Goal: Task Accomplishment & Management: Manage account settings

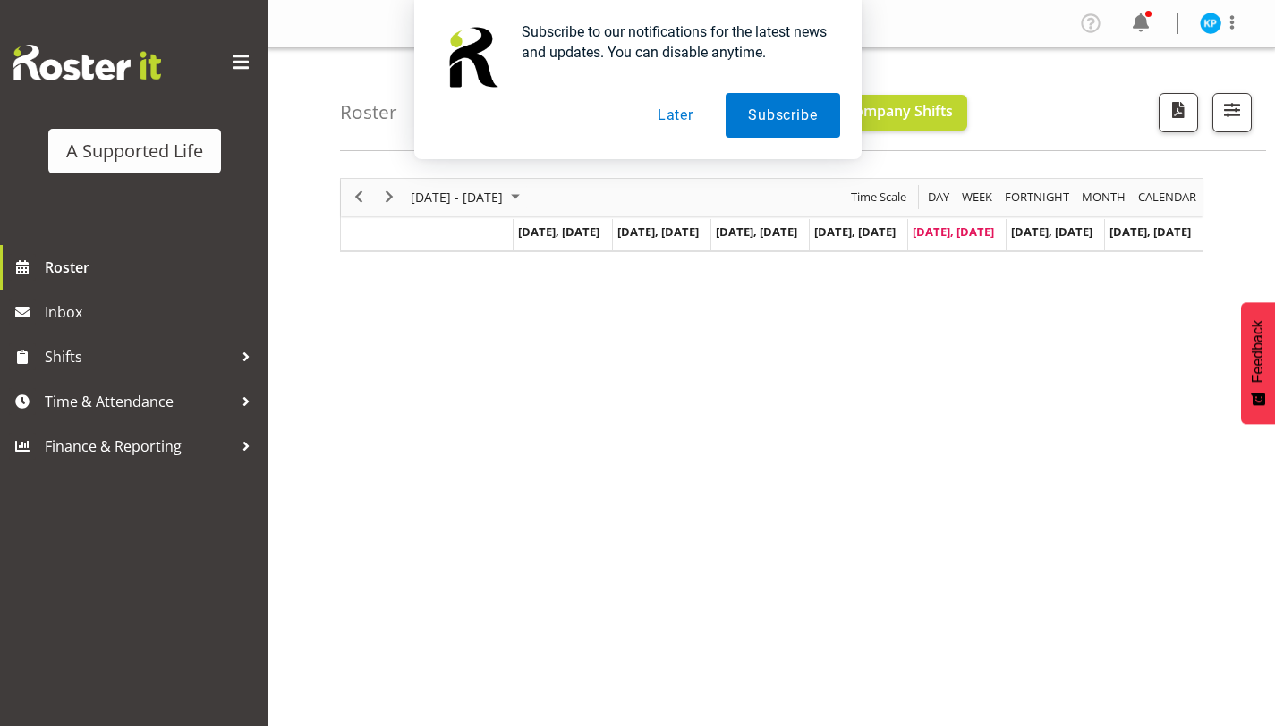
click at [664, 113] on button "Later" at bounding box center [675, 115] width 81 height 45
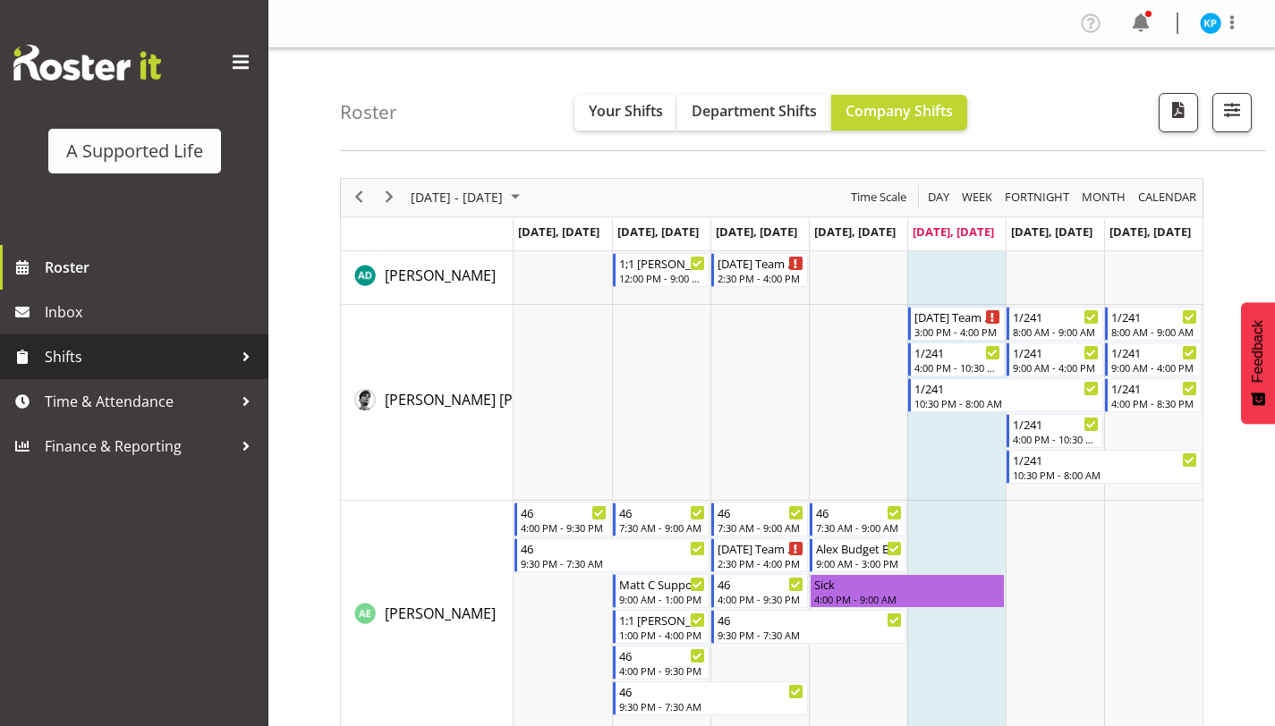
click at [176, 358] on span "Shifts" at bounding box center [139, 357] width 188 height 27
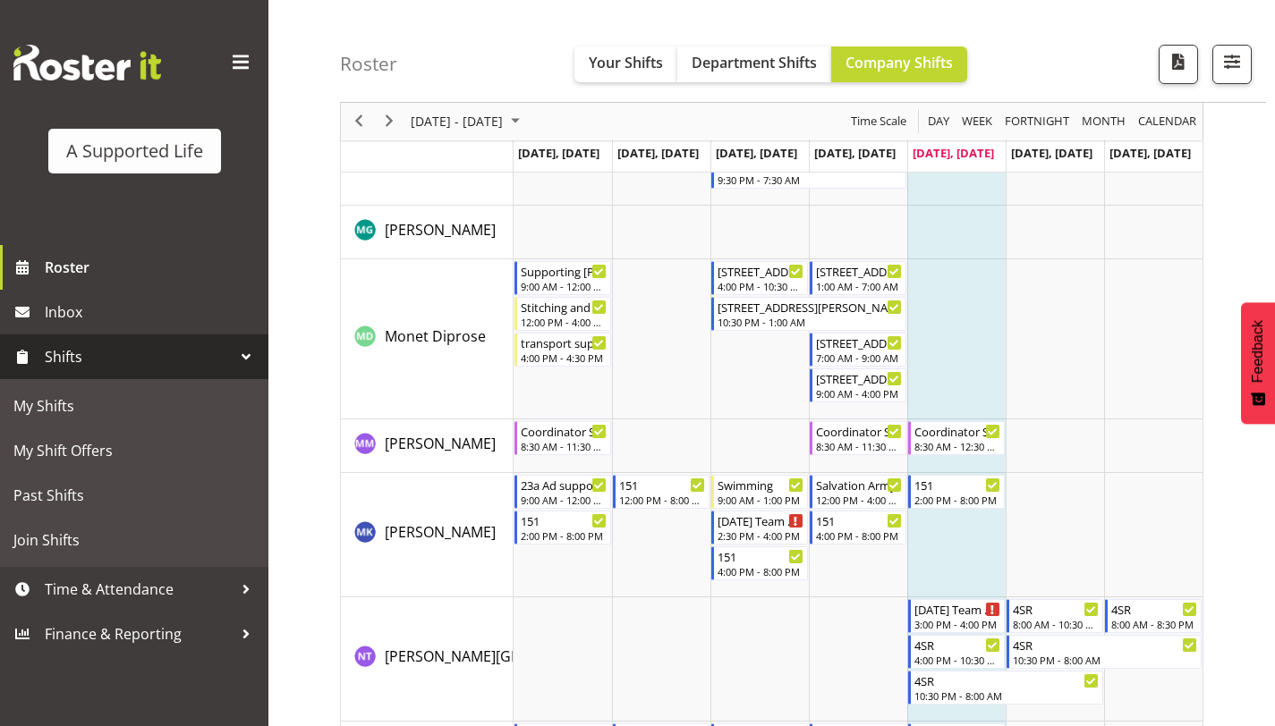
scroll to position [6740, 0]
click at [628, 79] on button "Your Shifts" at bounding box center [625, 65] width 103 height 36
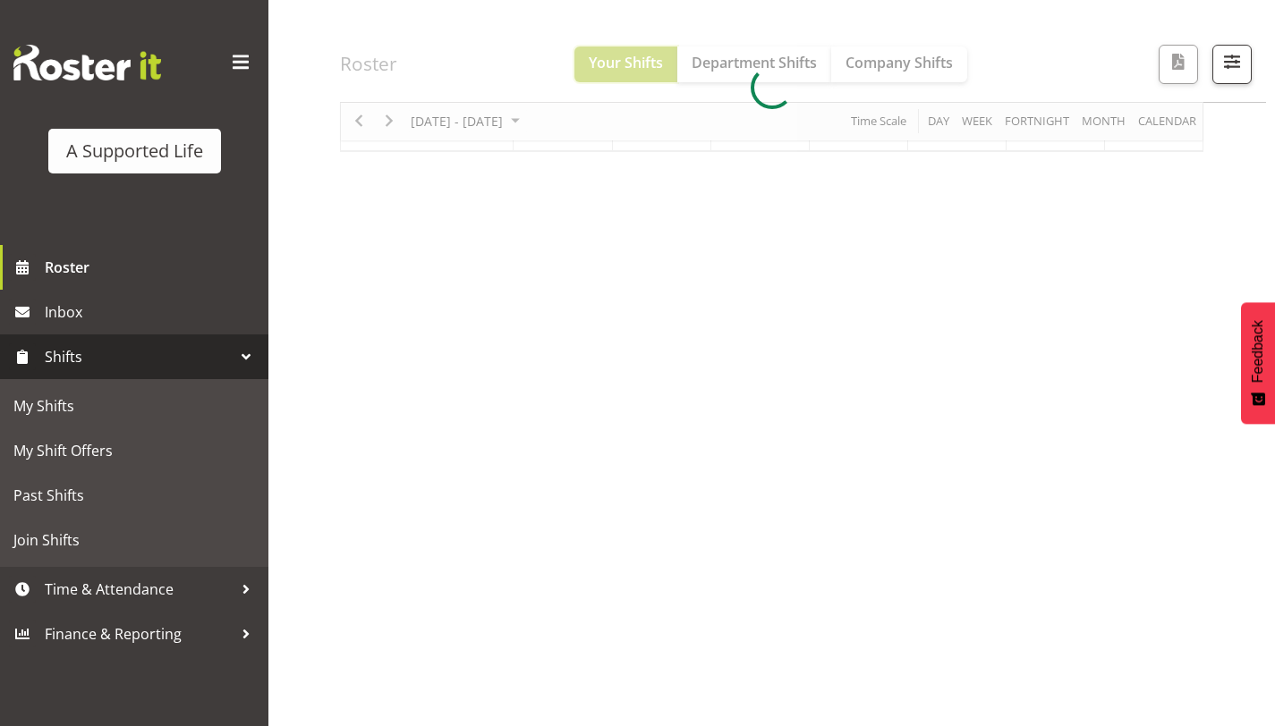
scroll to position [153, 0]
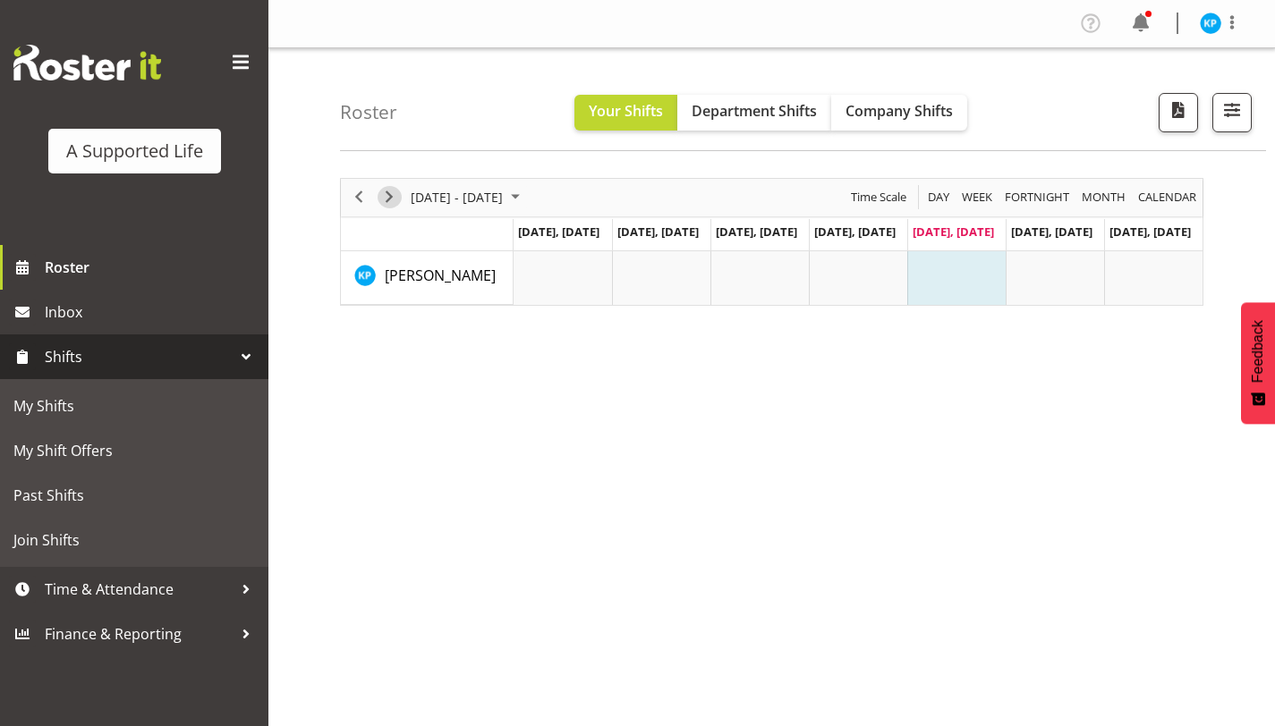
click at [388, 197] on span "Next" at bounding box center [388, 197] width 21 height 22
click at [397, 195] on span "Next" at bounding box center [388, 197] width 21 height 22
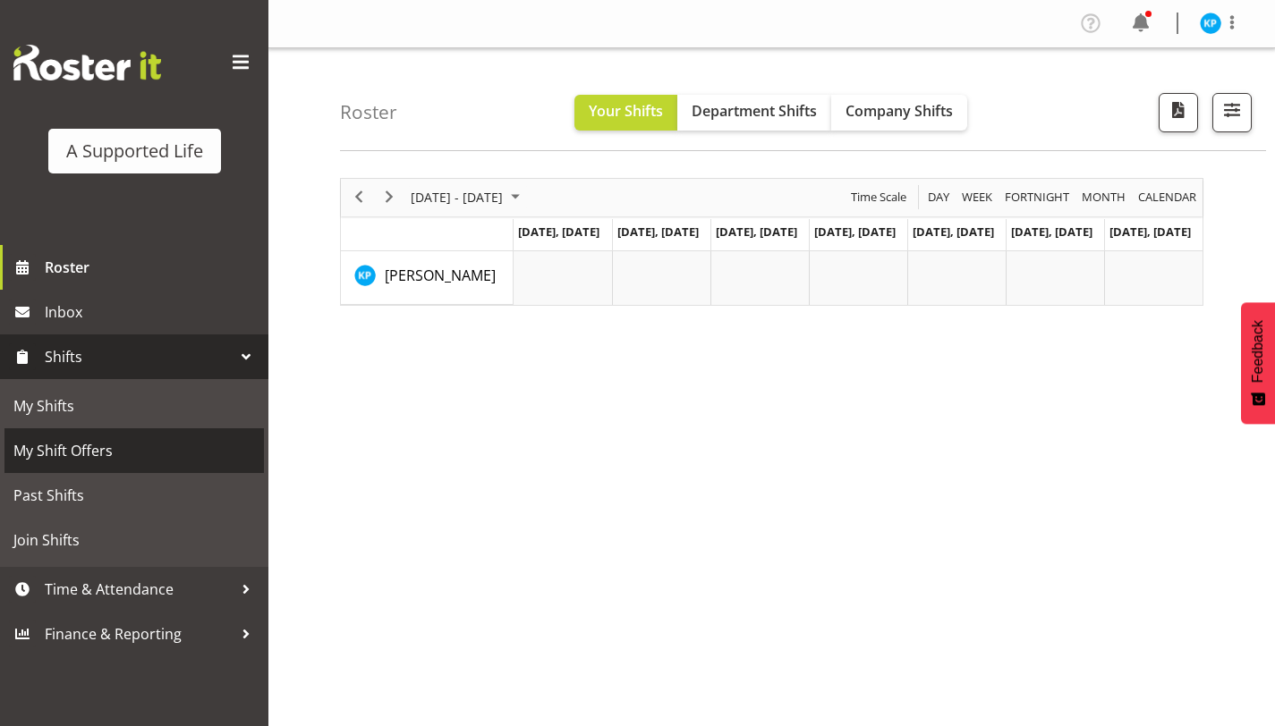
click at [53, 457] on span "My Shift Offers" at bounding box center [134, 450] width 242 height 27
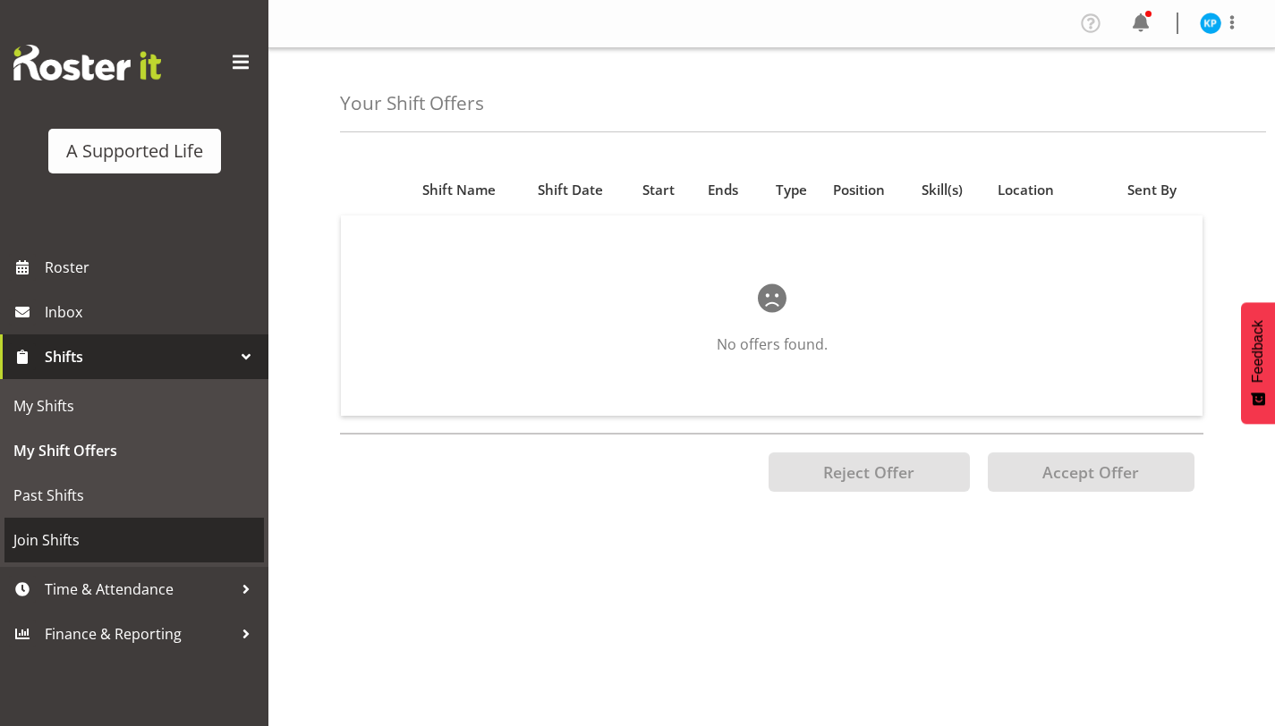
click at [105, 541] on span "Join Shifts" at bounding box center [134, 540] width 242 height 27
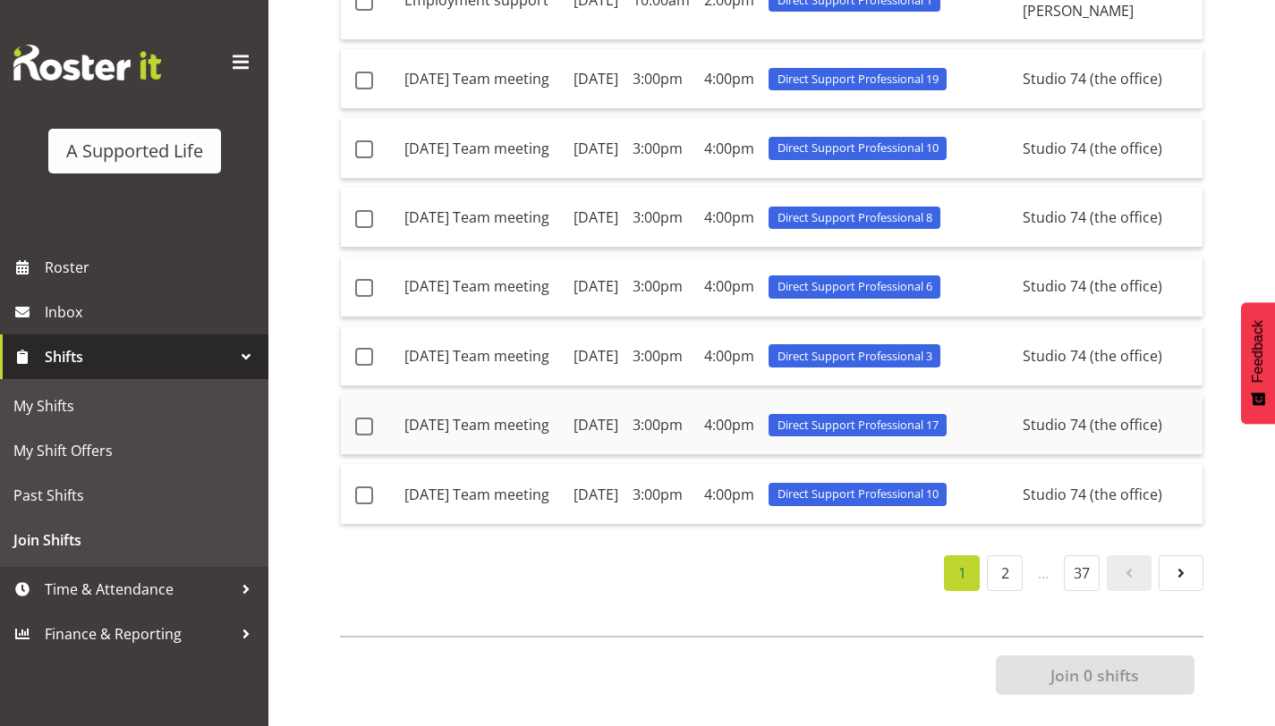
scroll to position [1112, 0]
click at [998, 556] on link "2" at bounding box center [1005, 574] width 36 height 36
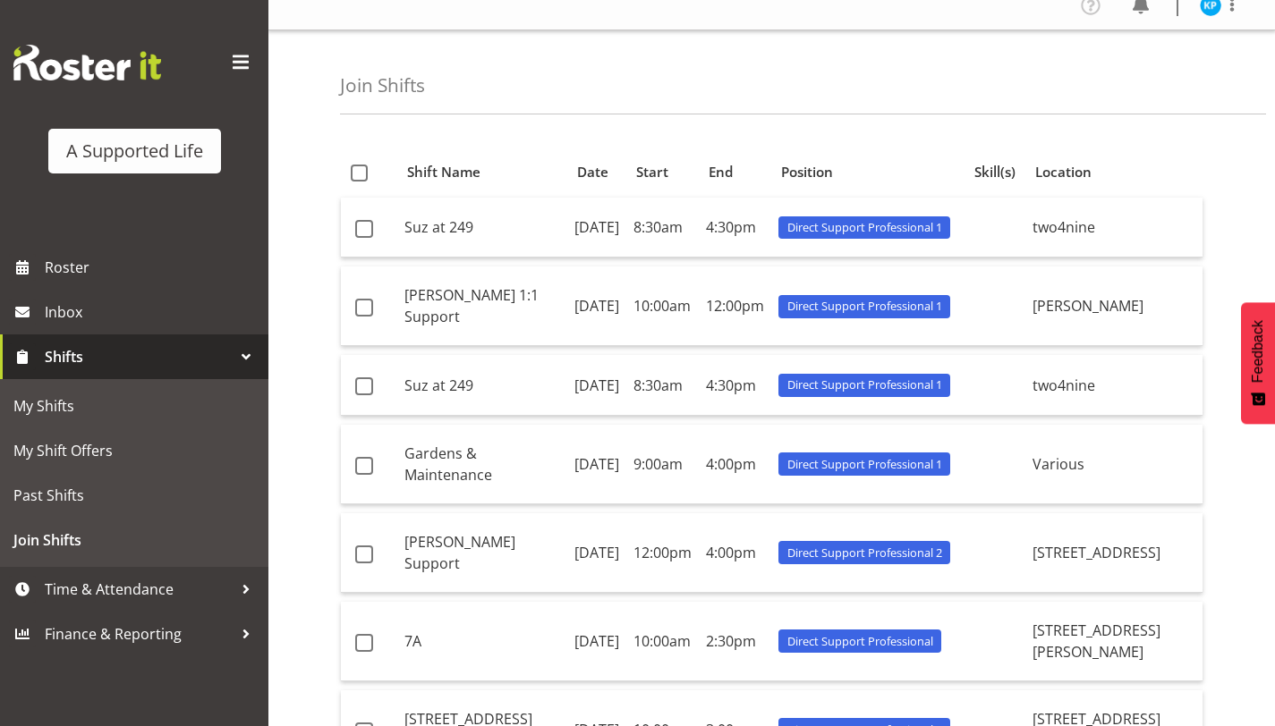
scroll to position [21, 0]
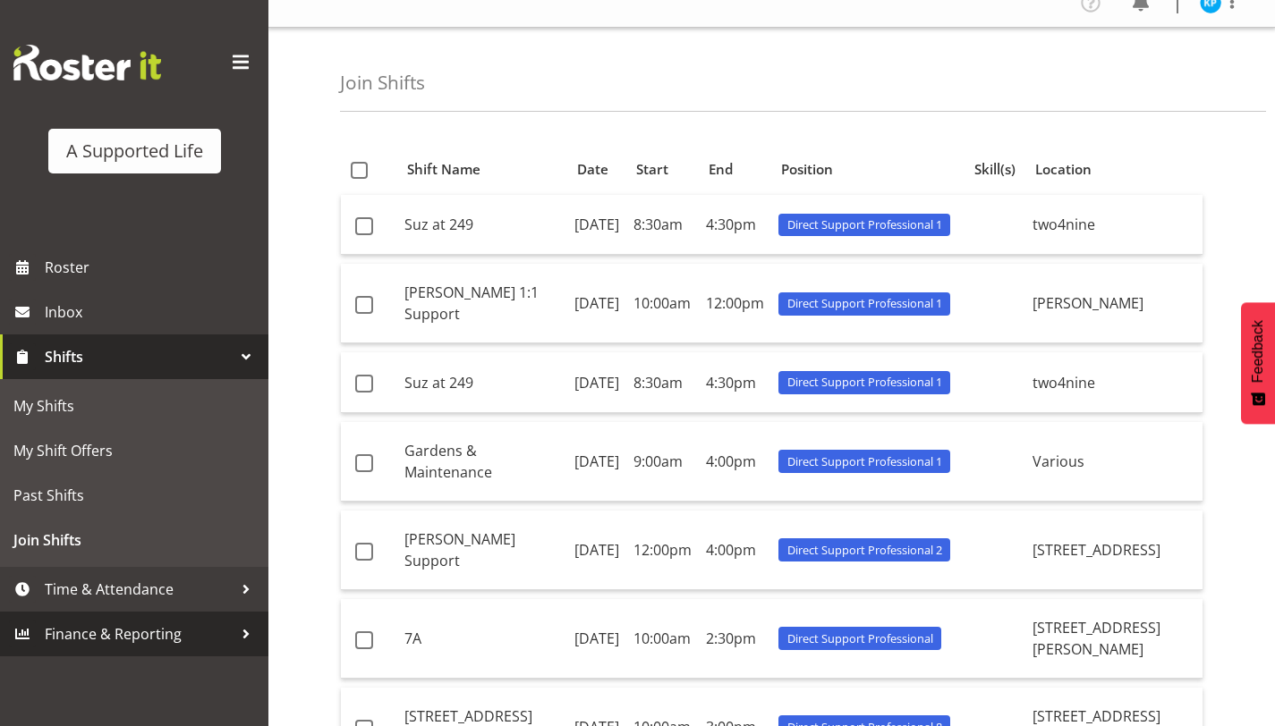
click at [124, 640] on span "Finance & Reporting" at bounding box center [139, 634] width 188 height 27
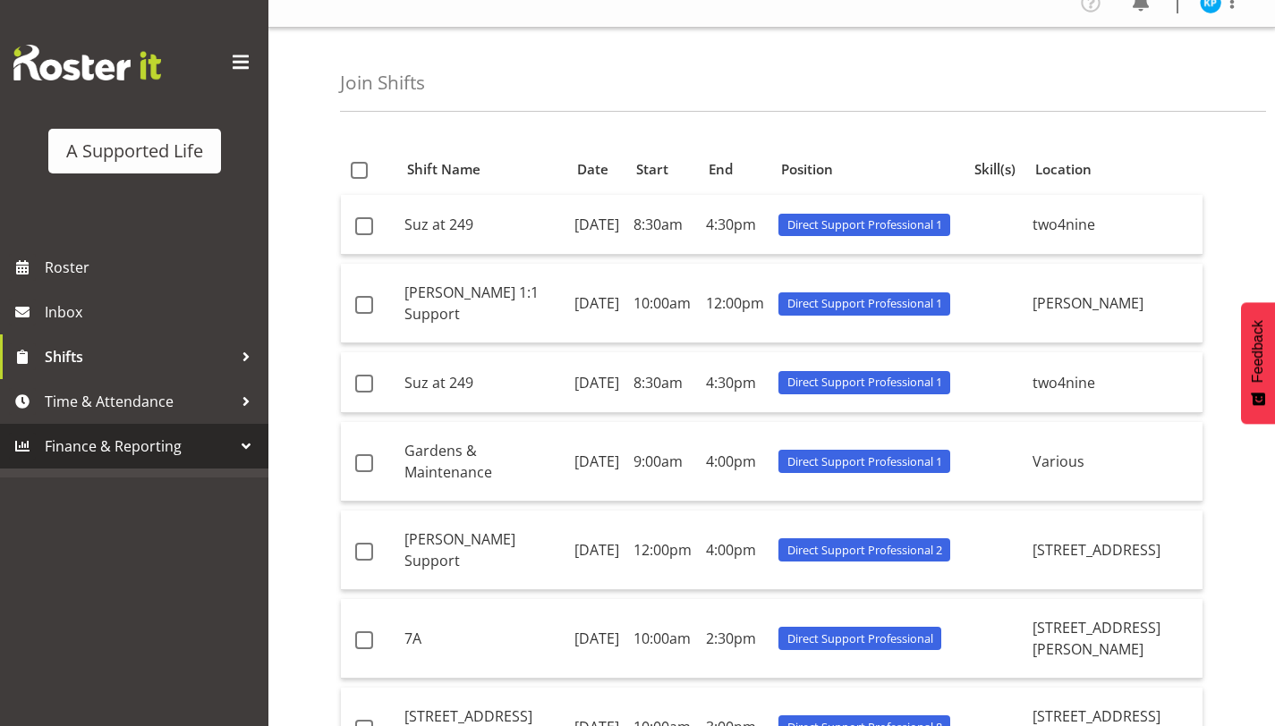
click at [245, 445] on div at bounding box center [246, 446] width 27 height 27
click at [246, 445] on div at bounding box center [246, 446] width 27 height 27
click at [109, 451] on span "Finance & Reporting" at bounding box center [139, 446] width 188 height 27
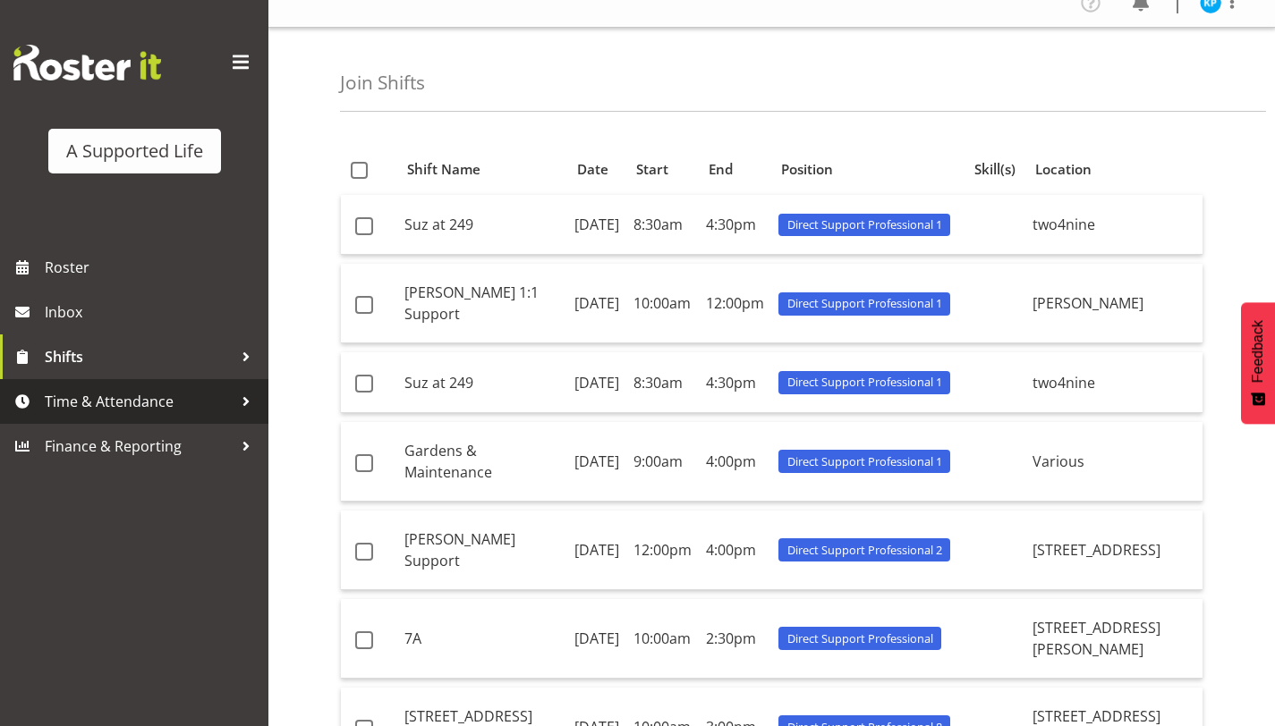
click at [152, 403] on span "Time & Attendance" at bounding box center [139, 401] width 188 height 27
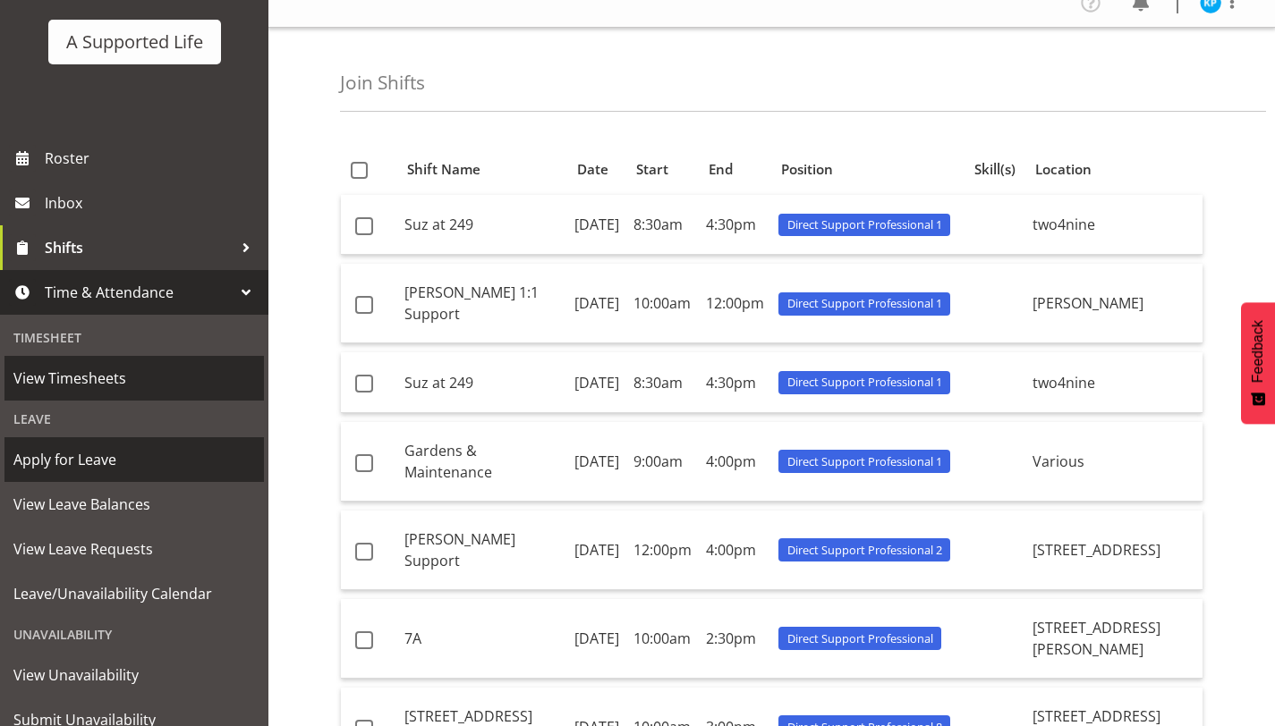
scroll to position [174, 0]
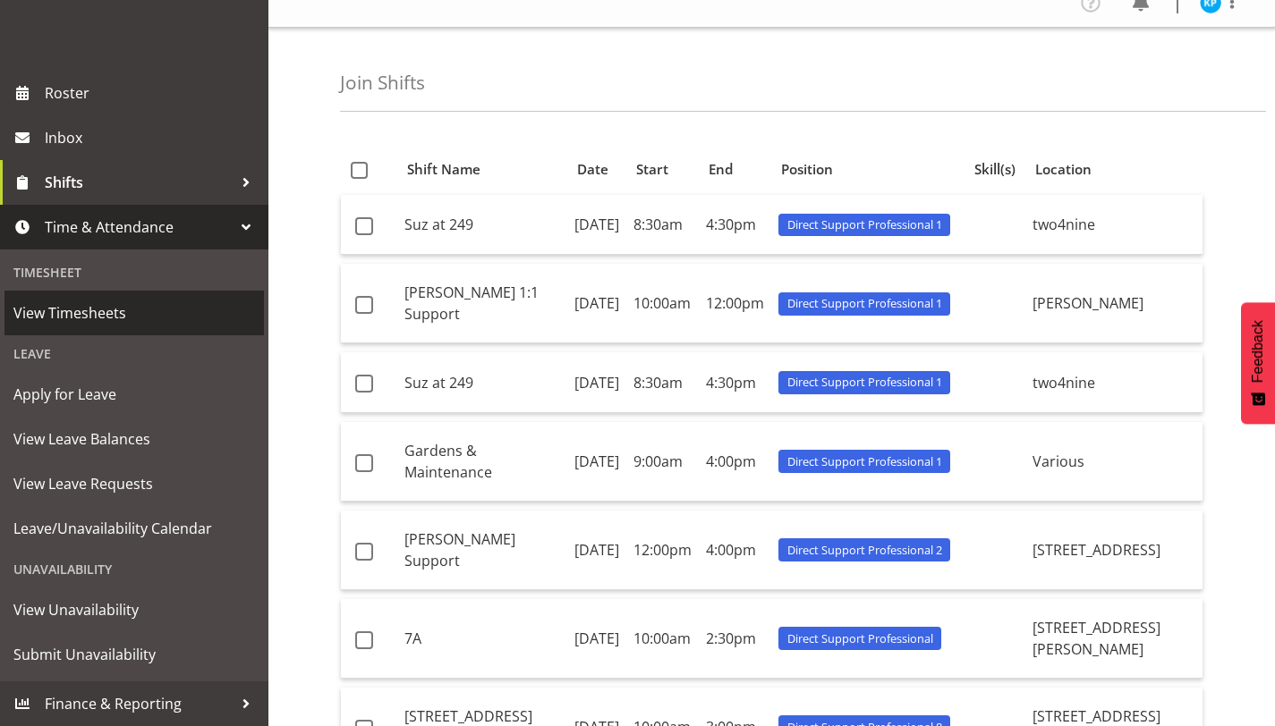
click at [152, 309] on span "View Timesheets" at bounding box center [134, 313] width 242 height 27
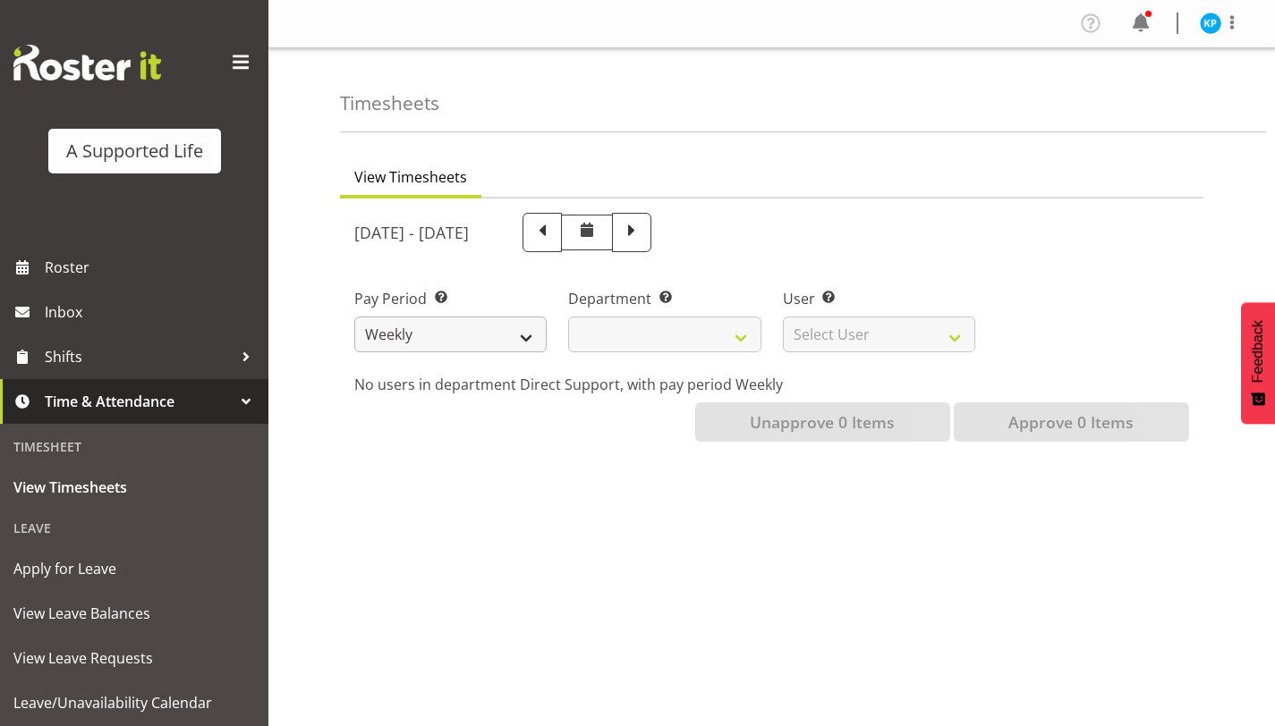
select select
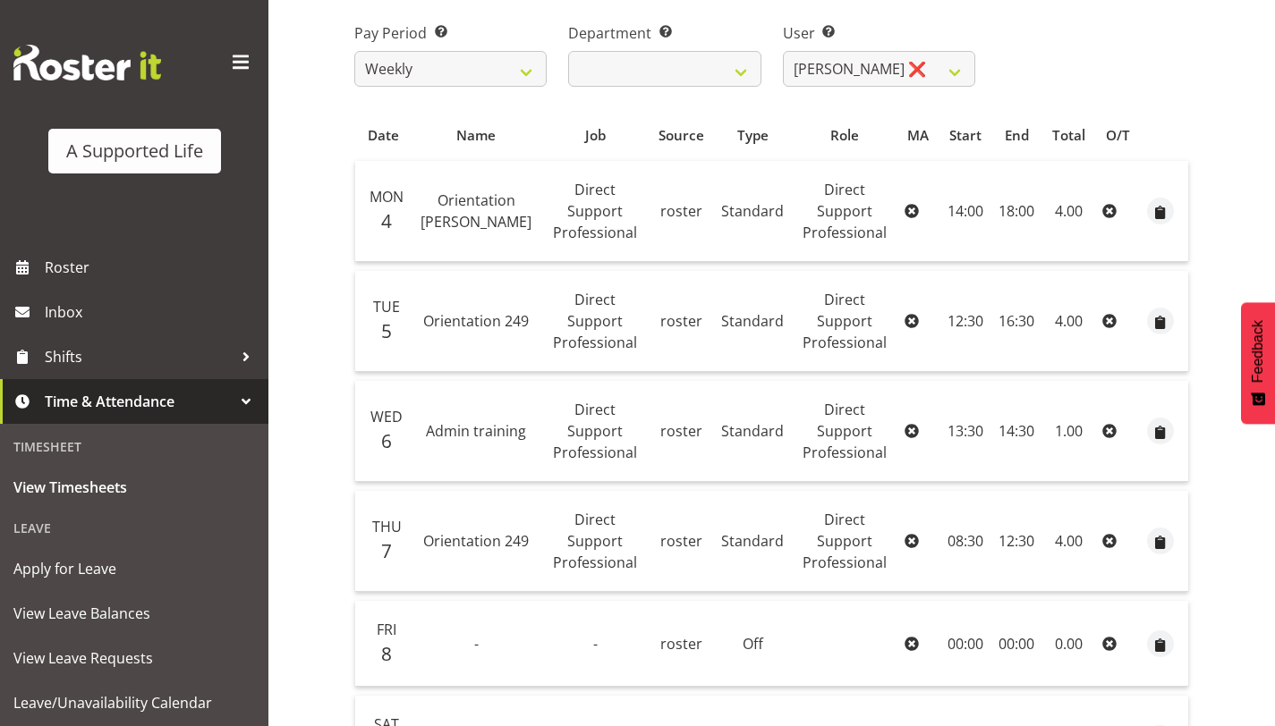
scroll to position [235, 0]
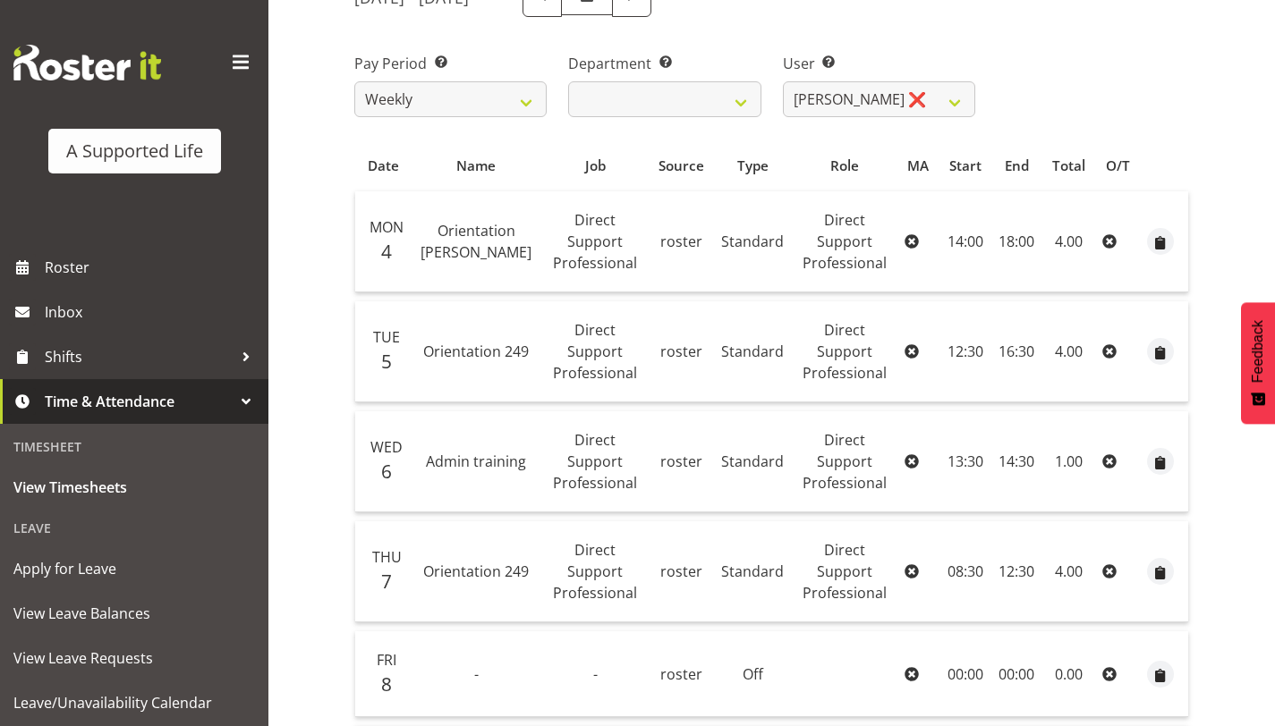
click at [913, 239] on icon at bounding box center [911, 241] width 14 height 14
click at [1112, 234] on icon at bounding box center [1109, 241] width 14 height 14
click at [932, 174] on th "MA" at bounding box center [918, 166] width 42 height 34
click at [929, 165] on th "MA" at bounding box center [918, 166] width 42 height 34
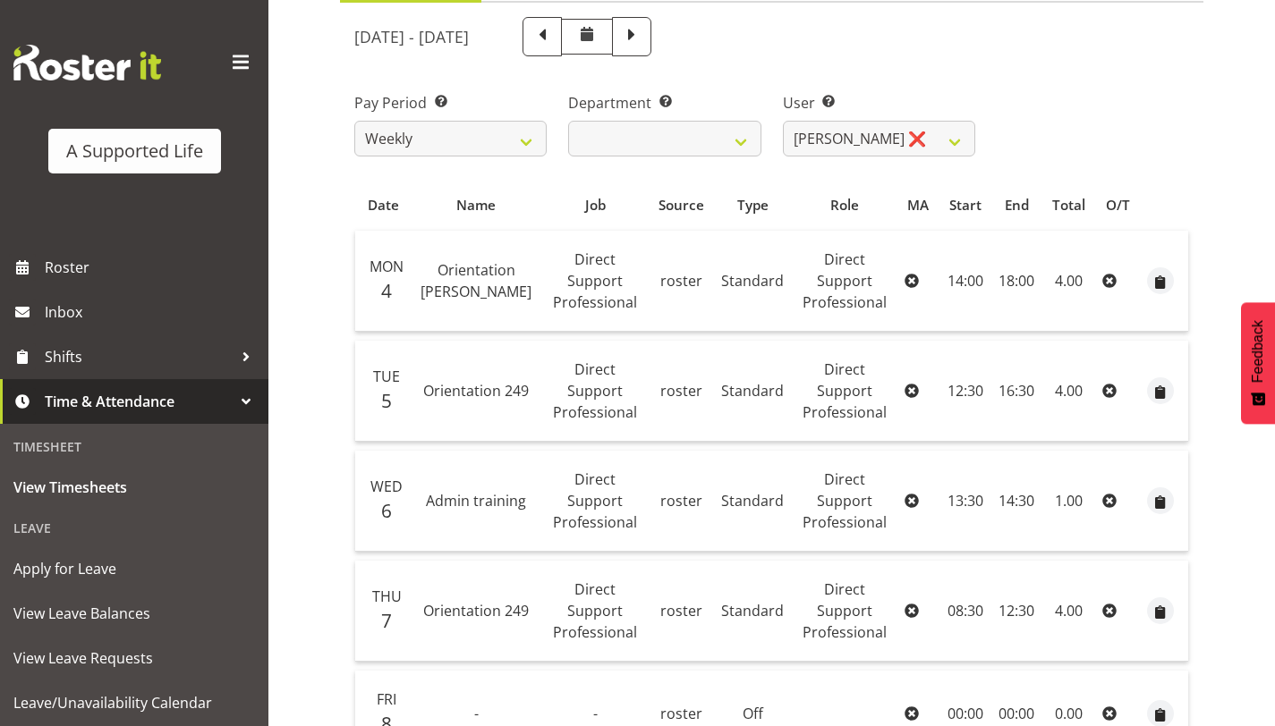
scroll to position [197, 0]
click at [1162, 276] on span "button" at bounding box center [1161, 281] width 21 height 21
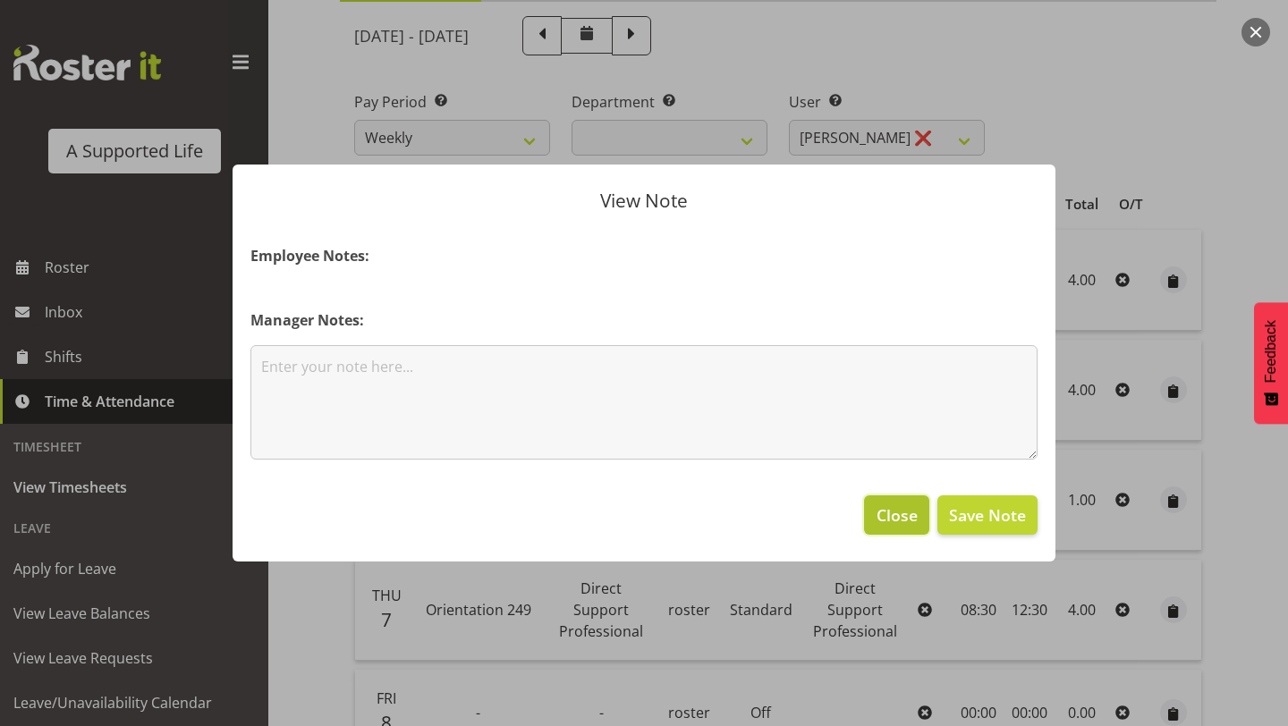
click at [898, 516] on span "Close" at bounding box center [897, 515] width 41 height 23
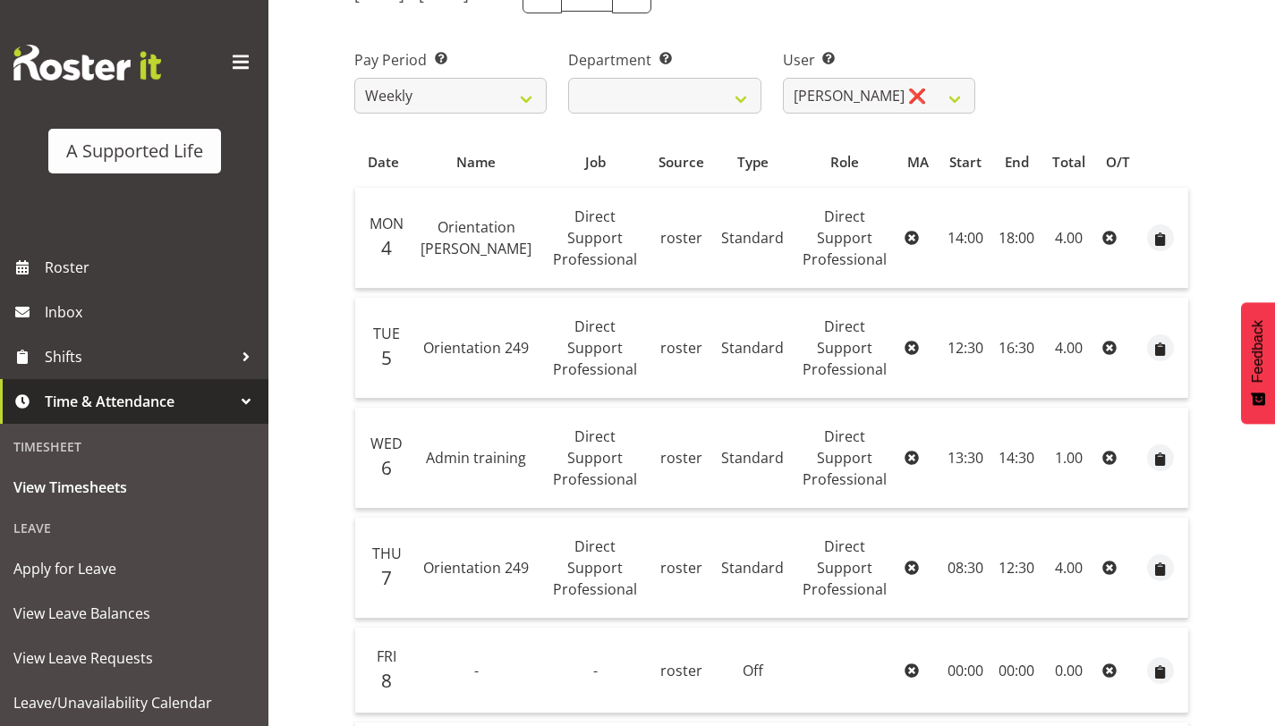
scroll to position [0, 0]
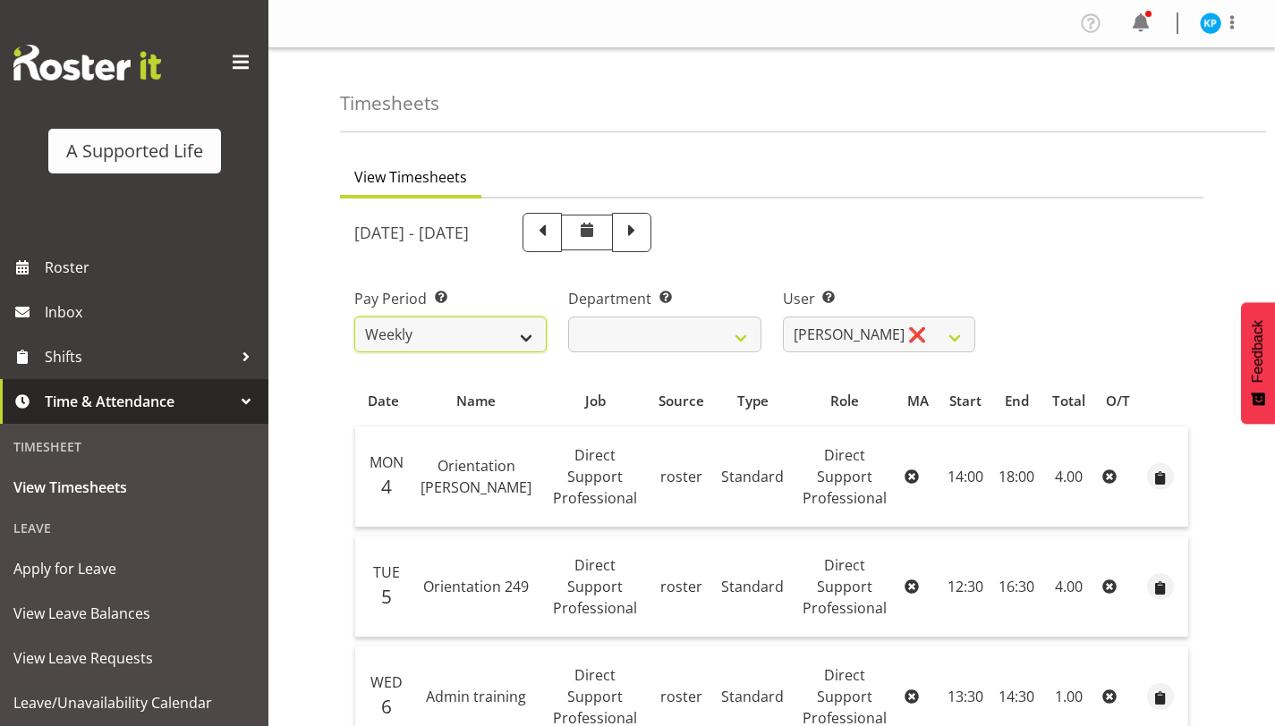
click at [461, 332] on select "Weekly" at bounding box center [450, 335] width 192 height 36
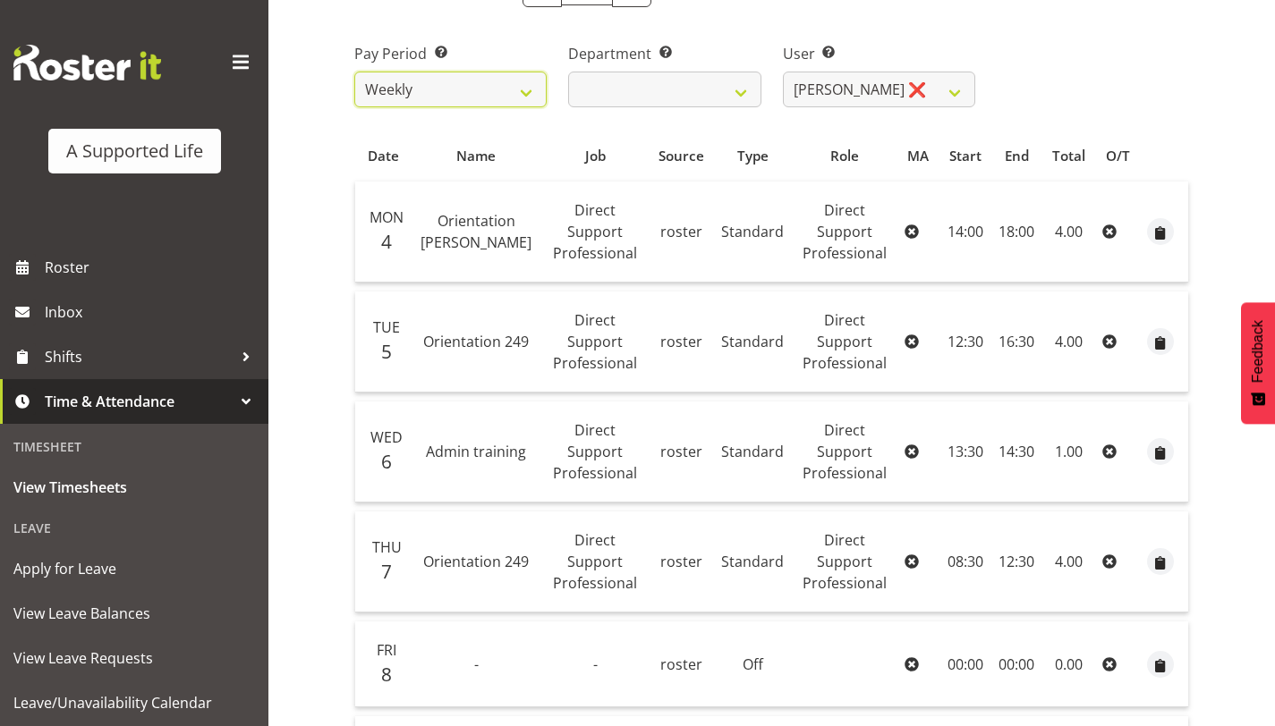
scroll to position [243, 0]
click at [1160, 225] on span "button" at bounding box center [1161, 235] width 21 height 21
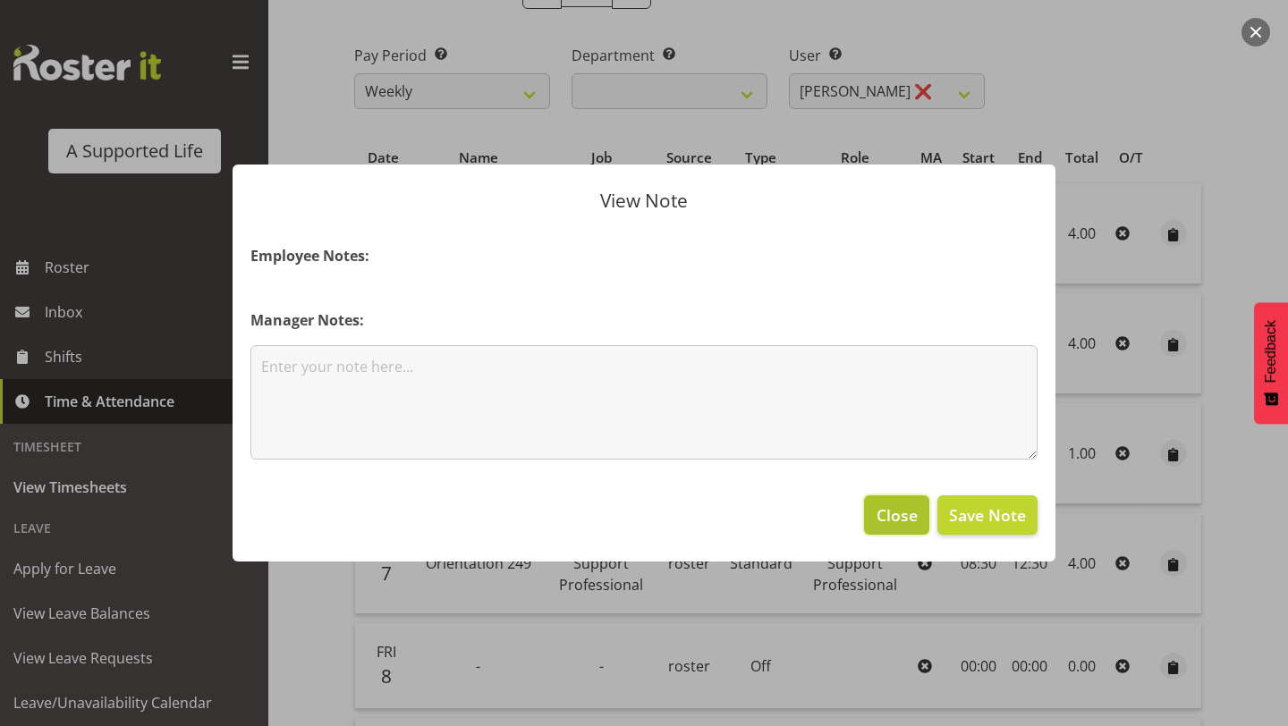
click at [910, 523] on span "Close" at bounding box center [897, 515] width 41 height 23
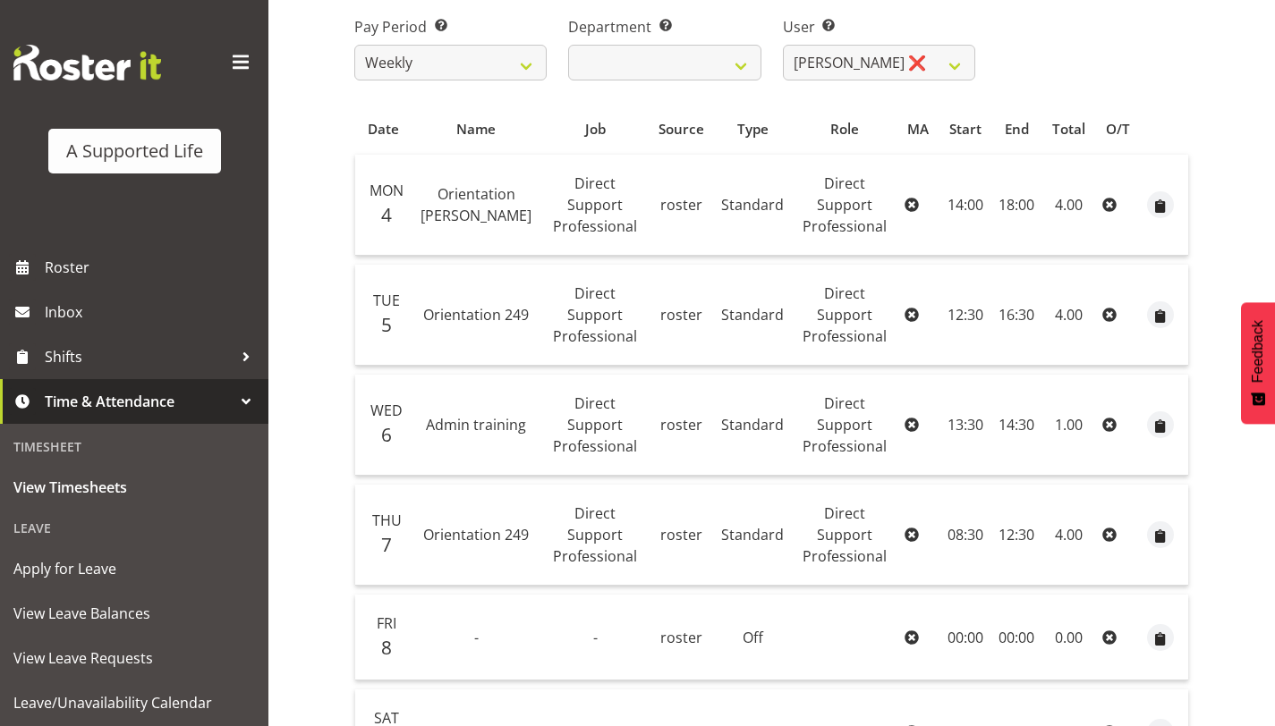
scroll to position [275, 0]
click at [853, 501] on span "Direct Support Professional" at bounding box center [844, 532] width 84 height 63
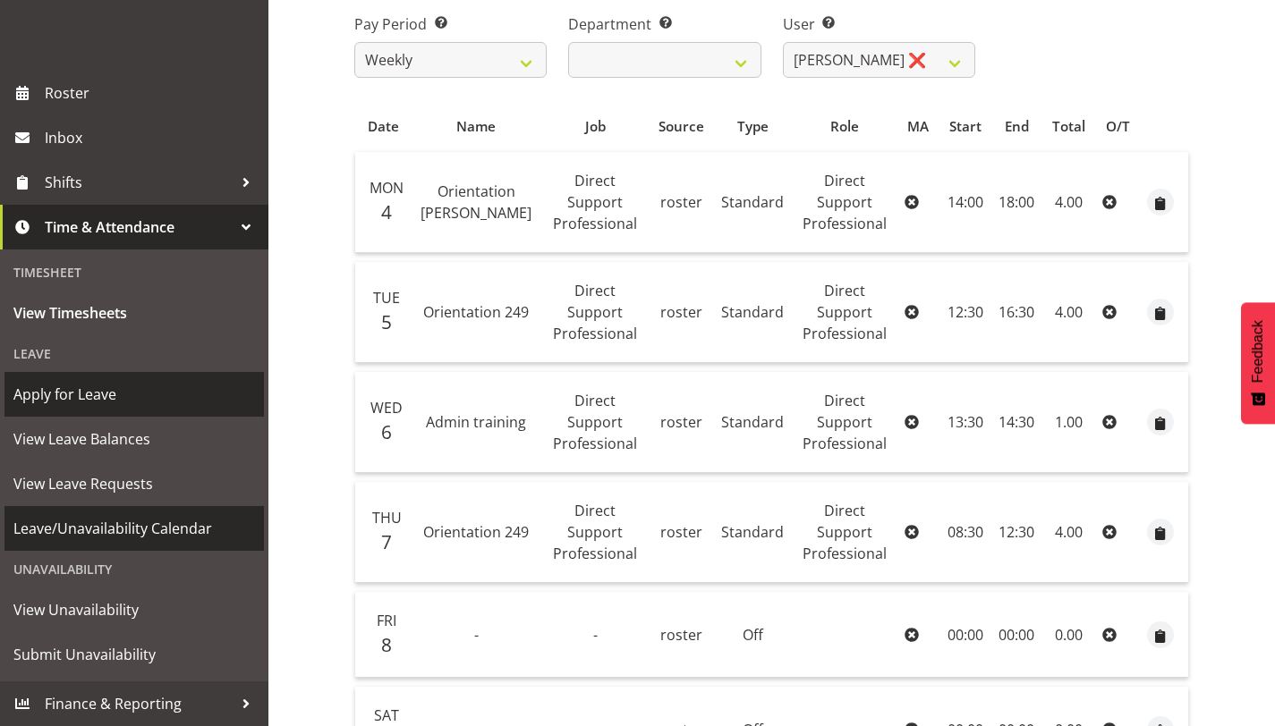
scroll to position [169, 0]
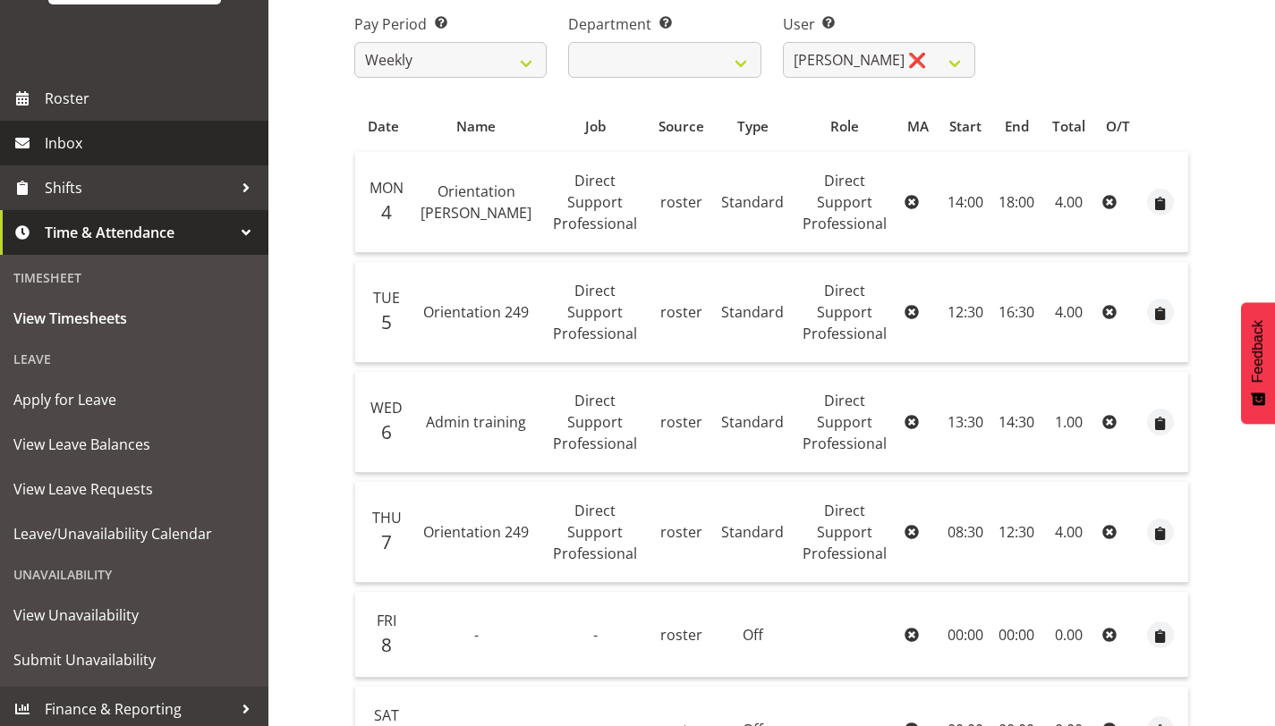
click at [156, 126] on link "Inbox" at bounding box center [134, 143] width 268 height 45
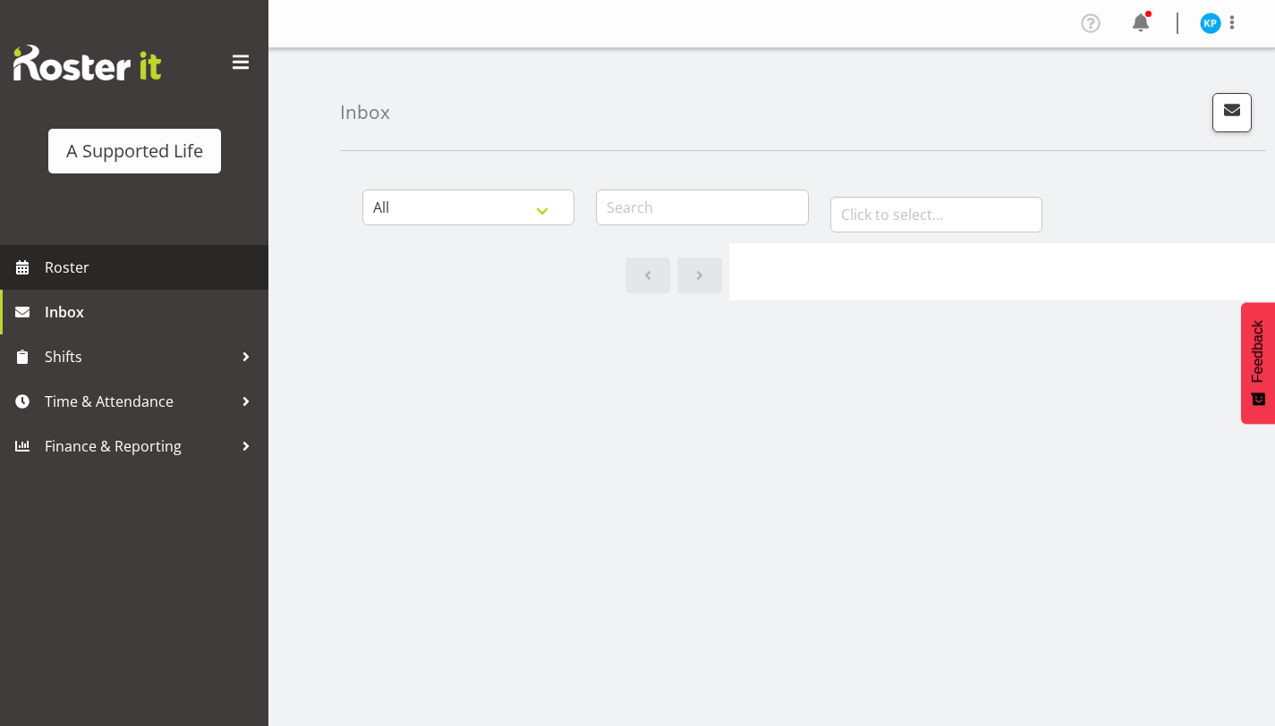
click at [91, 271] on span "Roster" at bounding box center [152, 267] width 215 height 27
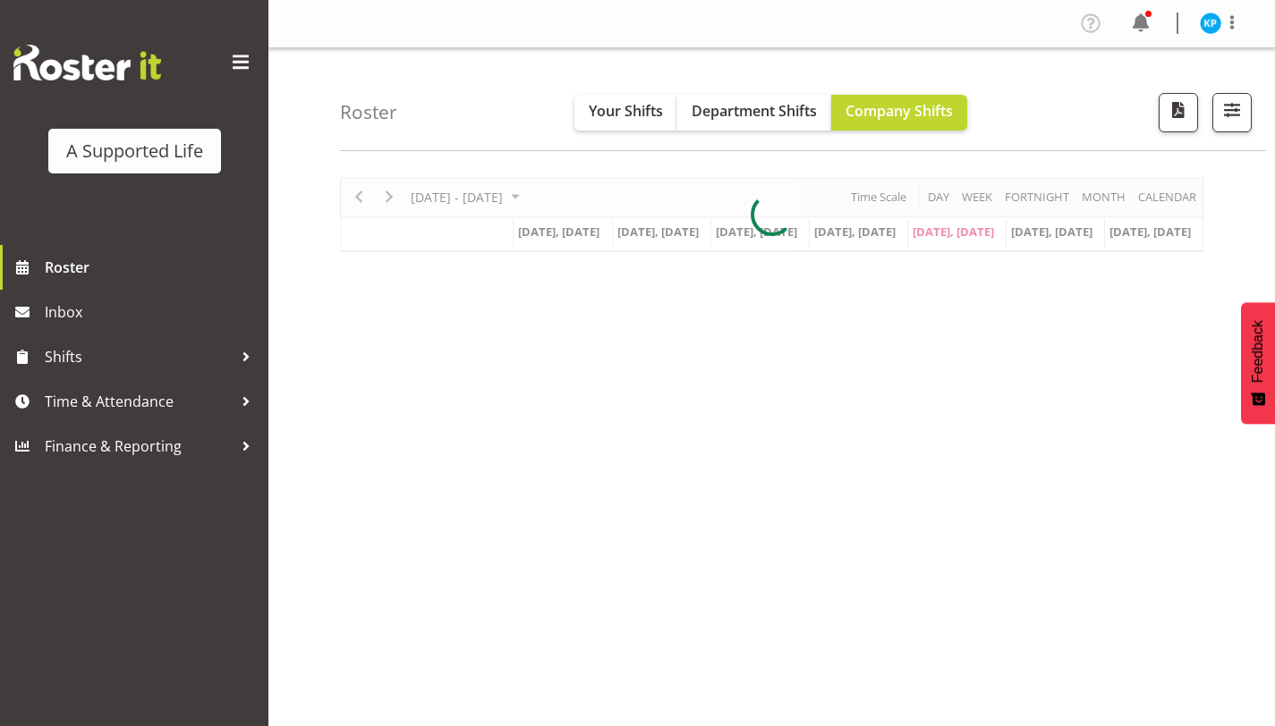
click at [242, 59] on span at bounding box center [240, 62] width 29 height 29
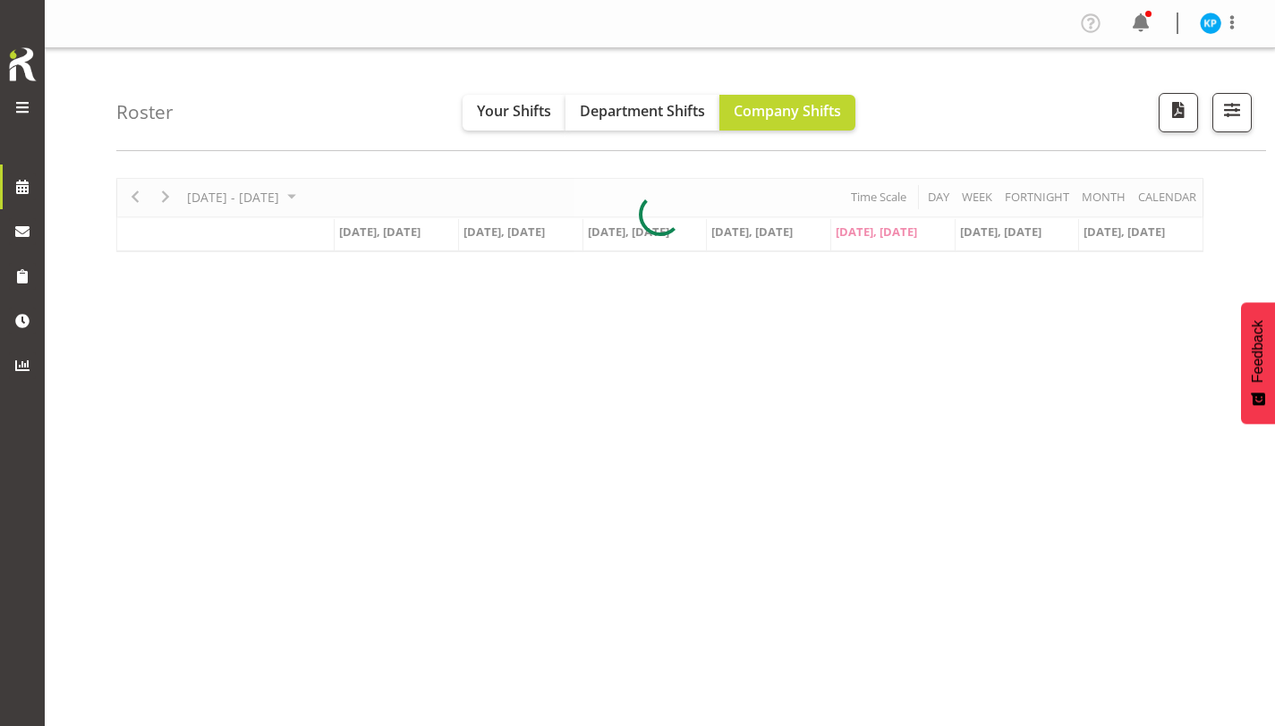
click at [16, 104] on span at bounding box center [22, 107] width 21 height 21
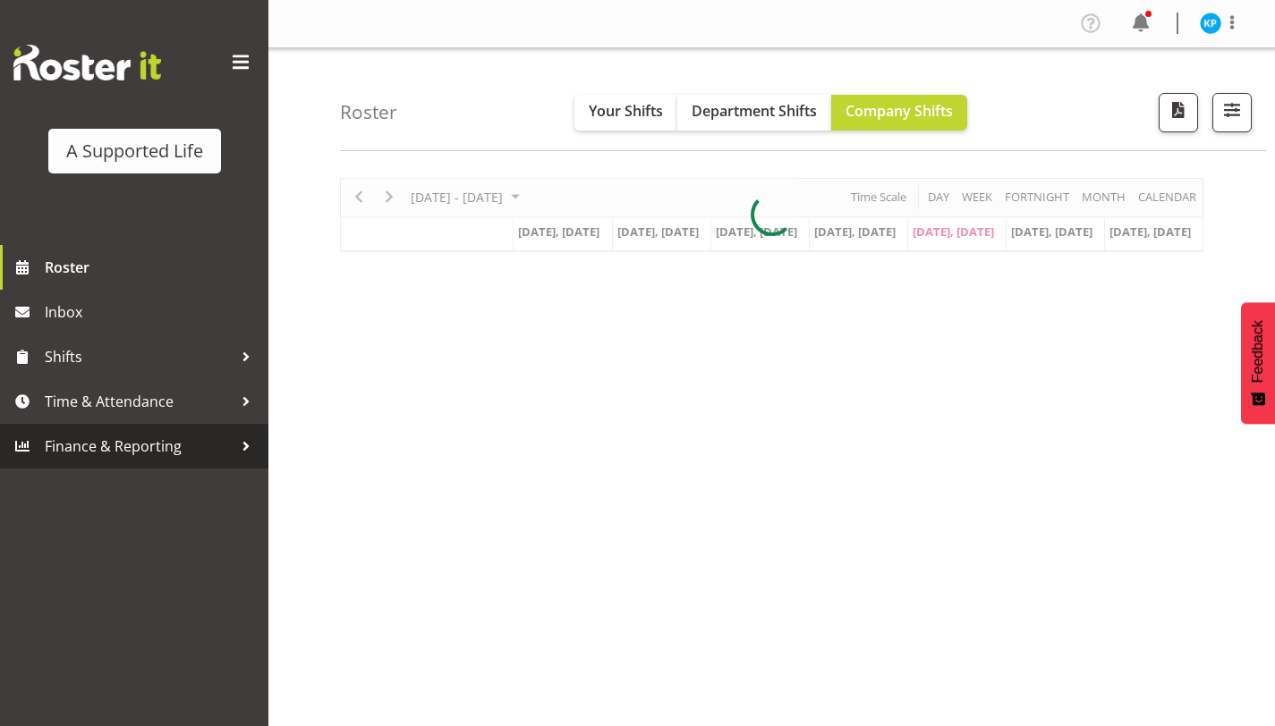
click at [214, 447] on span "Finance & Reporting" at bounding box center [139, 446] width 188 height 27
click at [213, 411] on span "Time & Attendance" at bounding box center [139, 401] width 188 height 27
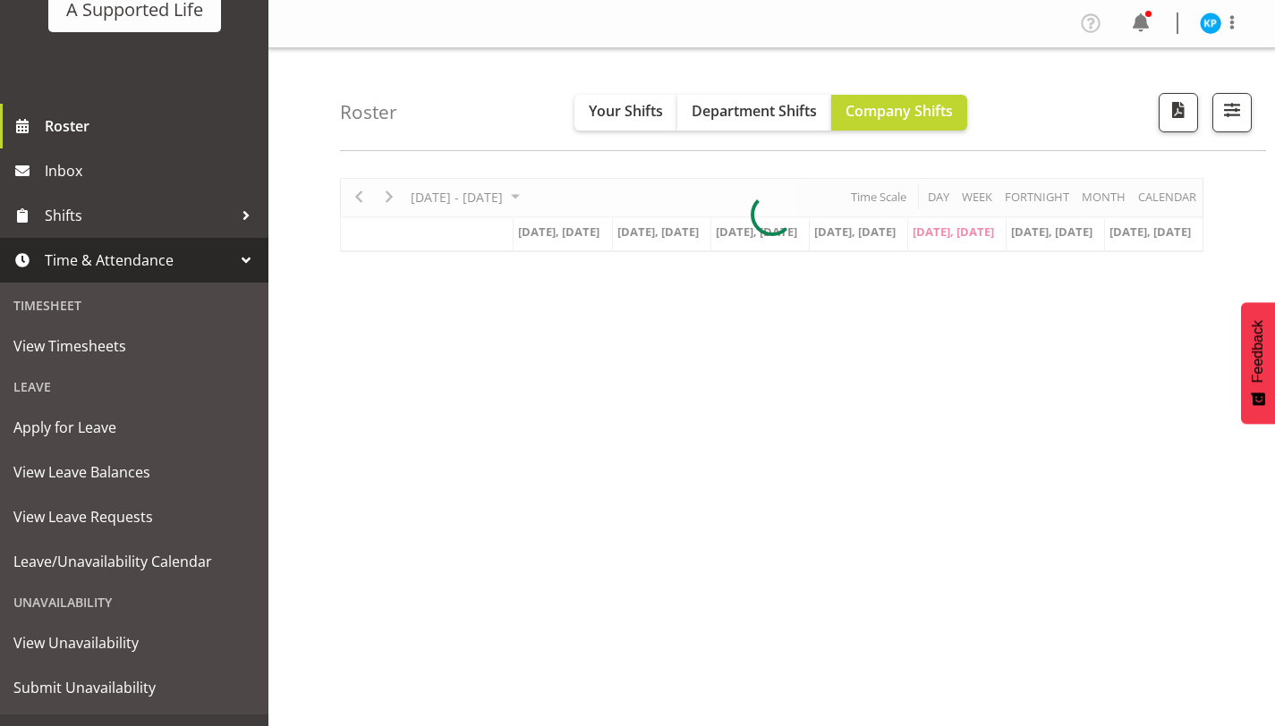
scroll to position [174, 0]
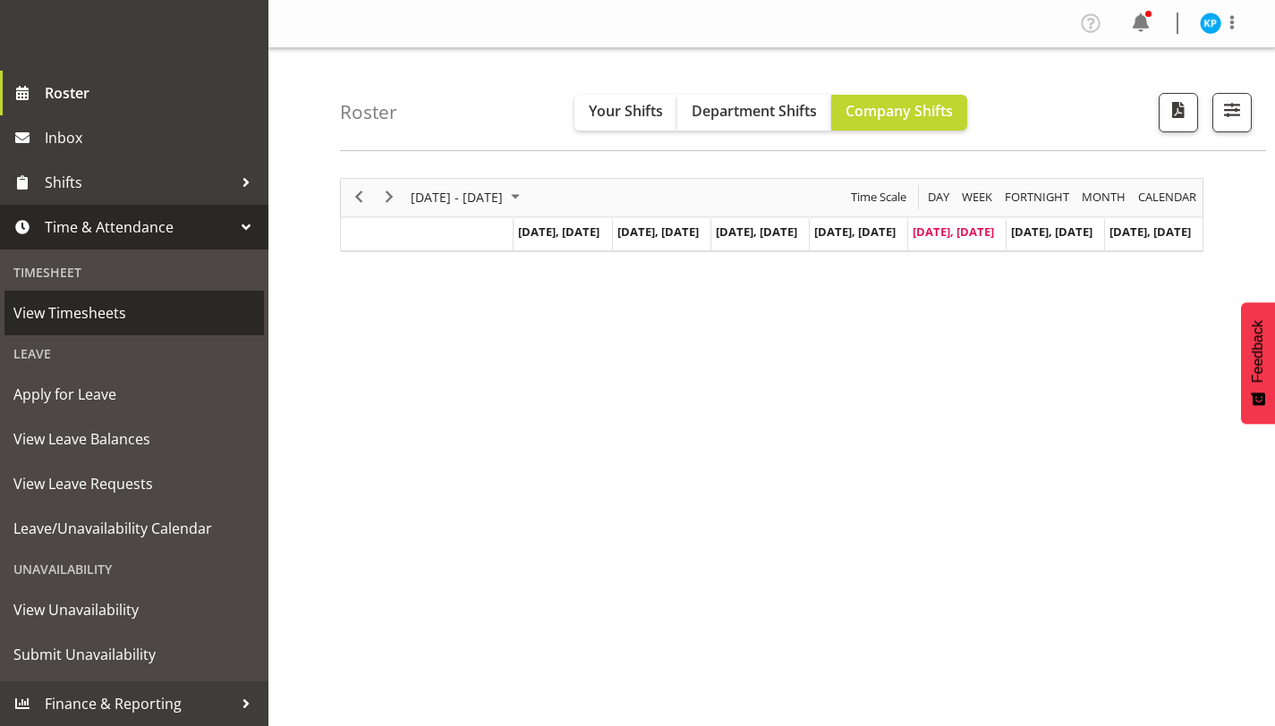
click at [128, 318] on span "View Timesheets" at bounding box center [134, 313] width 242 height 27
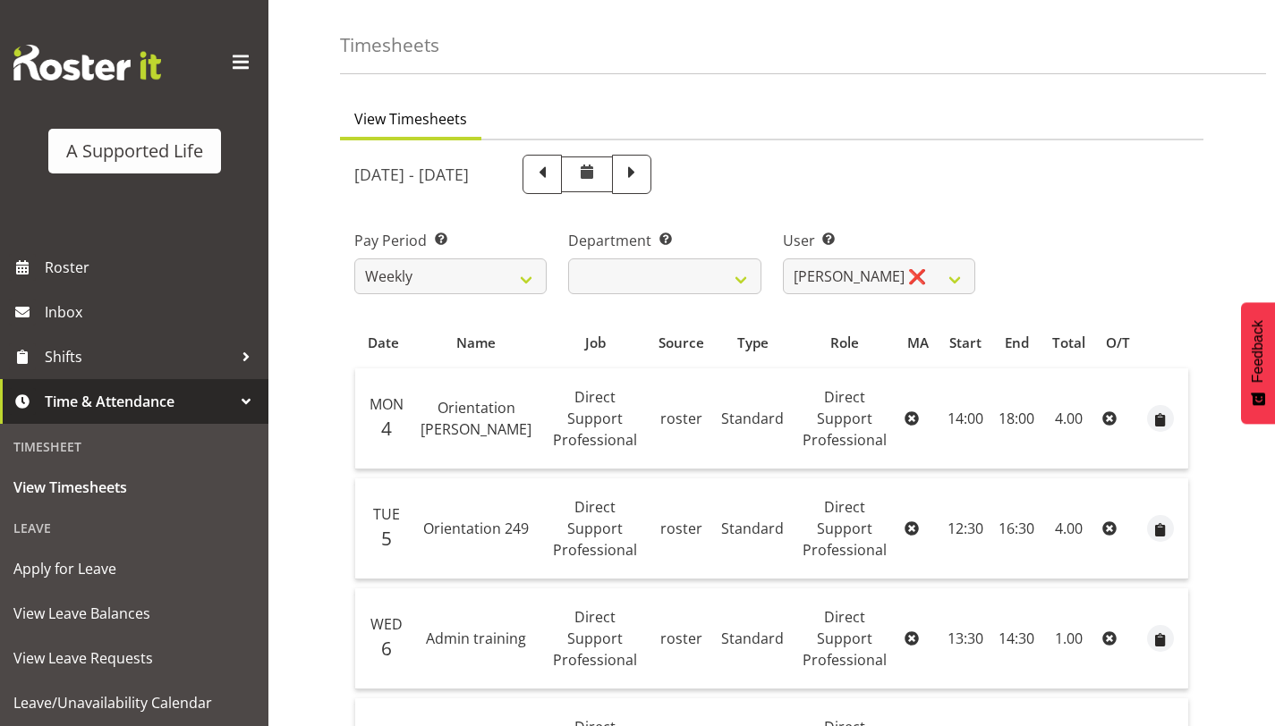
scroll to position [53, 0]
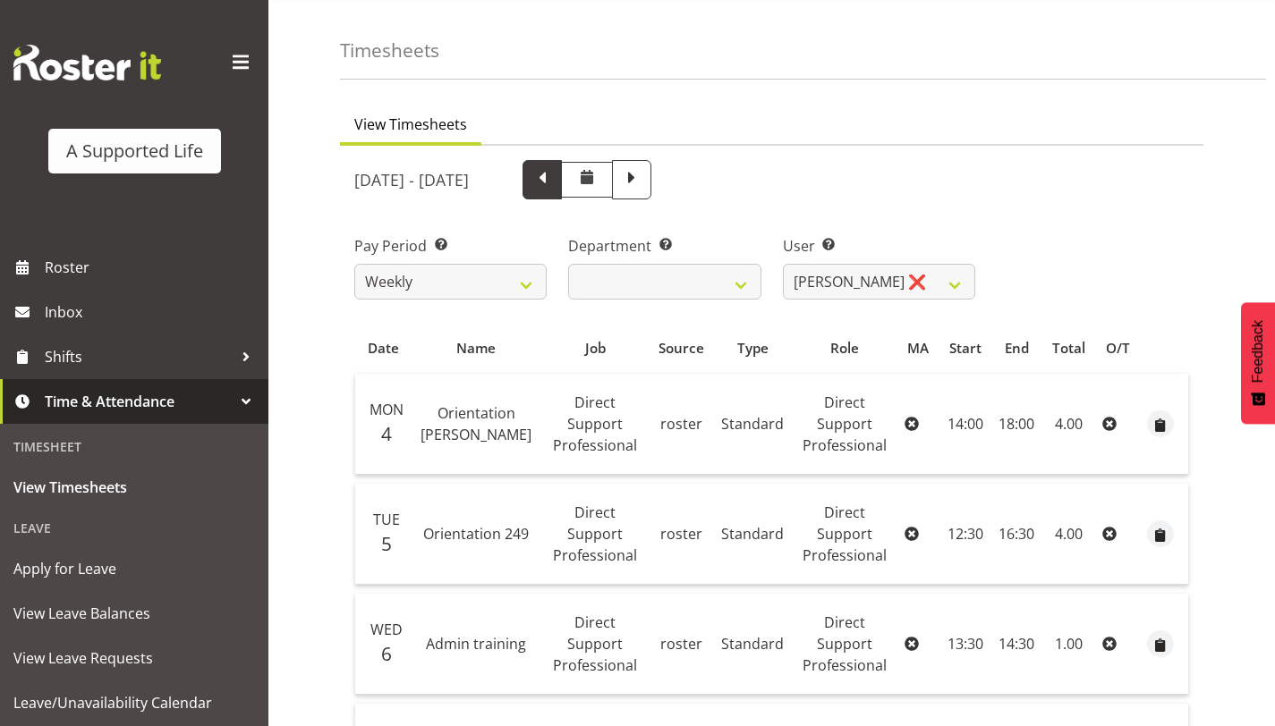
click at [554, 183] on span at bounding box center [542, 177] width 23 height 23
select select
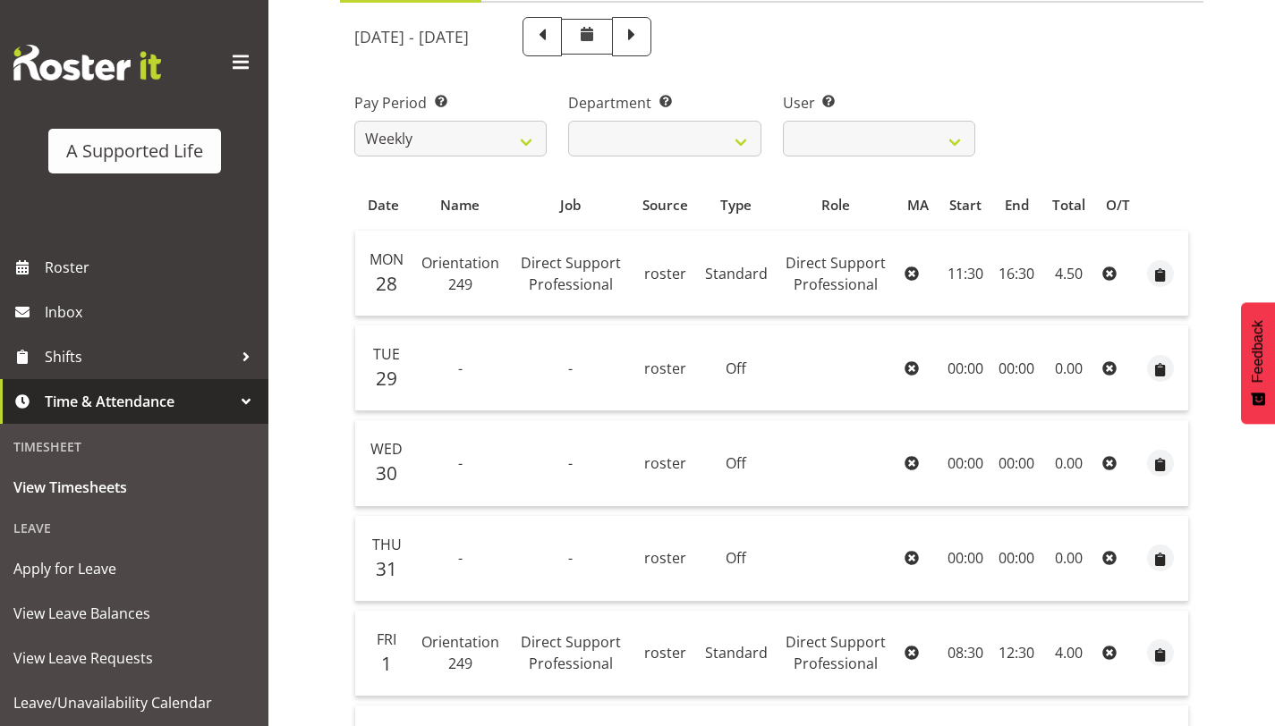
scroll to position [174, 0]
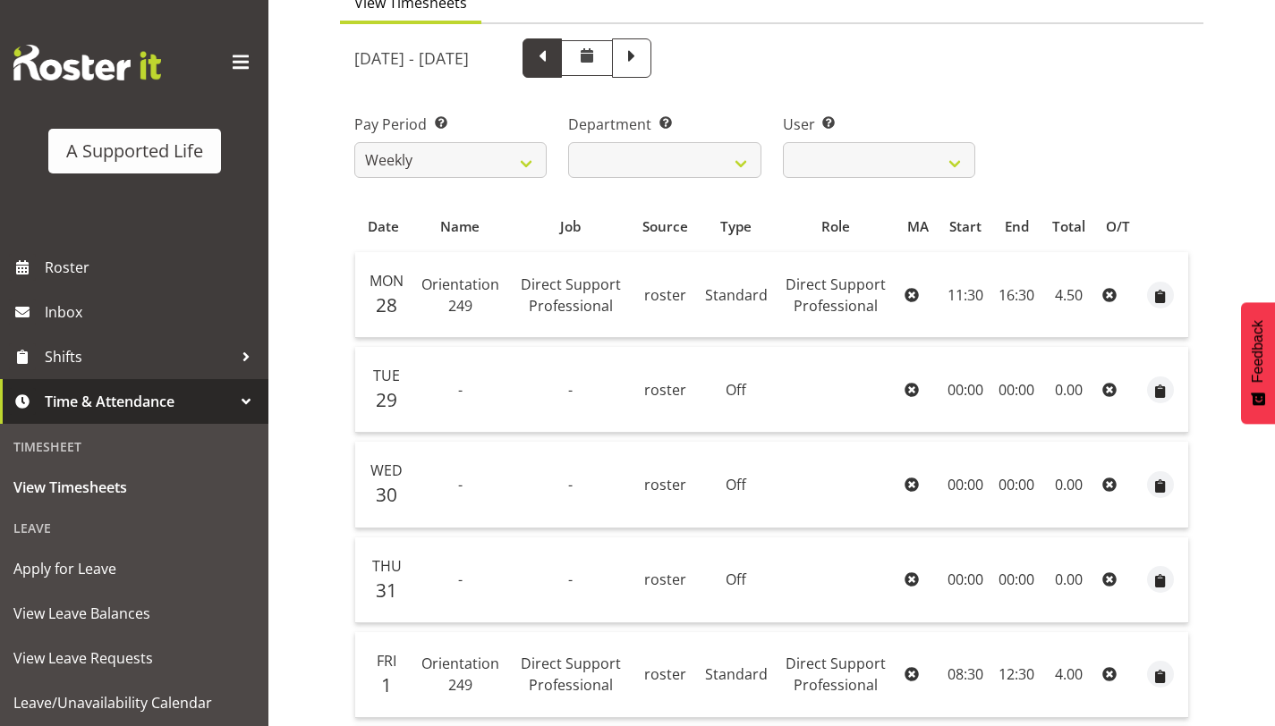
click at [554, 59] on span at bounding box center [542, 56] width 23 height 23
select select
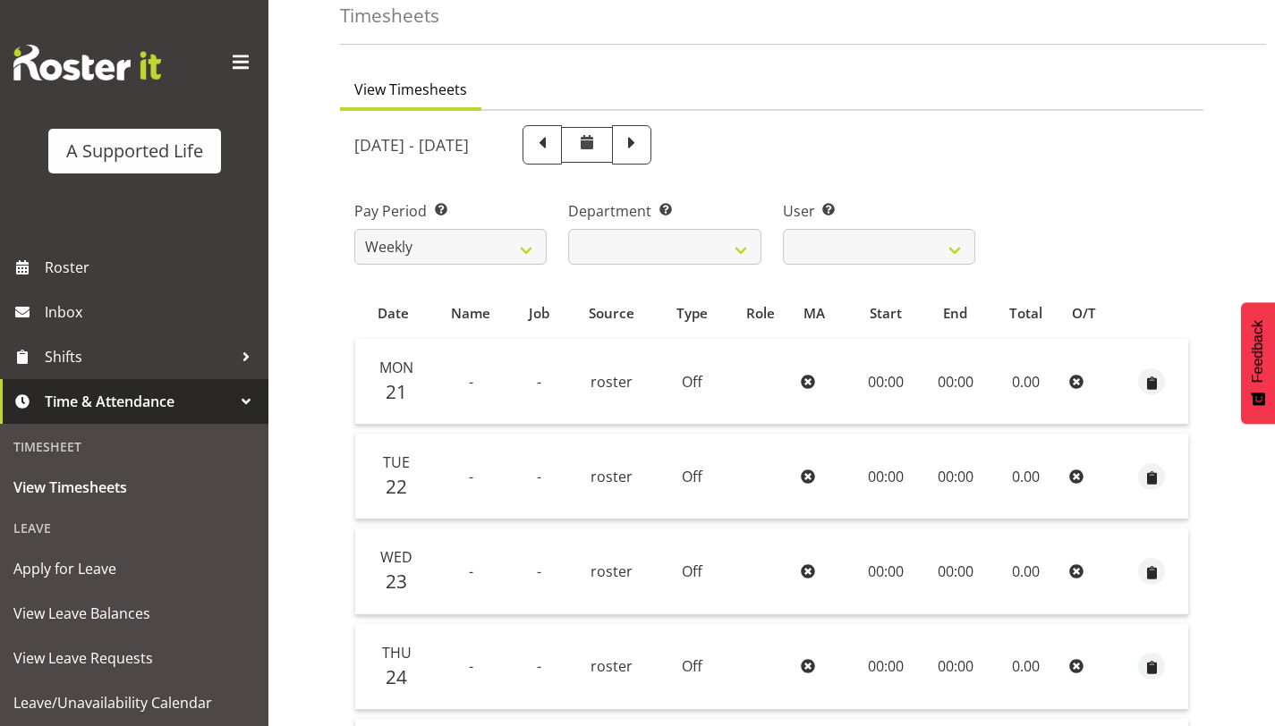
scroll to position [38, 0]
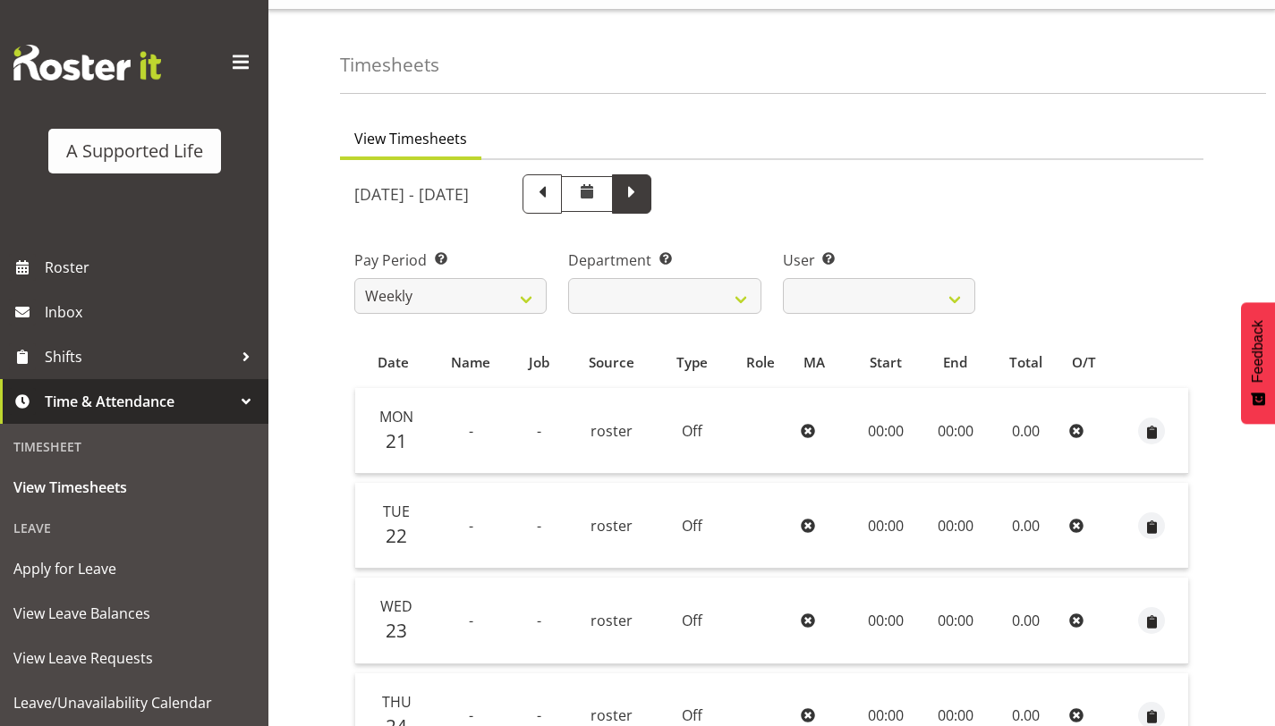
click at [643, 197] on span at bounding box center [631, 192] width 23 height 23
select select
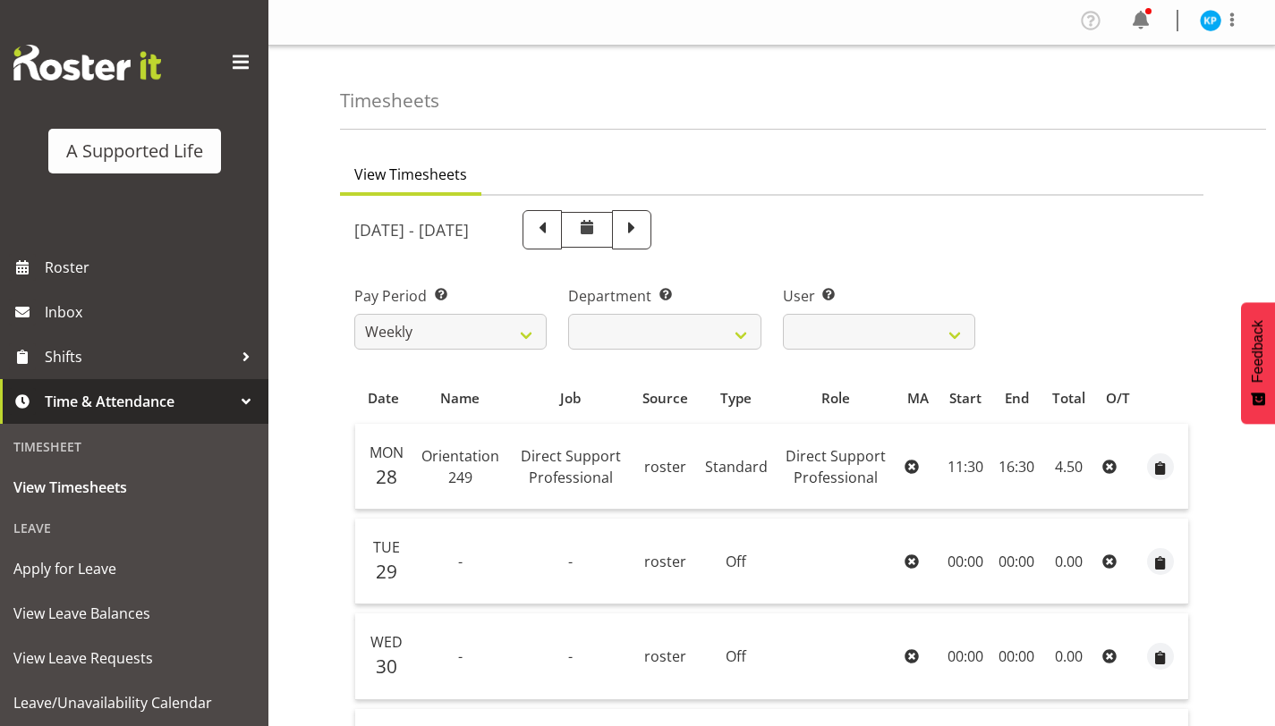
scroll to position [0, 0]
click at [643, 239] on span at bounding box center [631, 230] width 23 height 23
select select
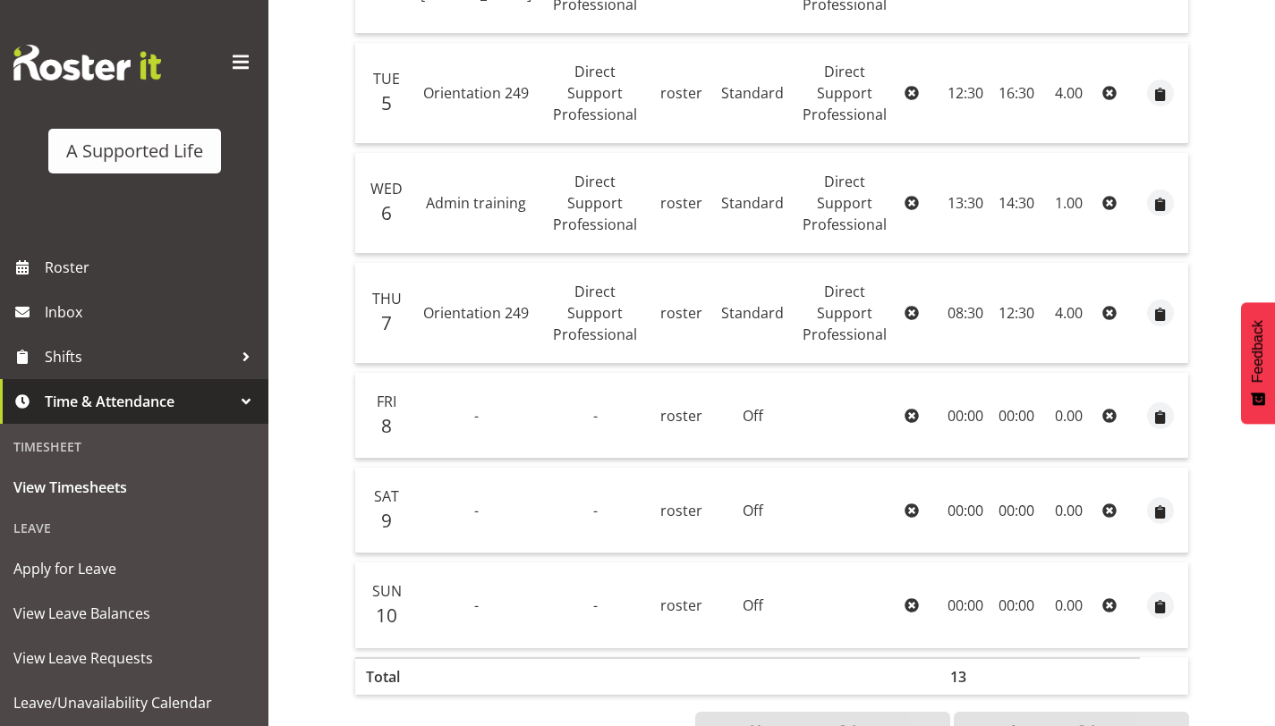
scroll to position [485, 0]
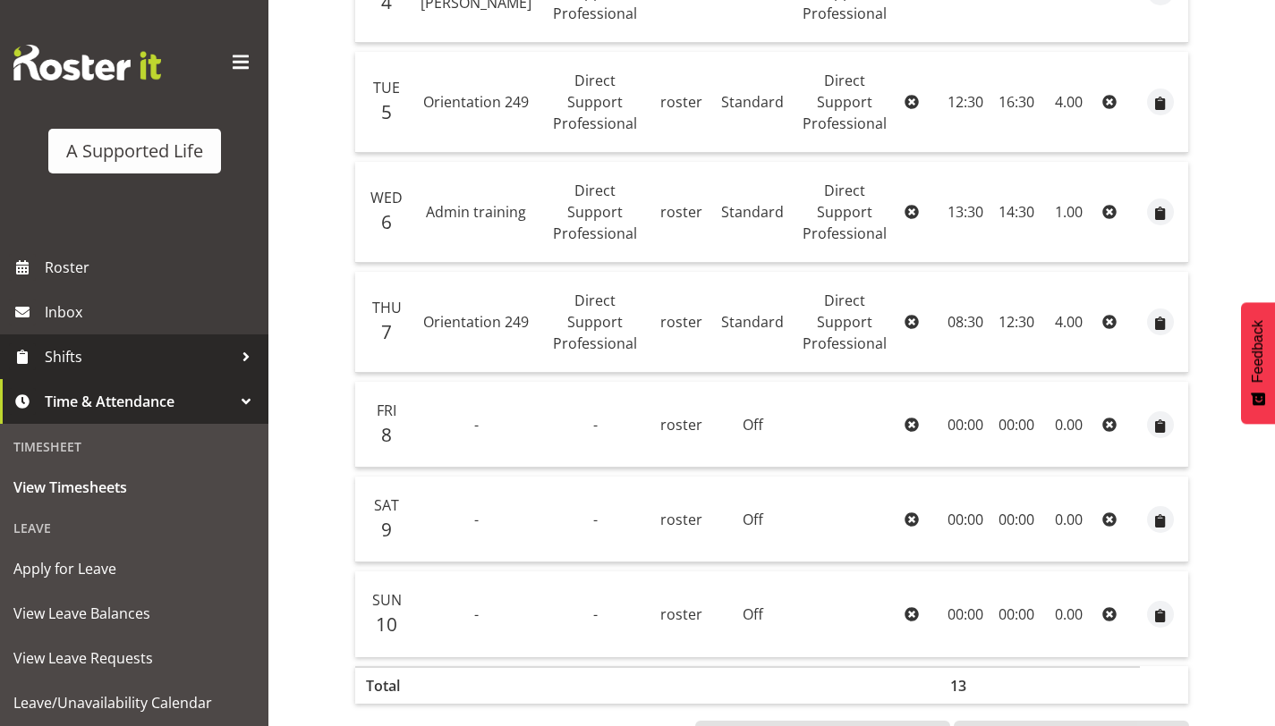
click at [128, 359] on span "Shifts" at bounding box center [139, 357] width 188 height 27
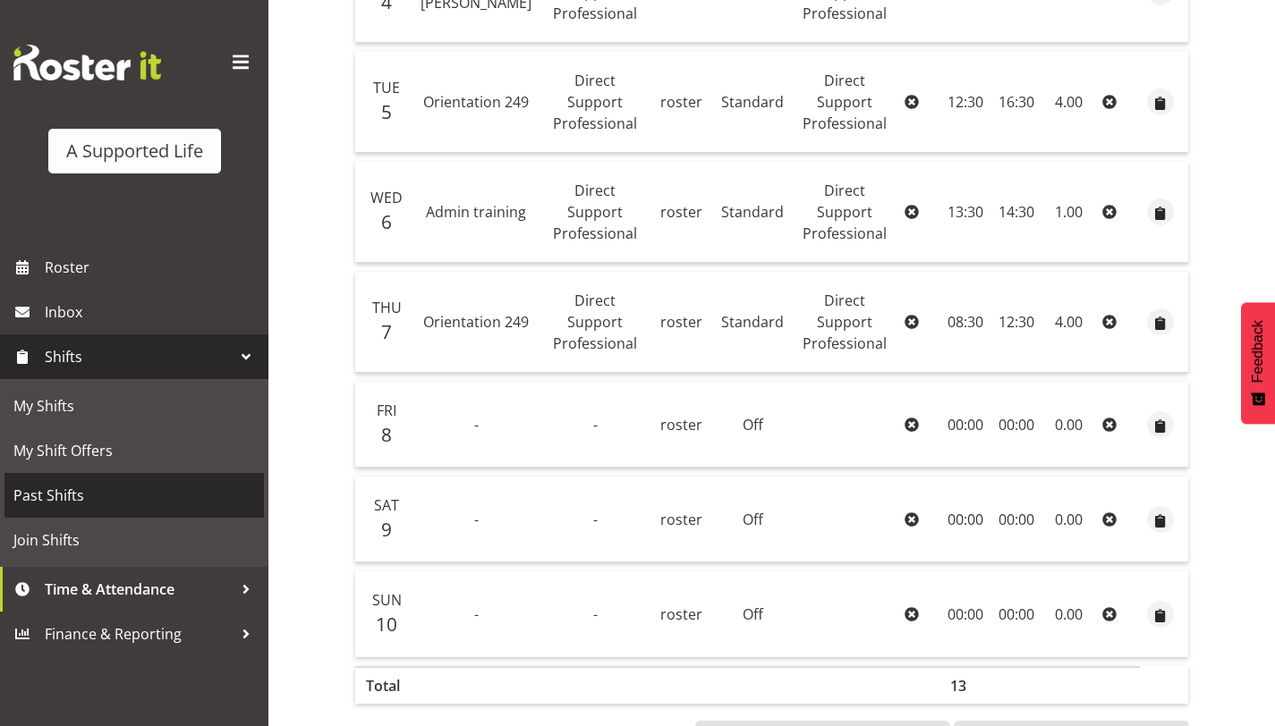
click at [89, 490] on span "Past Shifts" at bounding box center [134, 495] width 242 height 27
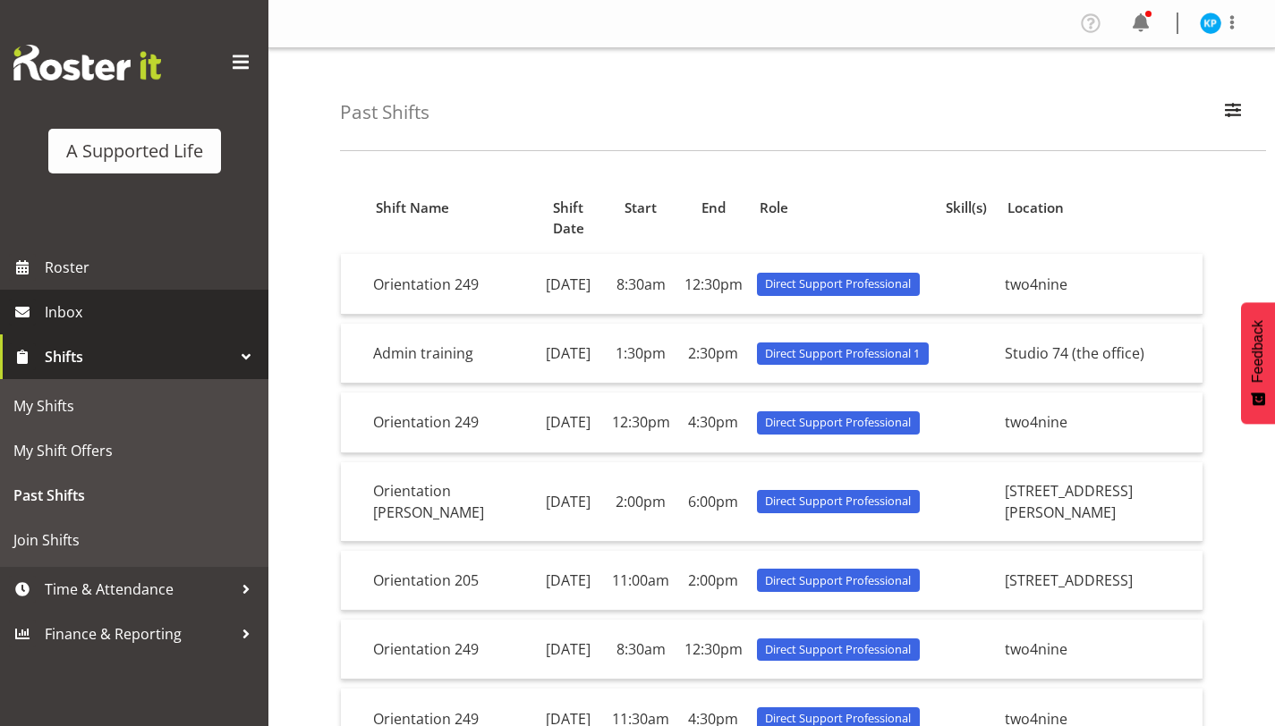
click at [105, 314] on span "Inbox" at bounding box center [152, 312] width 215 height 27
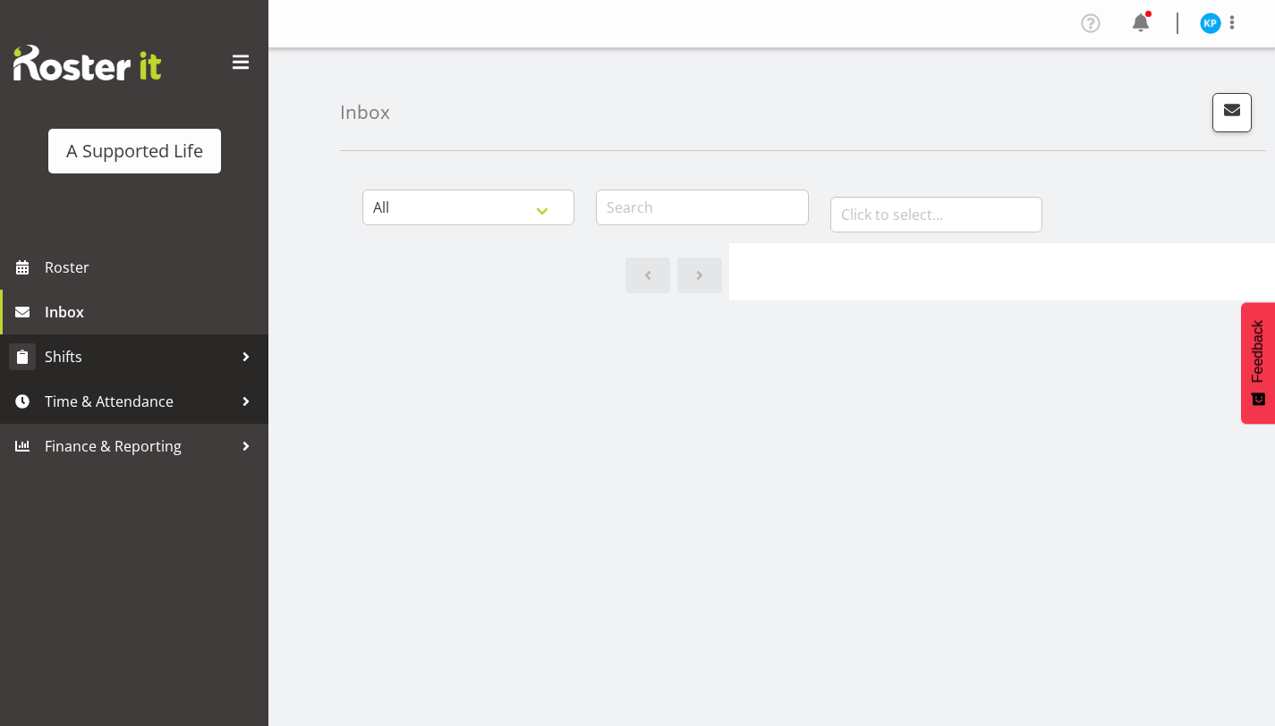
click at [119, 368] on span "Shifts" at bounding box center [139, 357] width 188 height 27
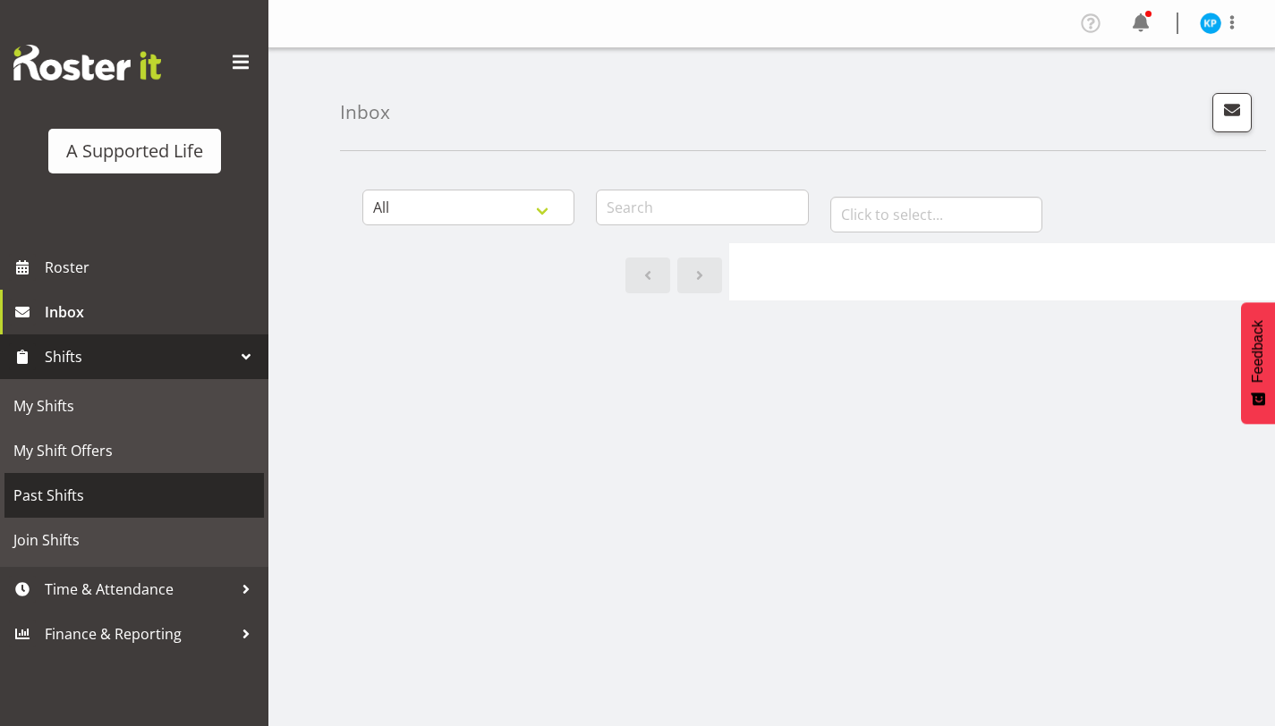
click at [89, 502] on span "Past Shifts" at bounding box center [134, 495] width 242 height 27
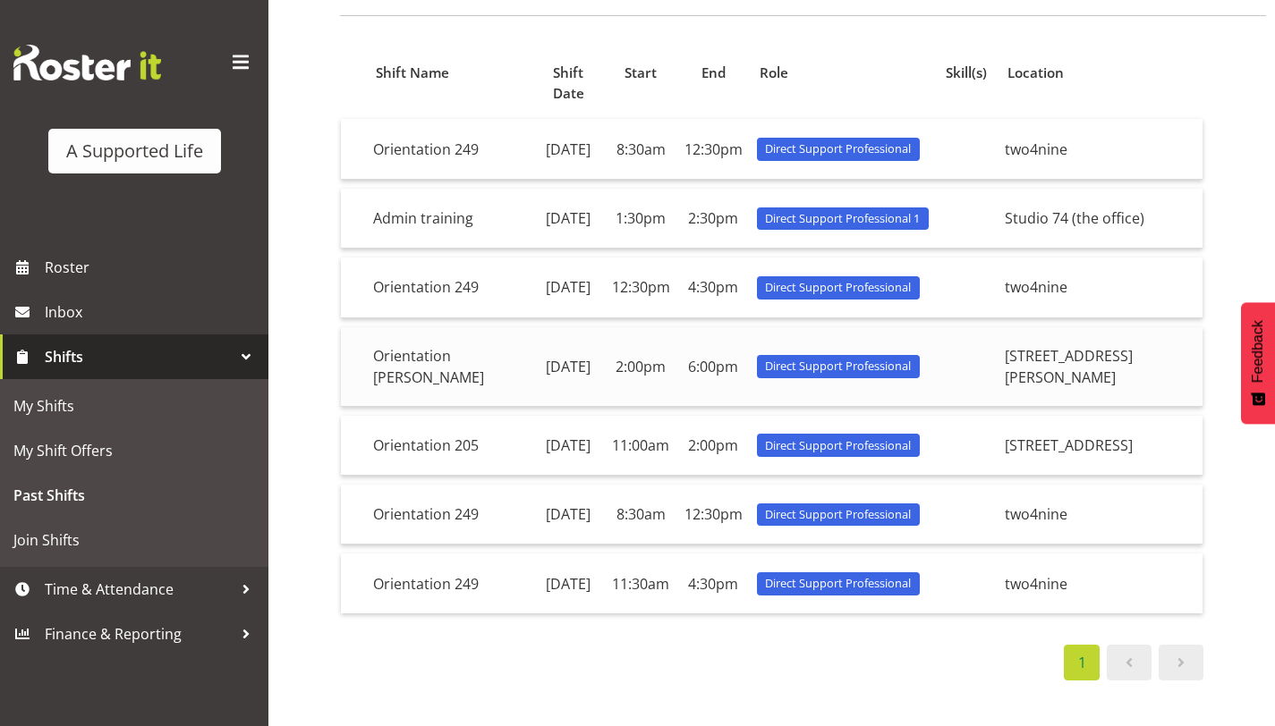
scroll to position [166, 0]
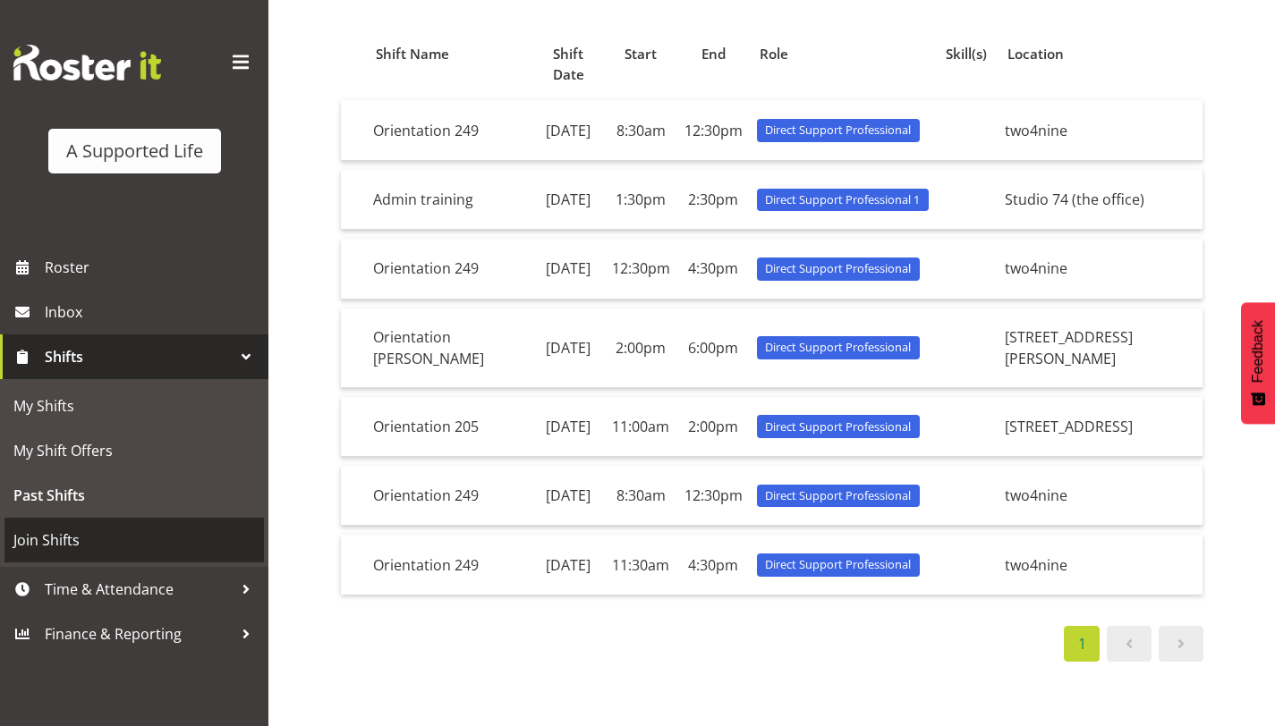
click at [104, 532] on span "Join Shifts" at bounding box center [134, 540] width 242 height 27
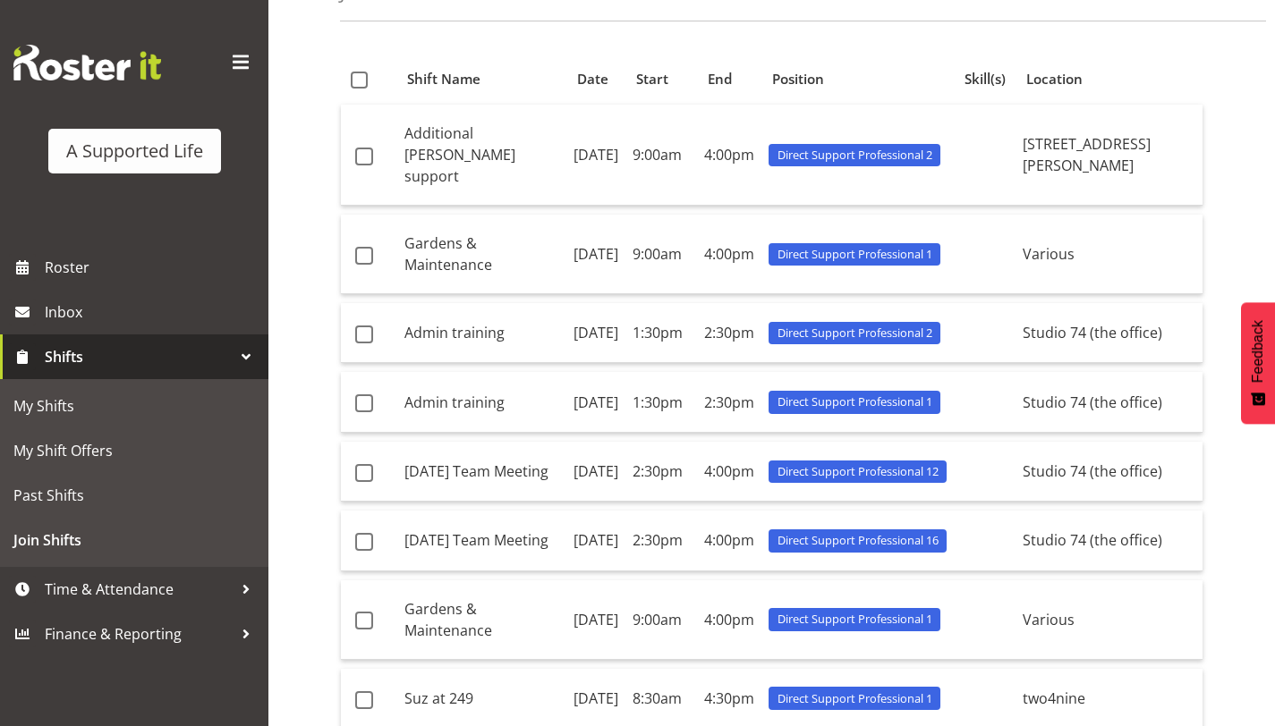
scroll to position [113, 0]
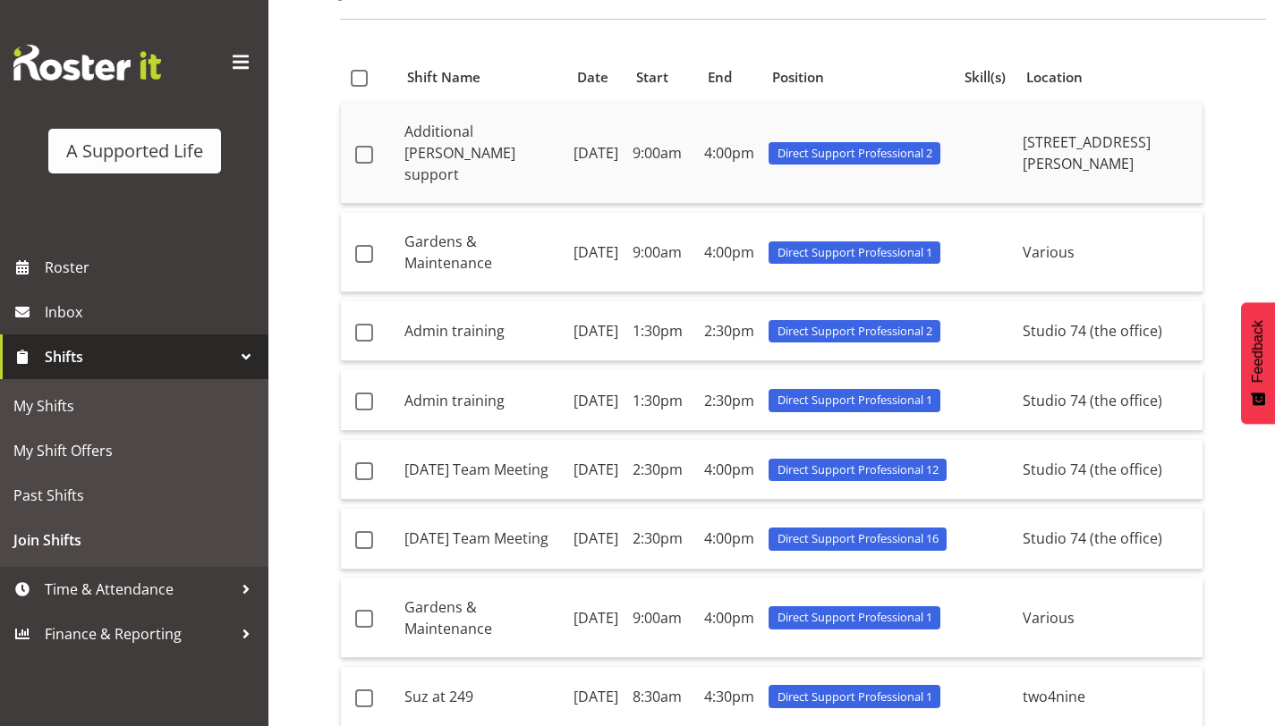
click at [879, 145] on span "Direct Support Professional 2" at bounding box center [854, 153] width 155 height 17
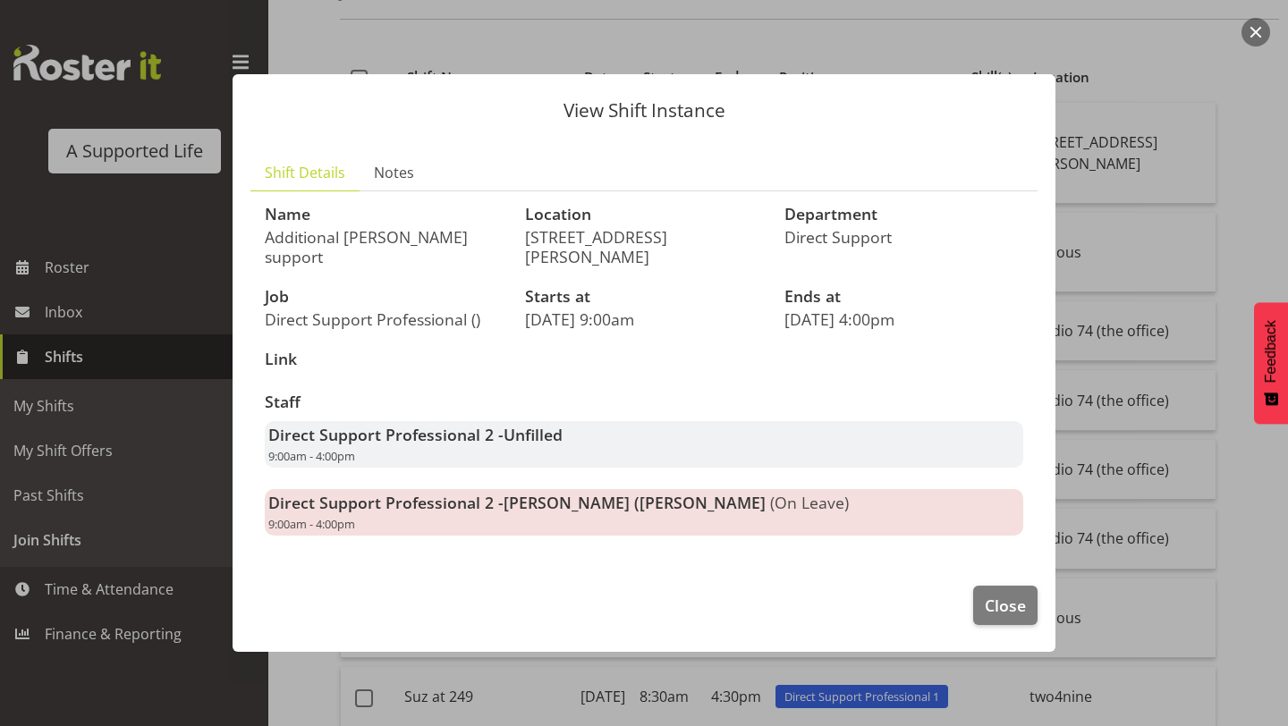
click at [1267, 40] on button "button" at bounding box center [1256, 32] width 29 height 29
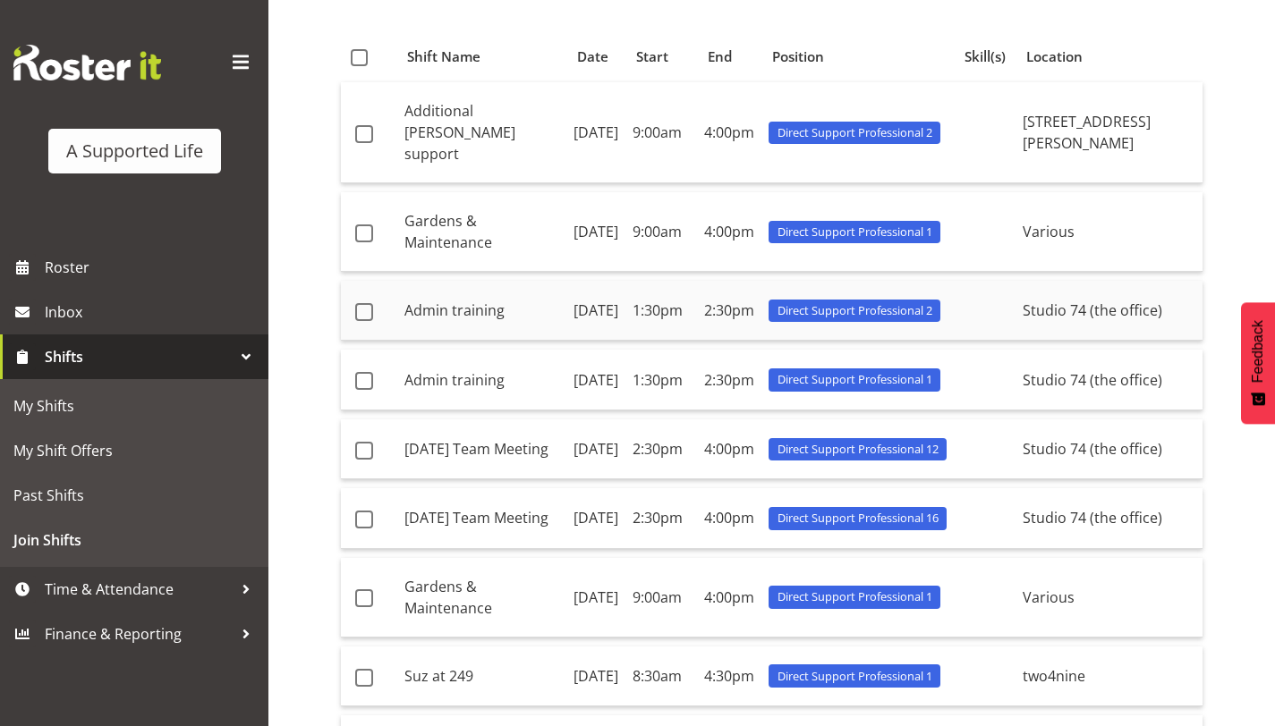
scroll to position [132, 0]
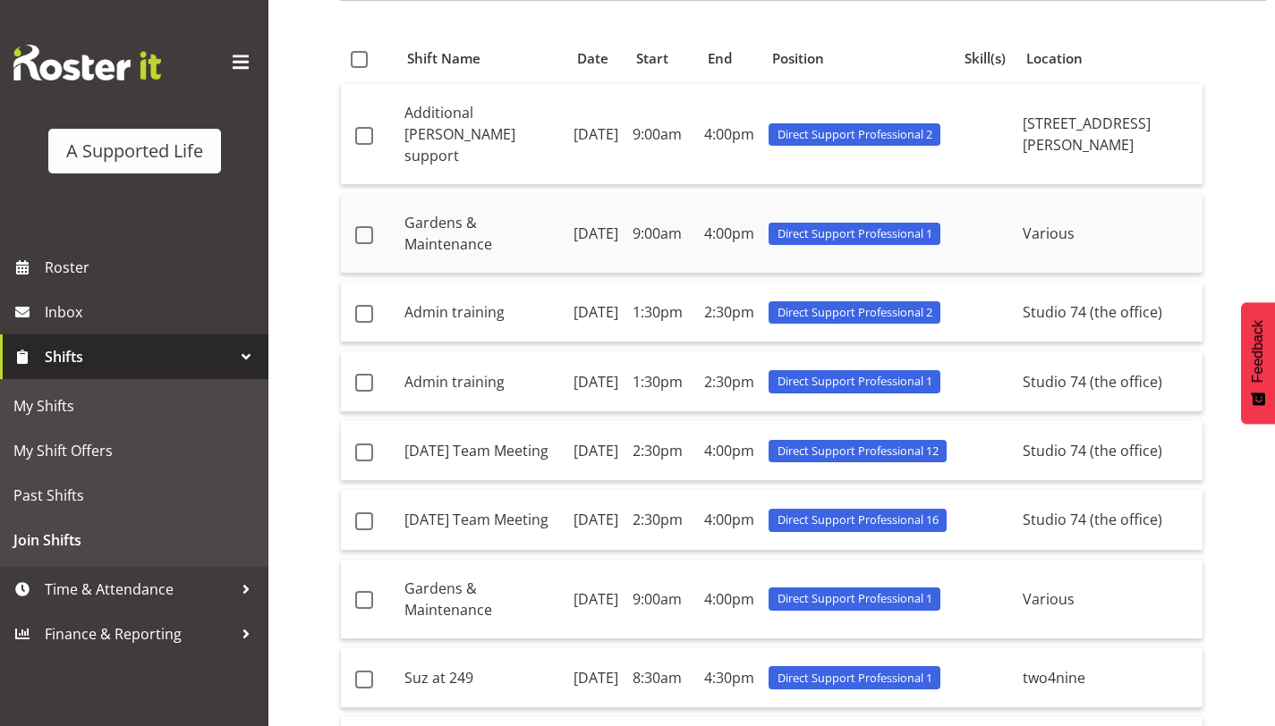
click at [1110, 238] on td "Various" at bounding box center [1108, 234] width 187 height 80
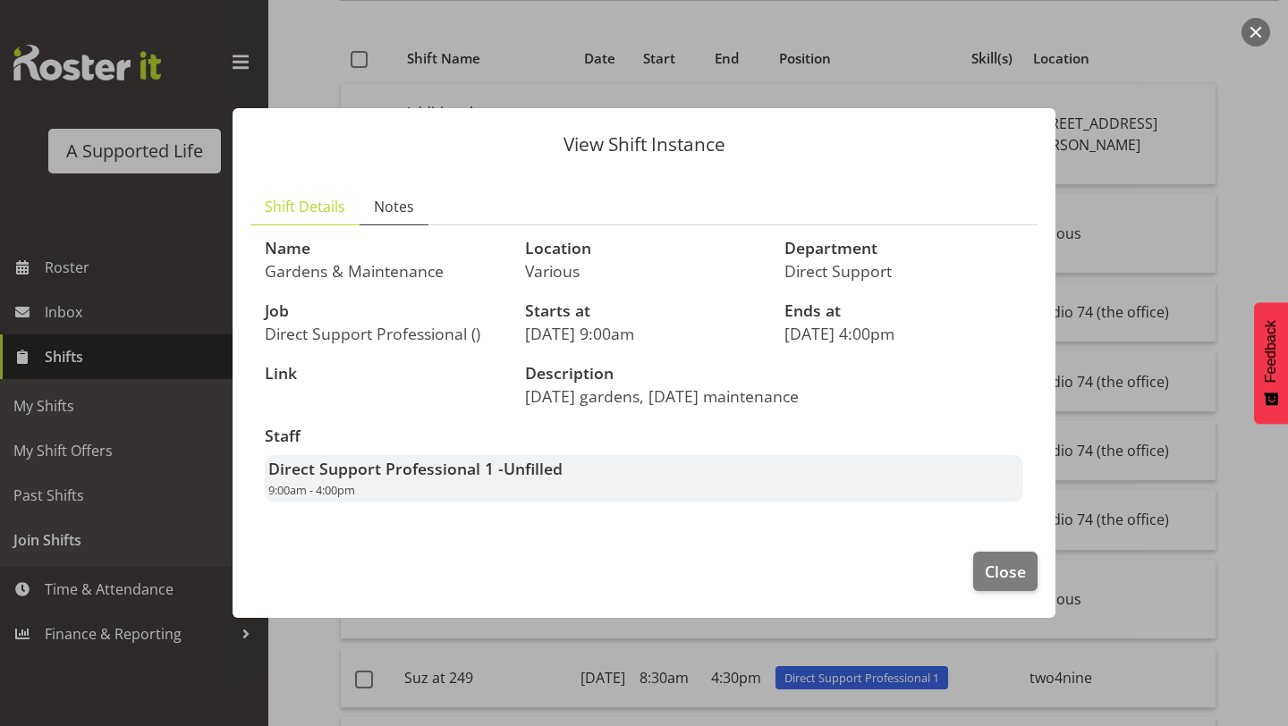
click at [370, 208] on link "Notes" at bounding box center [394, 207] width 69 height 37
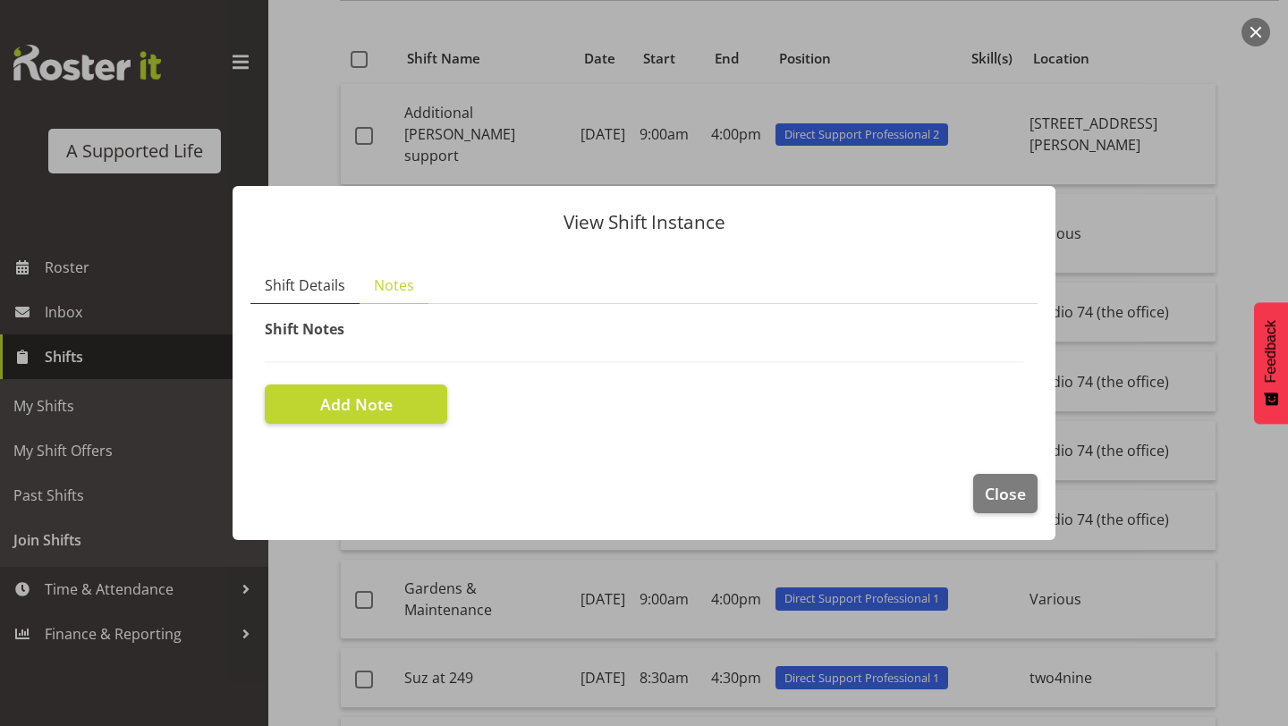
click at [301, 279] on span "Shift Details" at bounding box center [305, 285] width 81 height 21
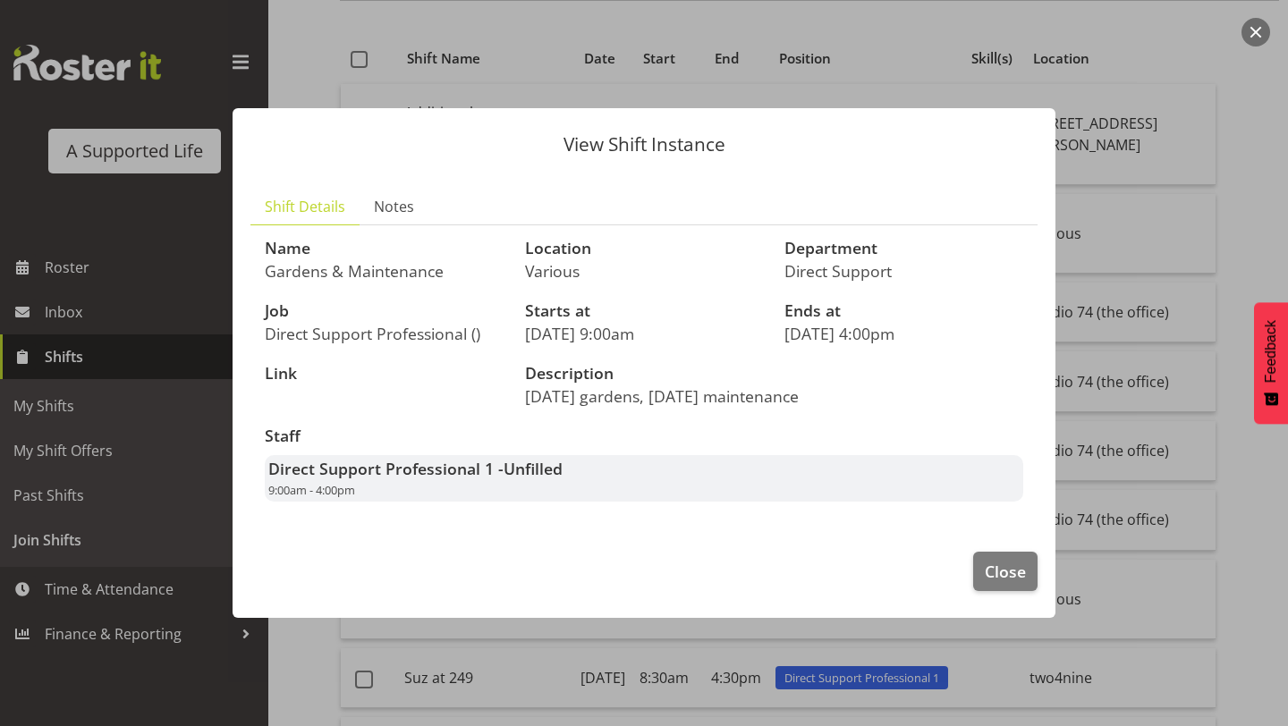
click at [1258, 24] on button "button" at bounding box center [1256, 32] width 29 height 29
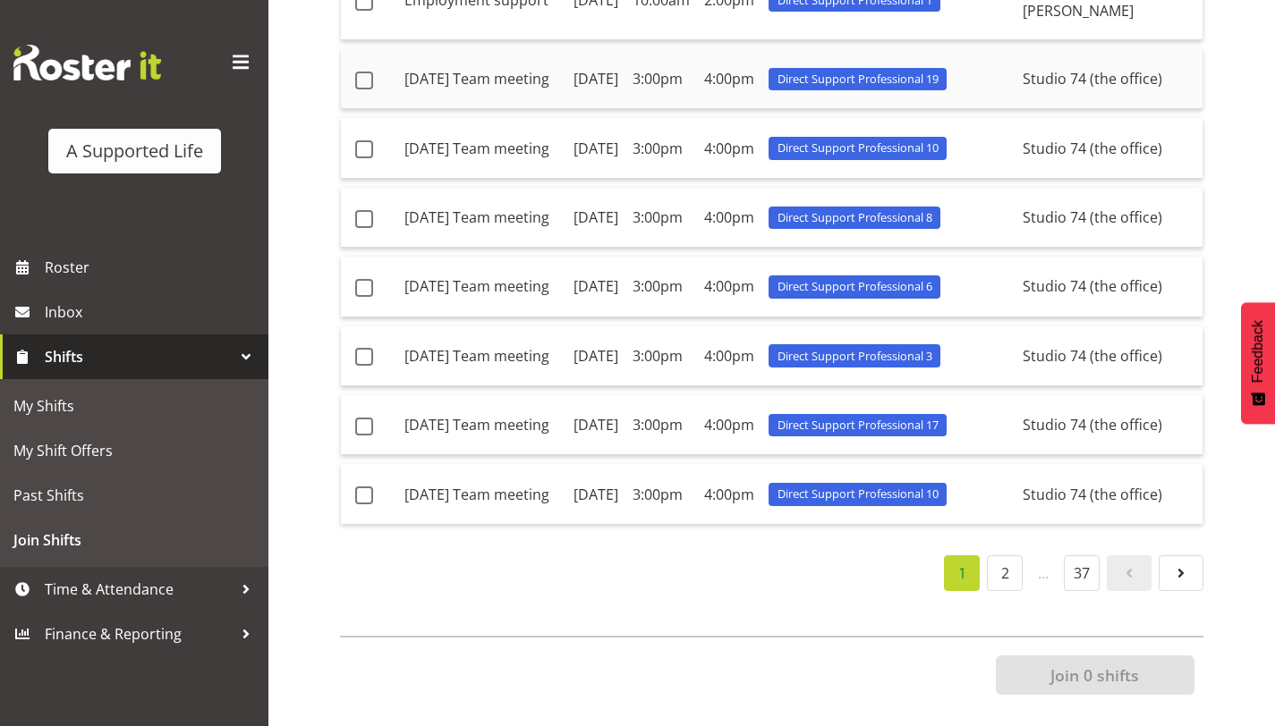
scroll to position [1112, 0]
click at [1014, 560] on link "2" at bounding box center [1005, 574] width 36 height 36
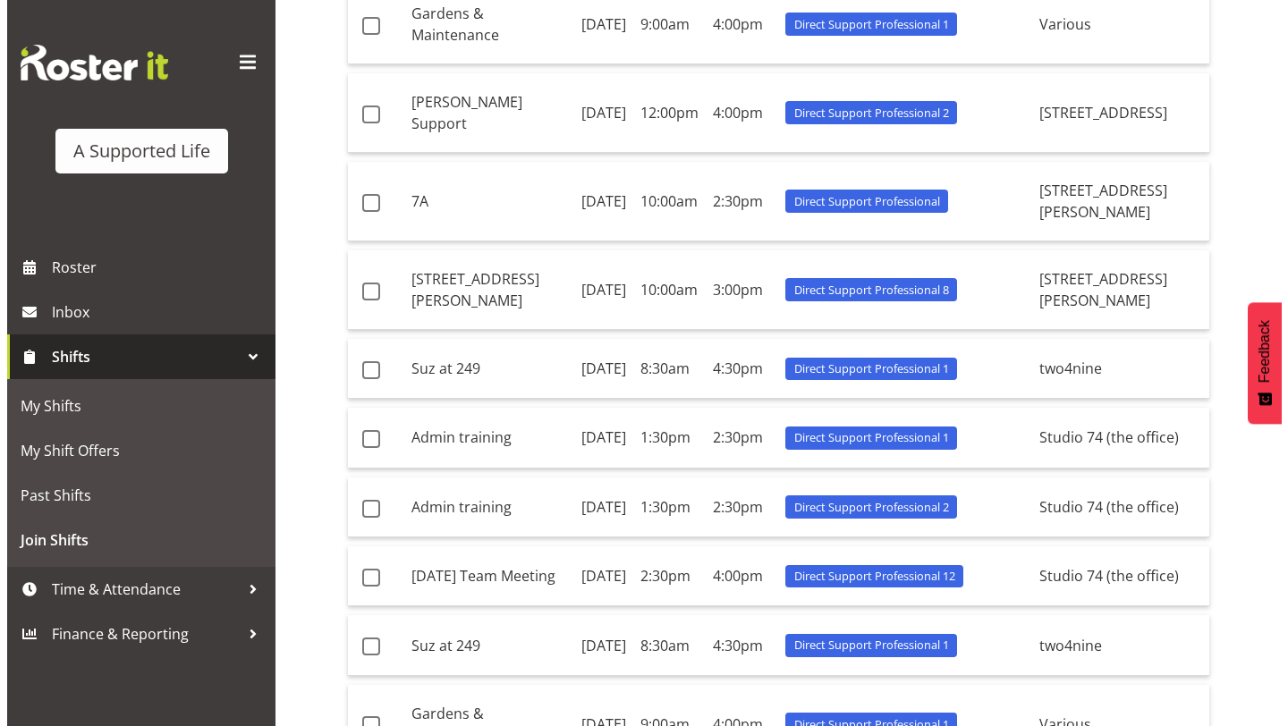
scroll to position [461, 0]
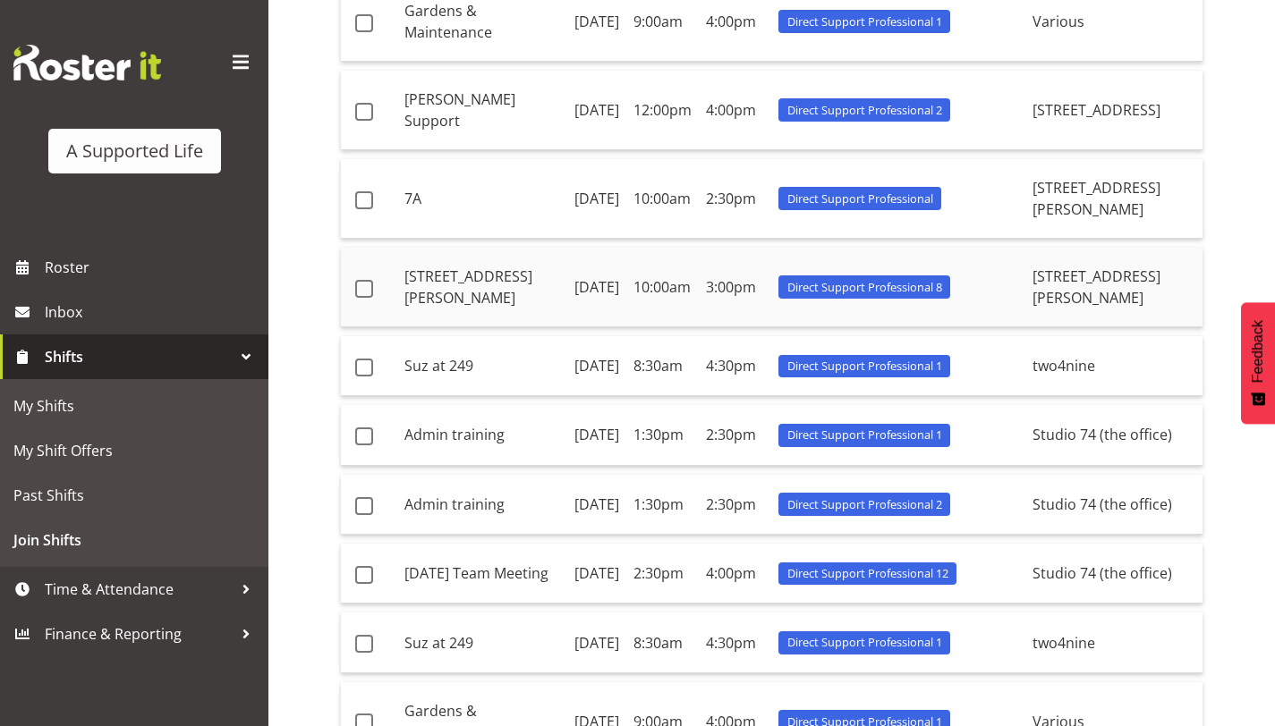
click at [848, 296] on span "Direct Support Professional 8" at bounding box center [864, 287] width 155 height 17
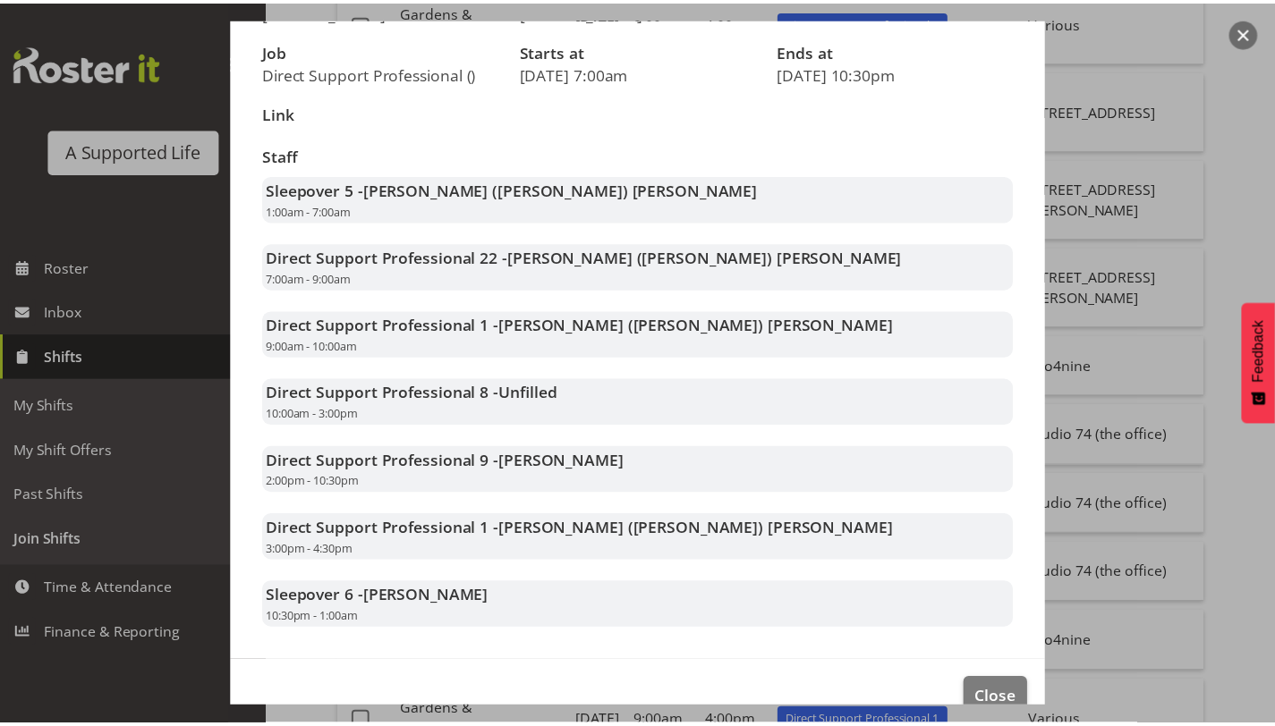
scroll to position [217, 0]
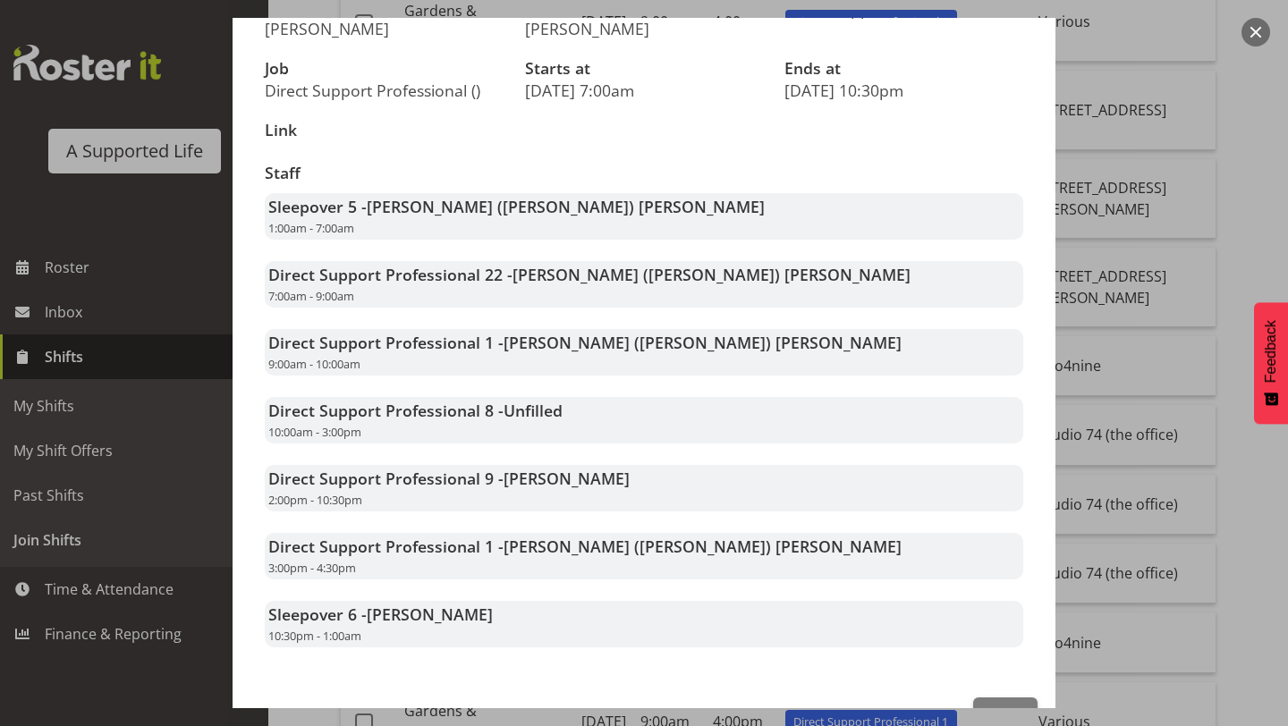
click at [1244, 27] on button "button" at bounding box center [1256, 32] width 29 height 29
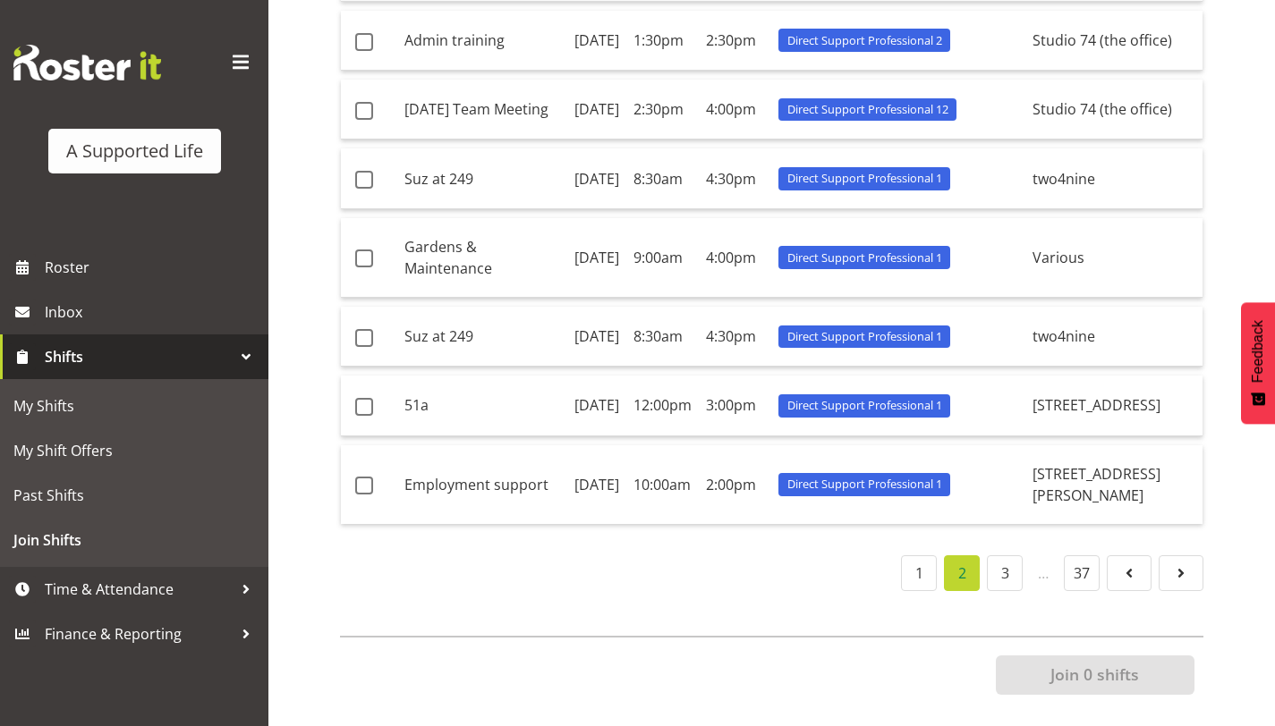
scroll to position [1112, 0]
click at [579, 471] on td "29th August" at bounding box center [596, 485] width 59 height 79
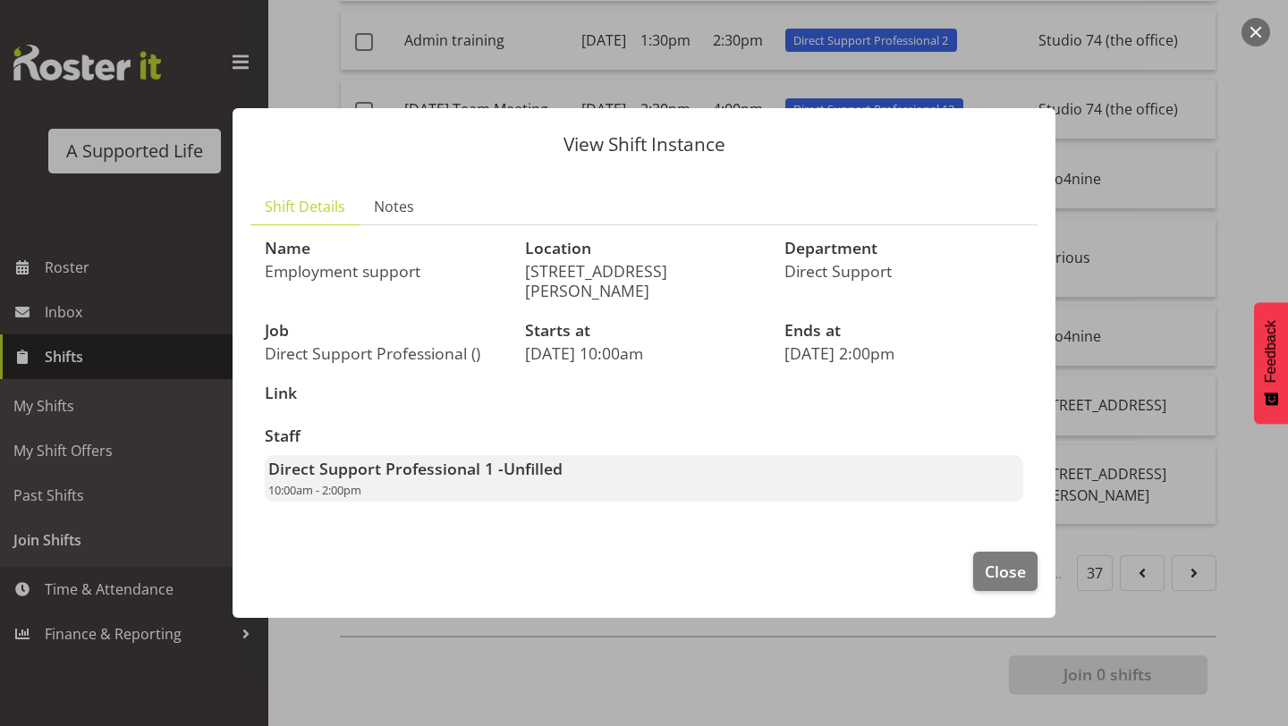
click at [1255, 38] on button "button" at bounding box center [1256, 32] width 29 height 29
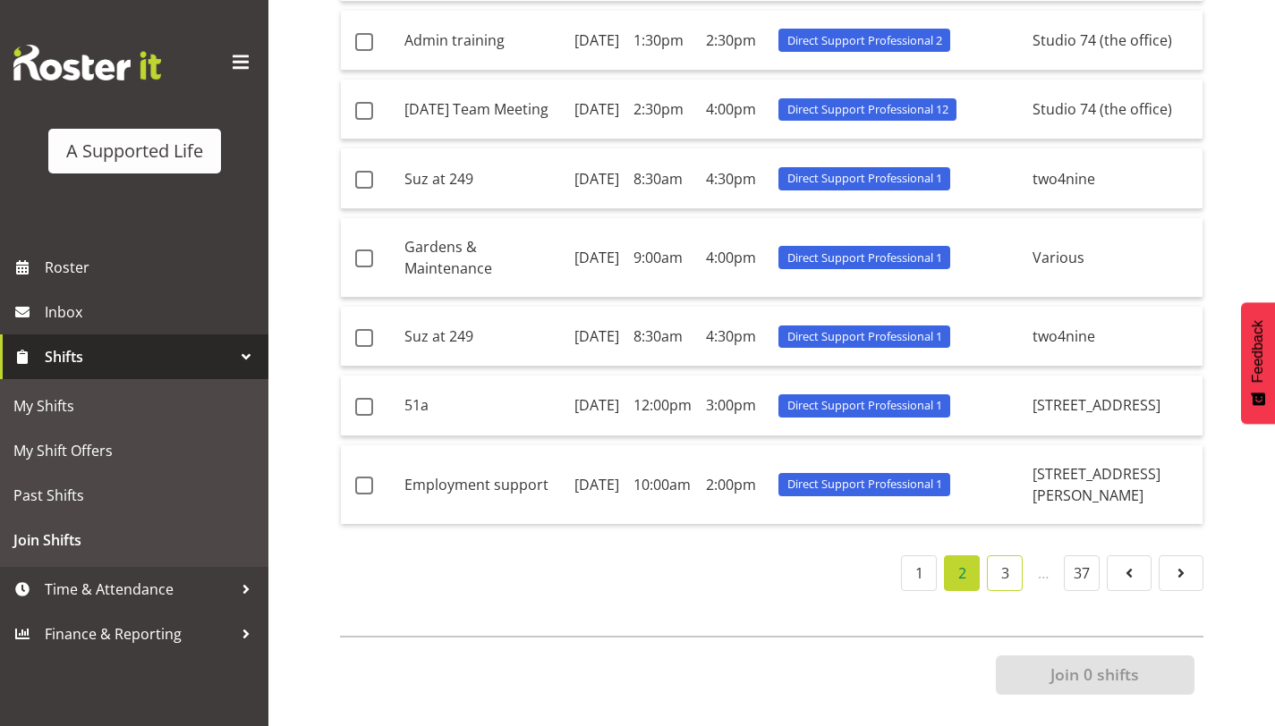
click at [1003, 568] on link "3" at bounding box center [1005, 574] width 36 height 36
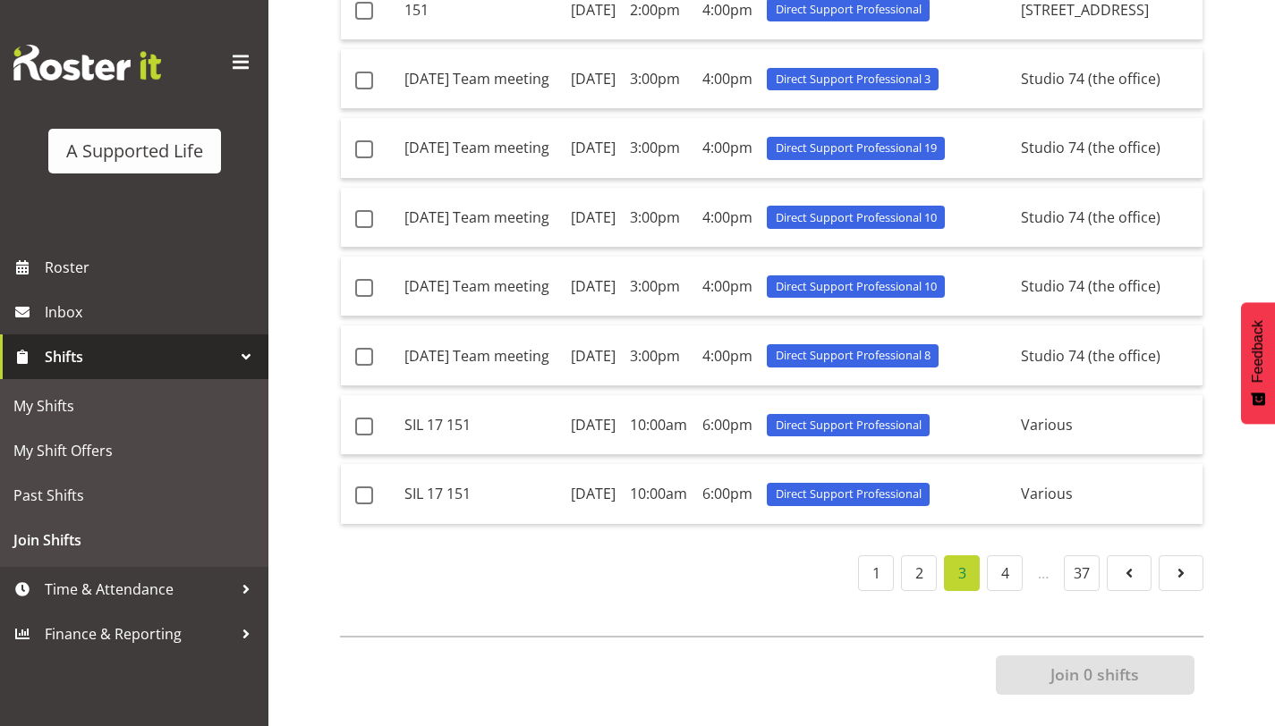
scroll to position [1096, 0]
click at [858, 417] on span "Direct Support Professional" at bounding box center [849, 425] width 146 height 17
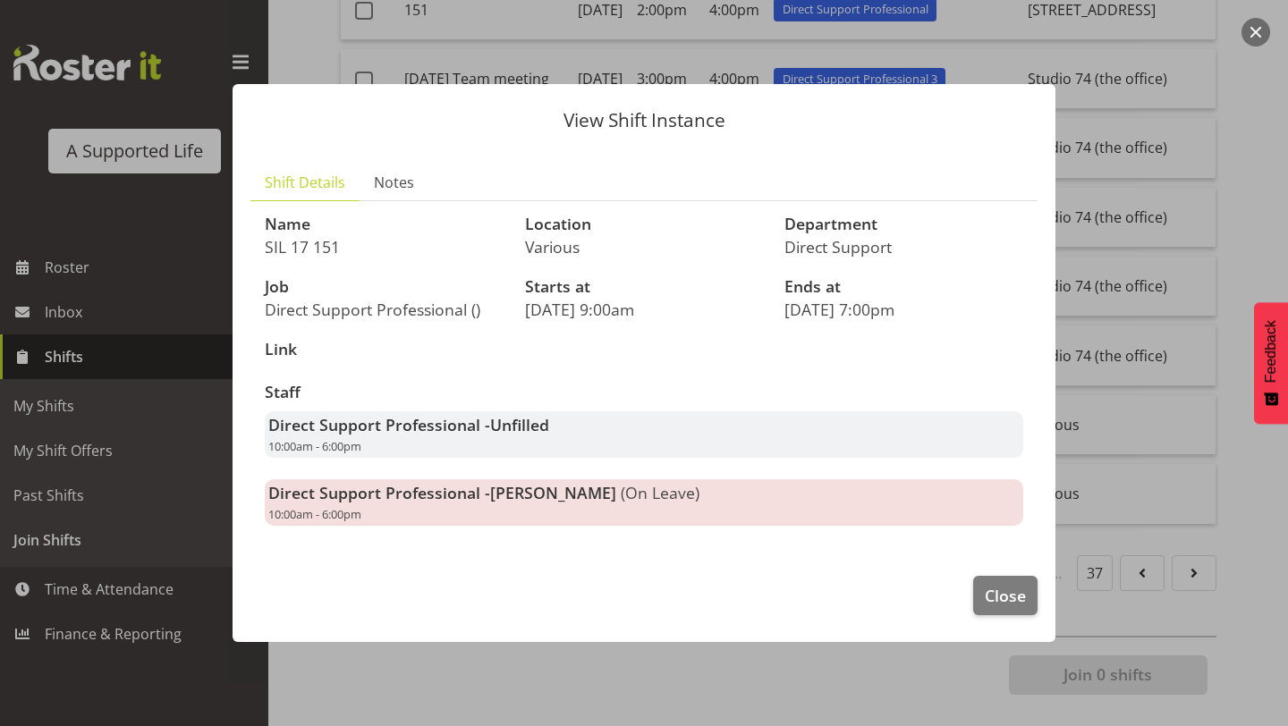
click at [1274, 30] on div at bounding box center [644, 363] width 1288 height 726
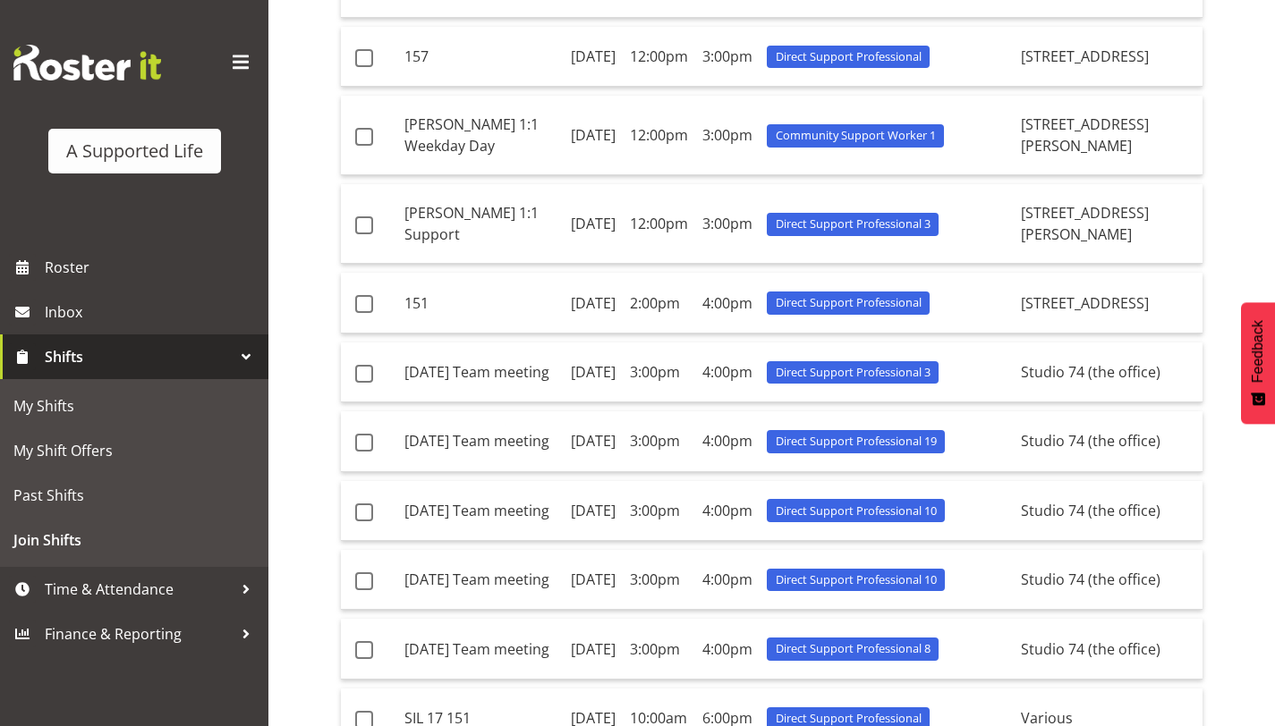
scroll to position [369, 0]
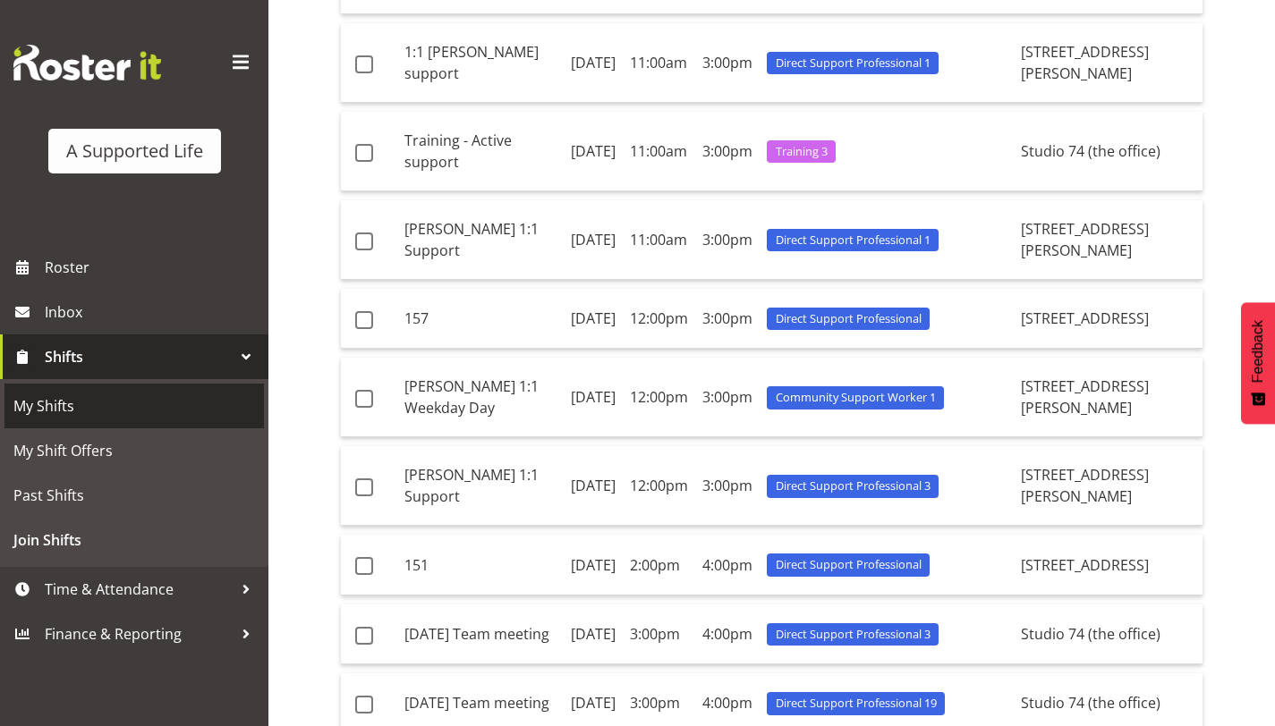
click at [139, 412] on span "My Shifts" at bounding box center [134, 406] width 242 height 27
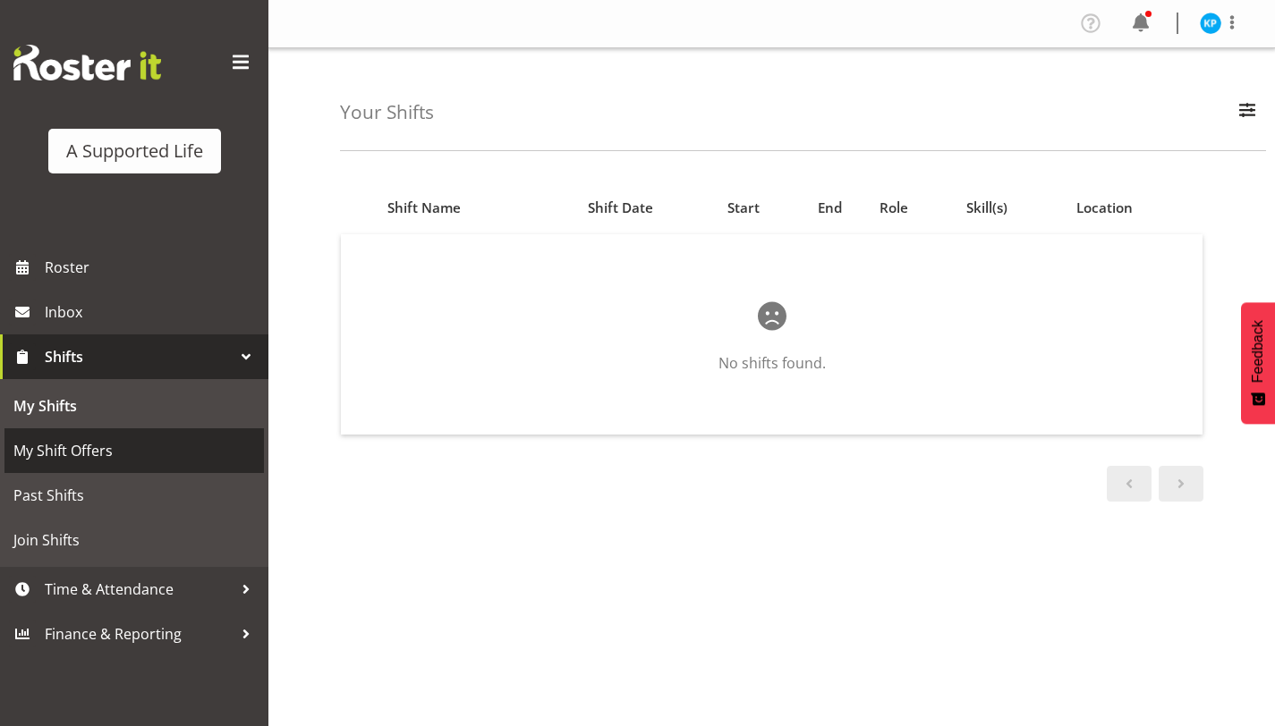
click at [127, 463] on span "My Shift Offers" at bounding box center [134, 450] width 242 height 27
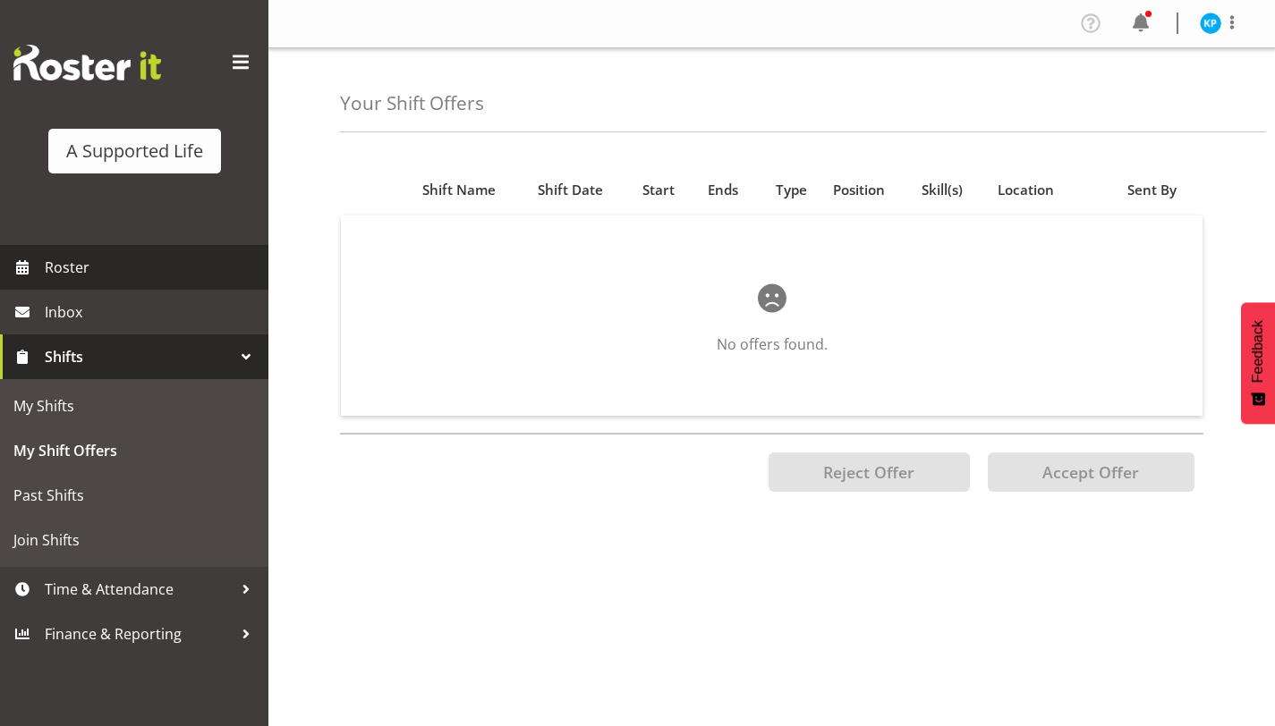
click at [131, 273] on span "Roster" at bounding box center [152, 267] width 215 height 27
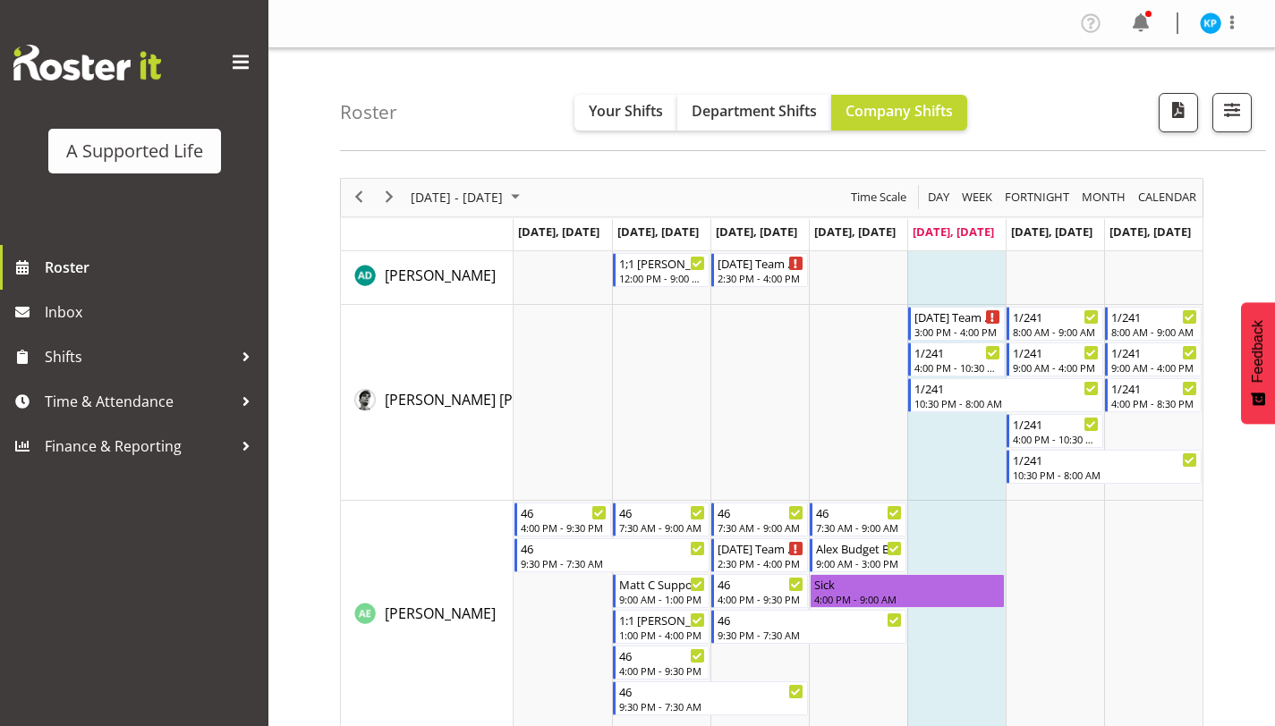
click at [231, 54] on span at bounding box center [240, 62] width 29 height 29
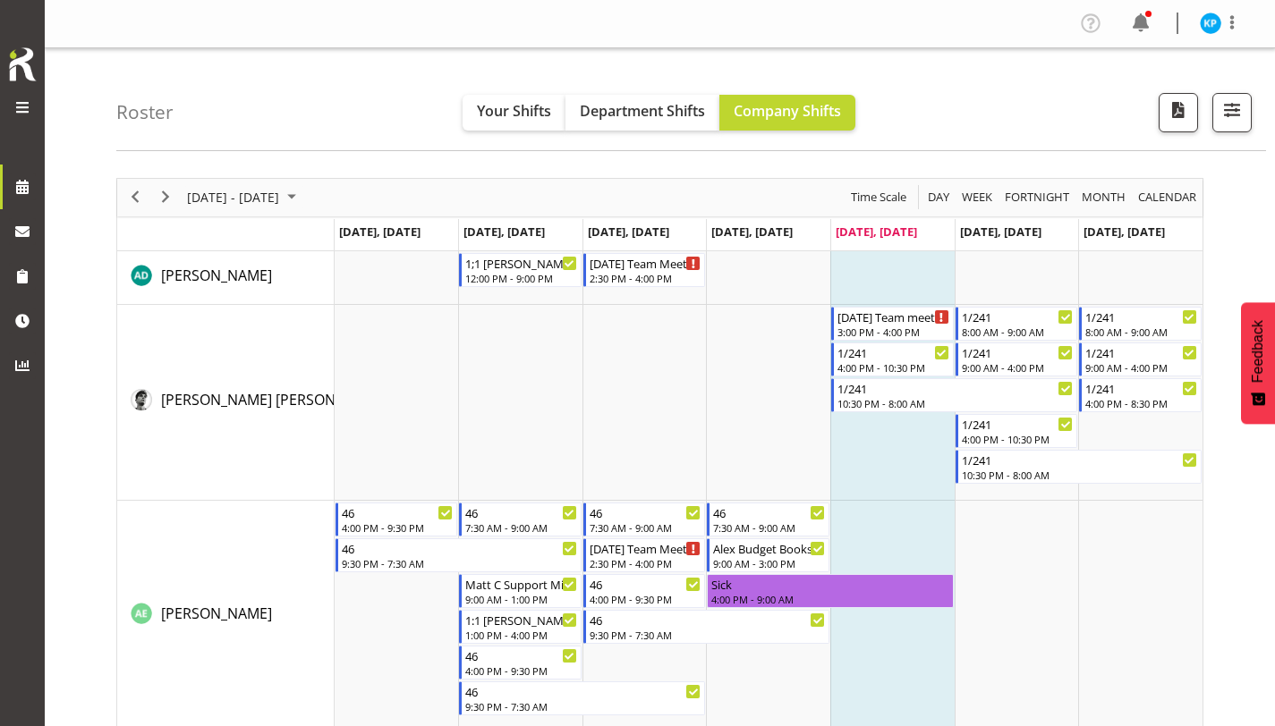
click at [21, 103] on span at bounding box center [22, 107] width 21 height 21
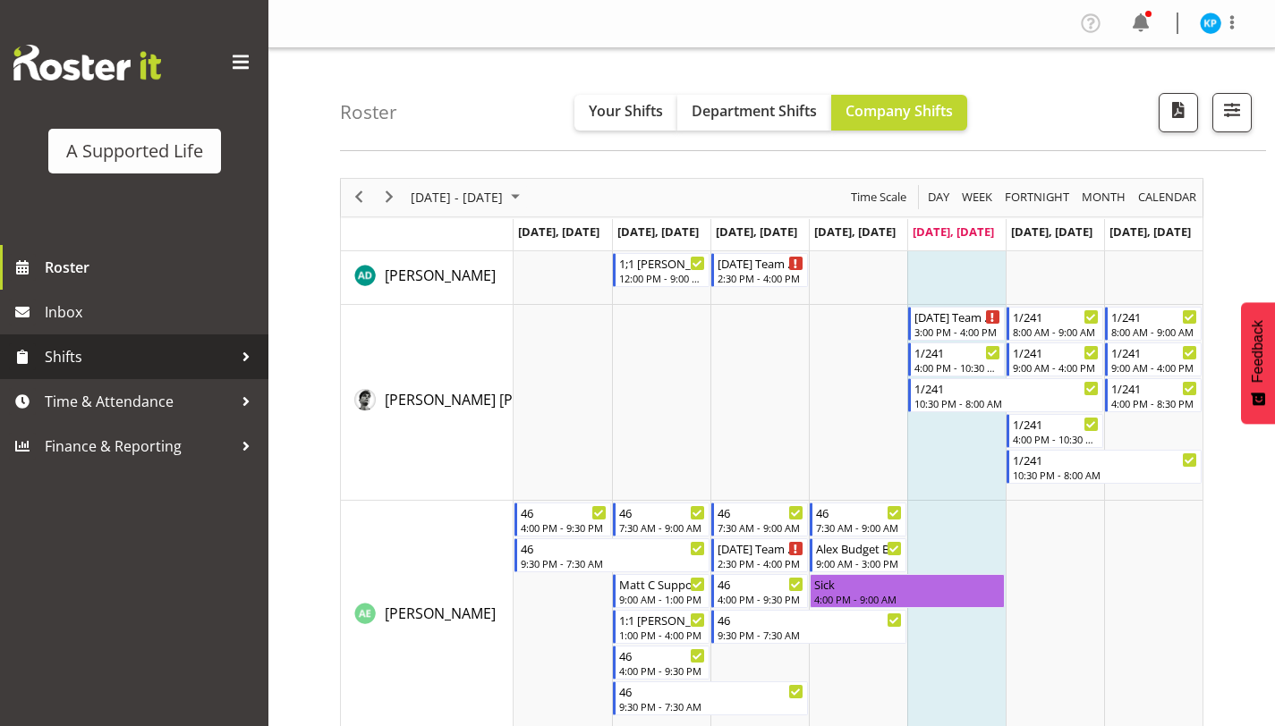
click at [139, 361] on span "Shifts" at bounding box center [139, 357] width 188 height 27
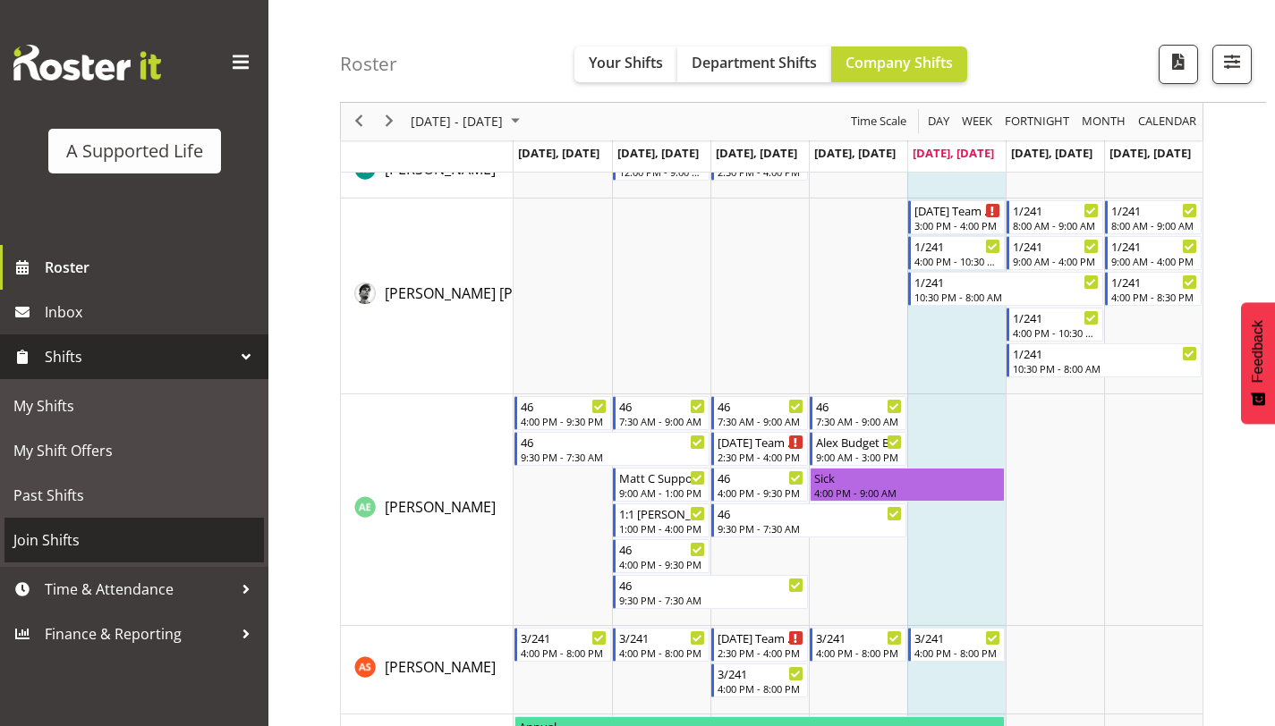
scroll to position [132, 0]
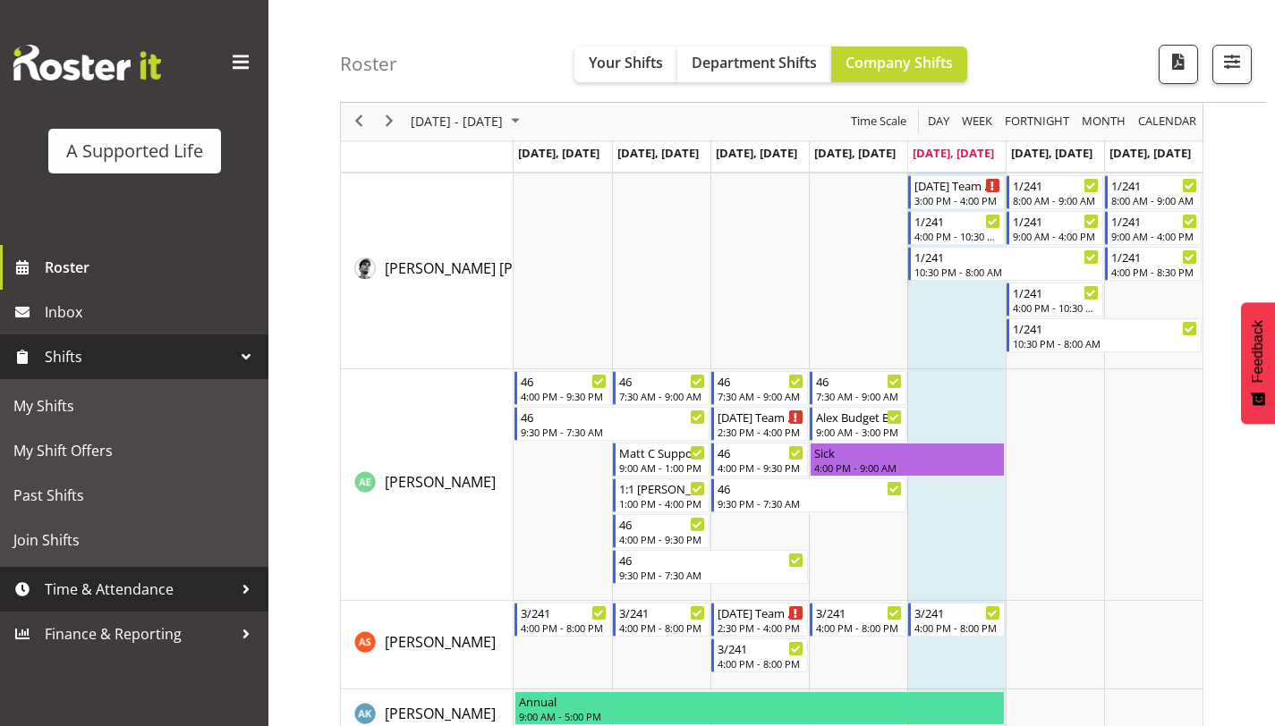
click at [178, 597] on span "Time & Attendance" at bounding box center [139, 589] width 188 height 27
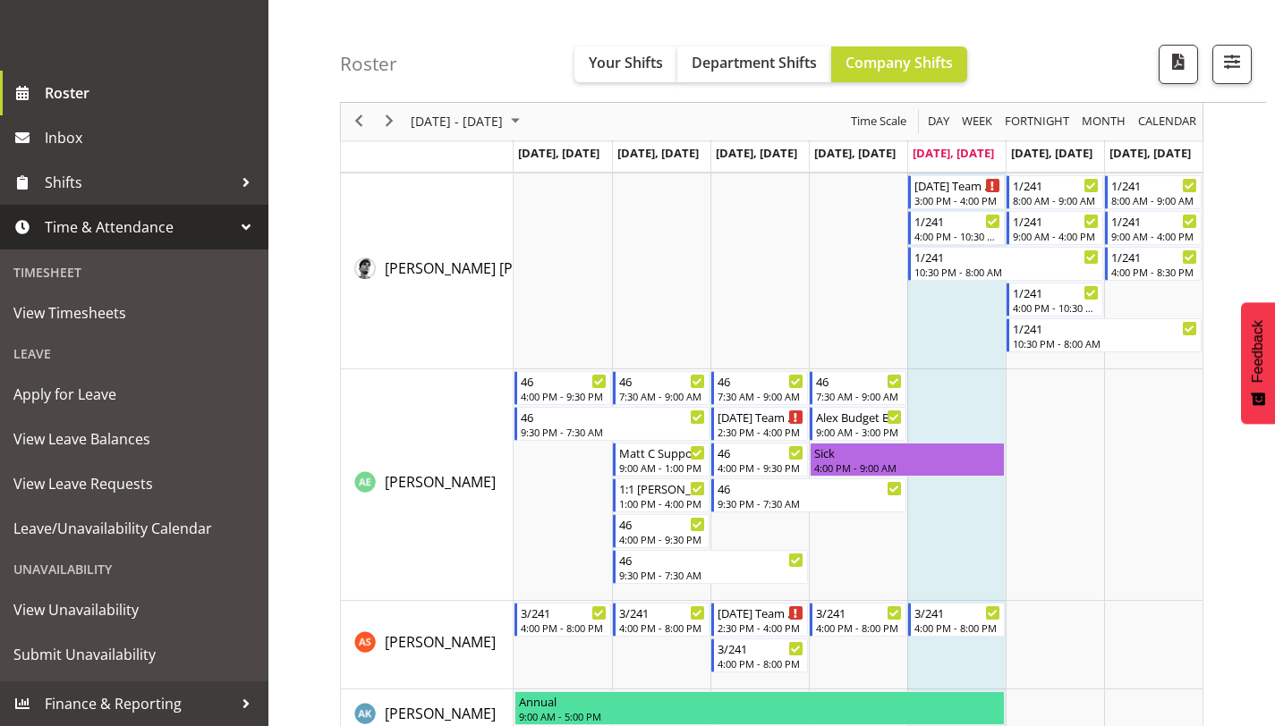
scroll to position [173, 0]
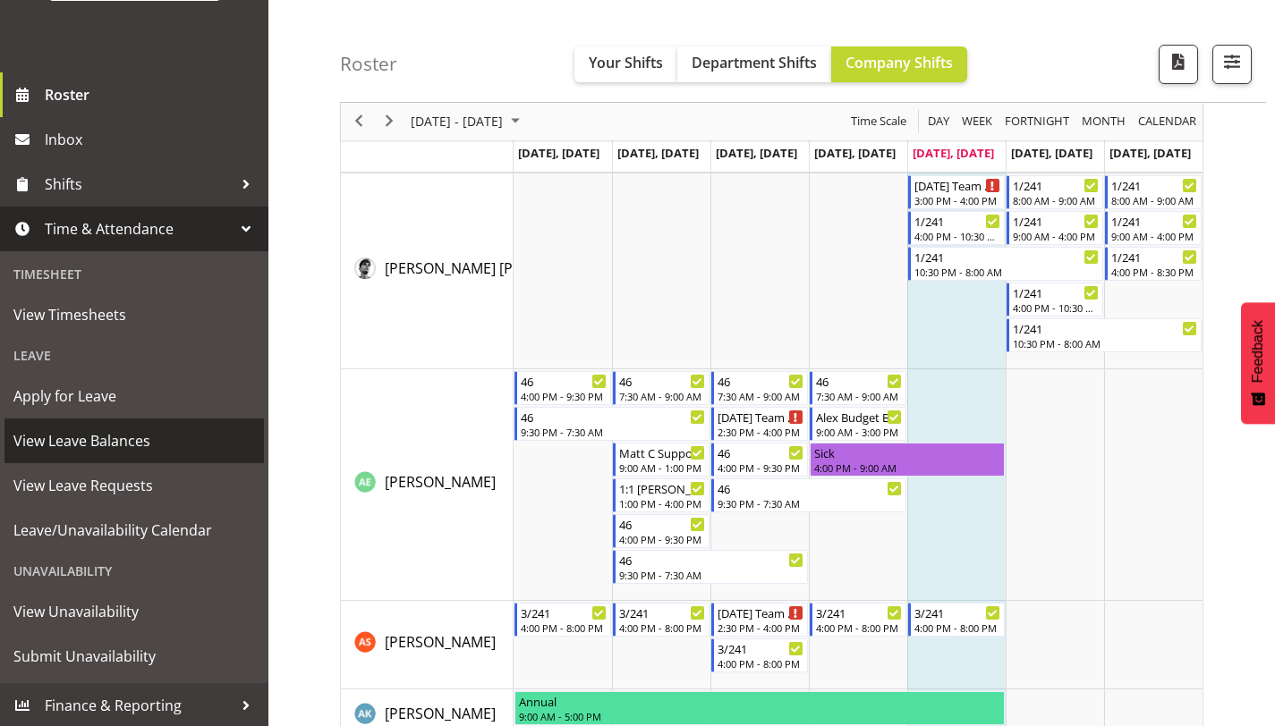
click at [133, 441] on span "View Leave Balances" at bounding box center [134, 441] width 242 height 27
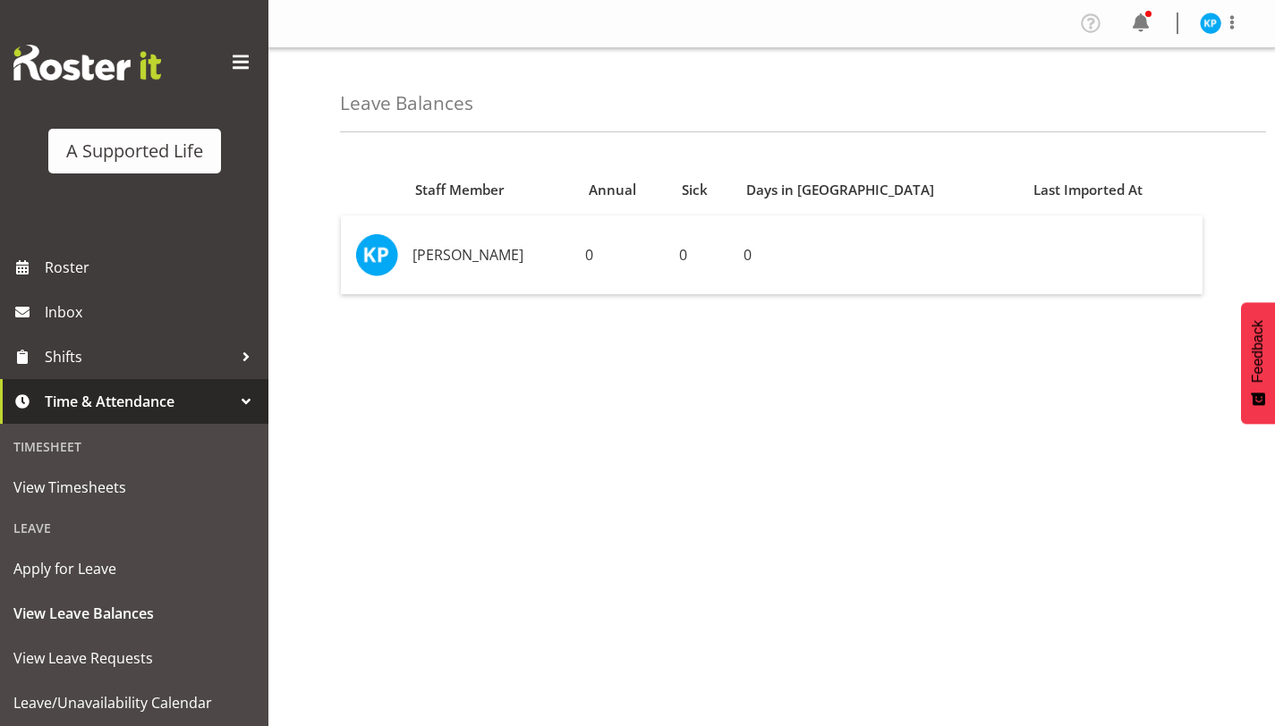
click at [125, 396] on span "Time & Attendance" at bounding box center [139, 401] width 188 height 27
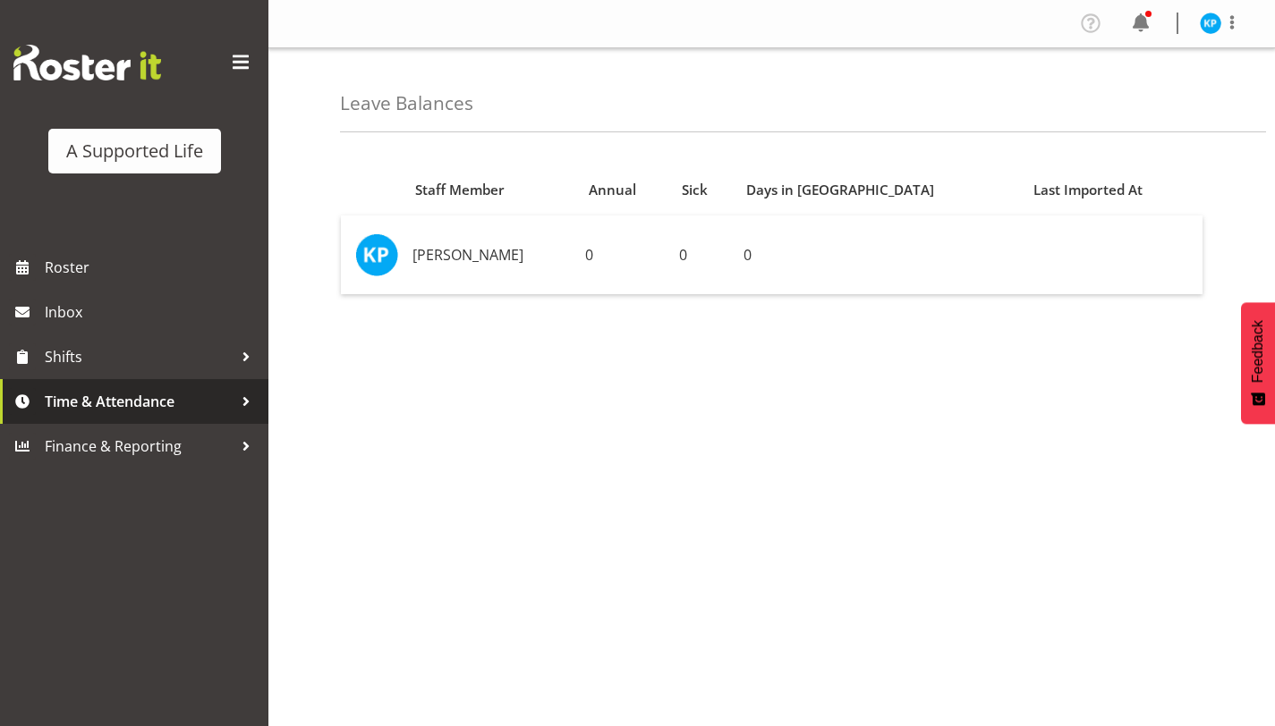
click at [127, 410] on span "Time & Attendance" at bounding box center [139, 401] width 188 height 27
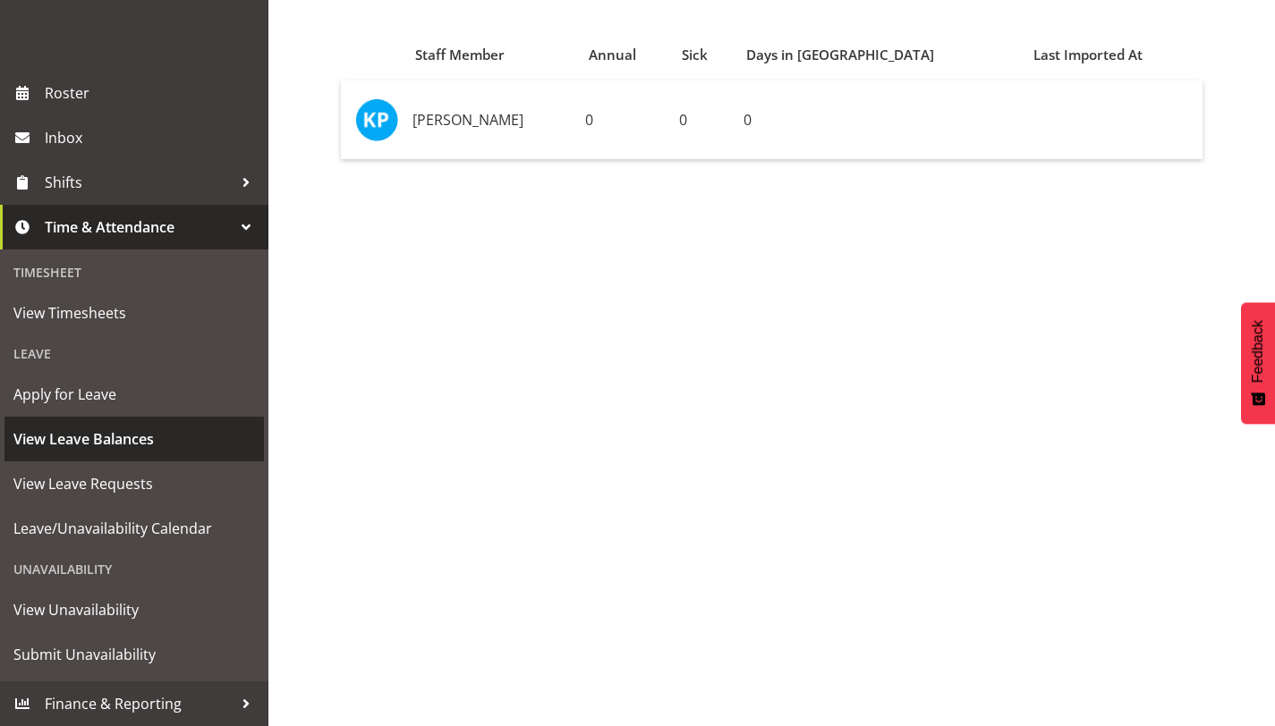
scroll to position [149, 0]
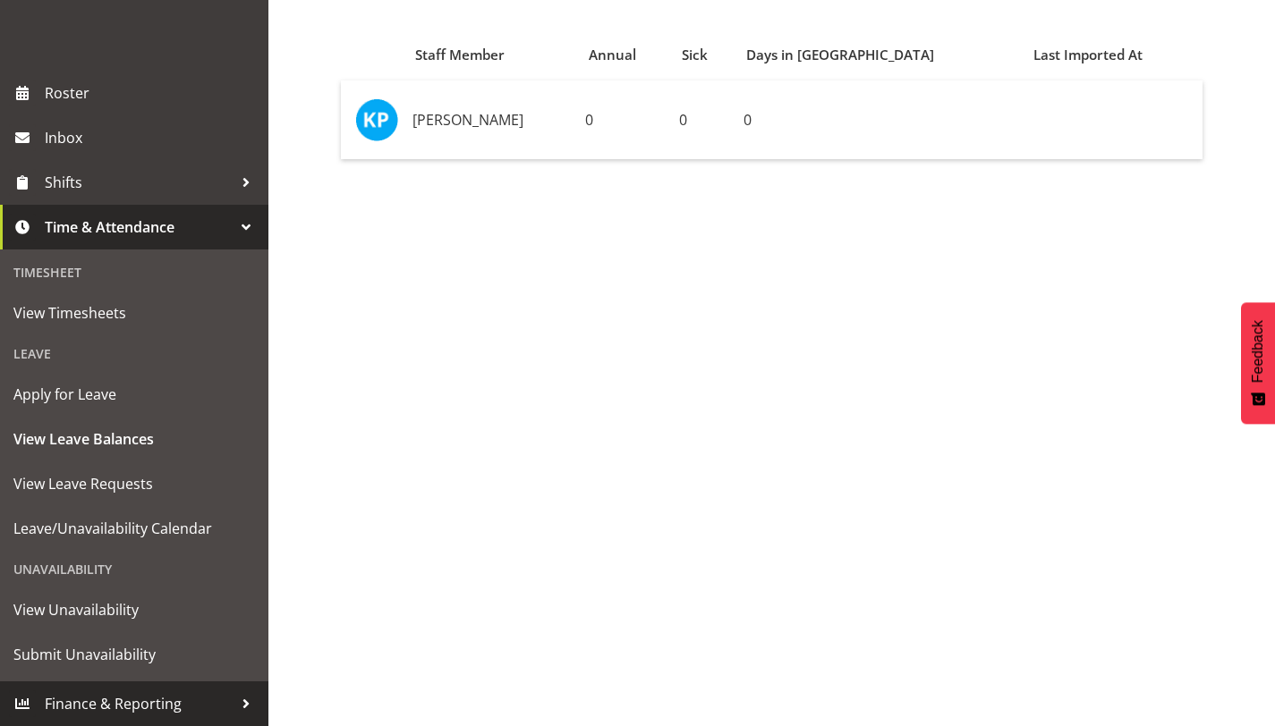
click at [190, 692] on span "Finance & Reporting" at bounding box center [139, 704] width 188 height 27
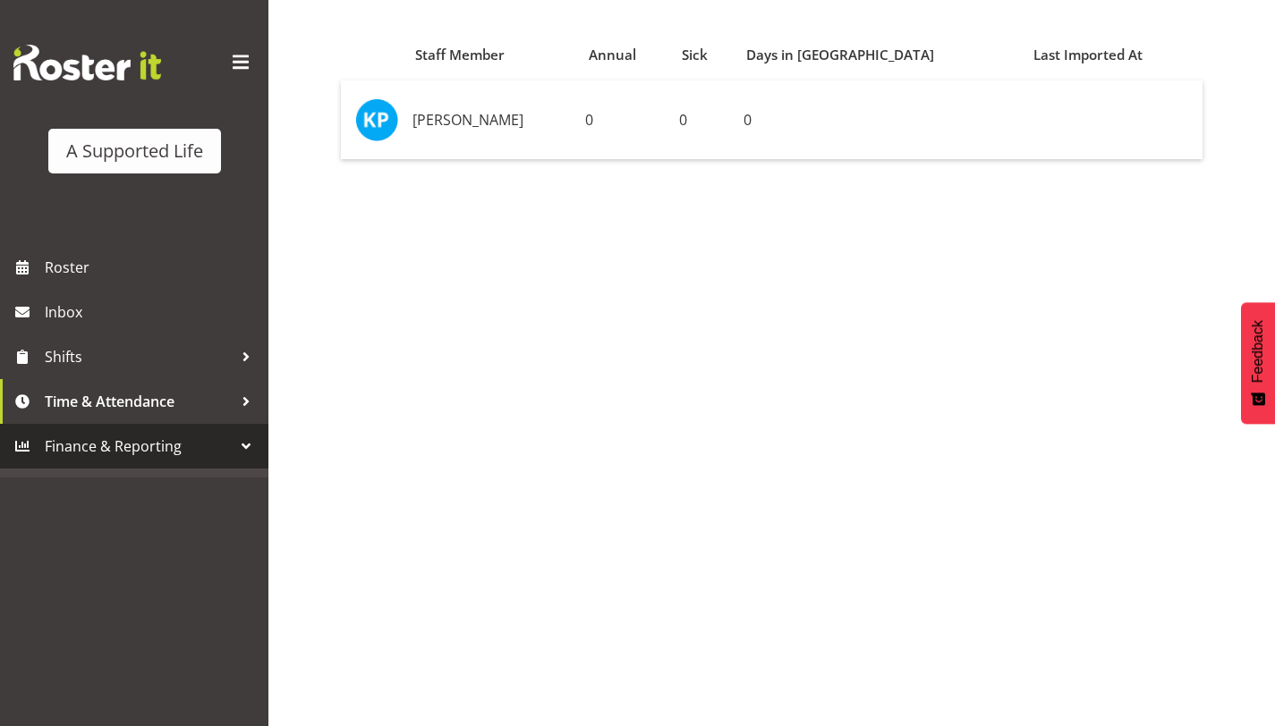
click at [163, 441] on span "Finance & Reporting" at bounding box center [139, 446] width 188 height 27
click at [246, 443] on div at bounding box center [246, 446] width 27 height 27
click at [222, 445] on span "Finance & Reporting" at bounding box center [139, 446] width 188 height 27
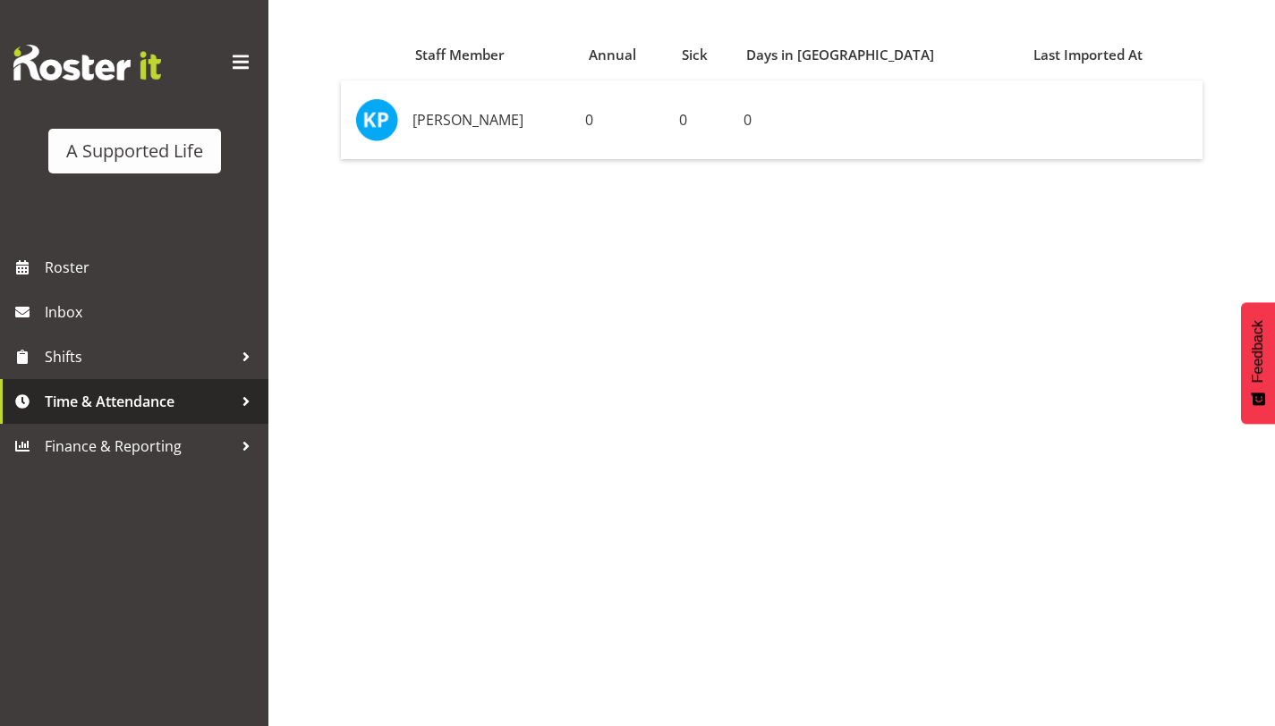
click at [217, 395] on span "Time & Attendance" at bounding box center [139, 401] width 188 height 27
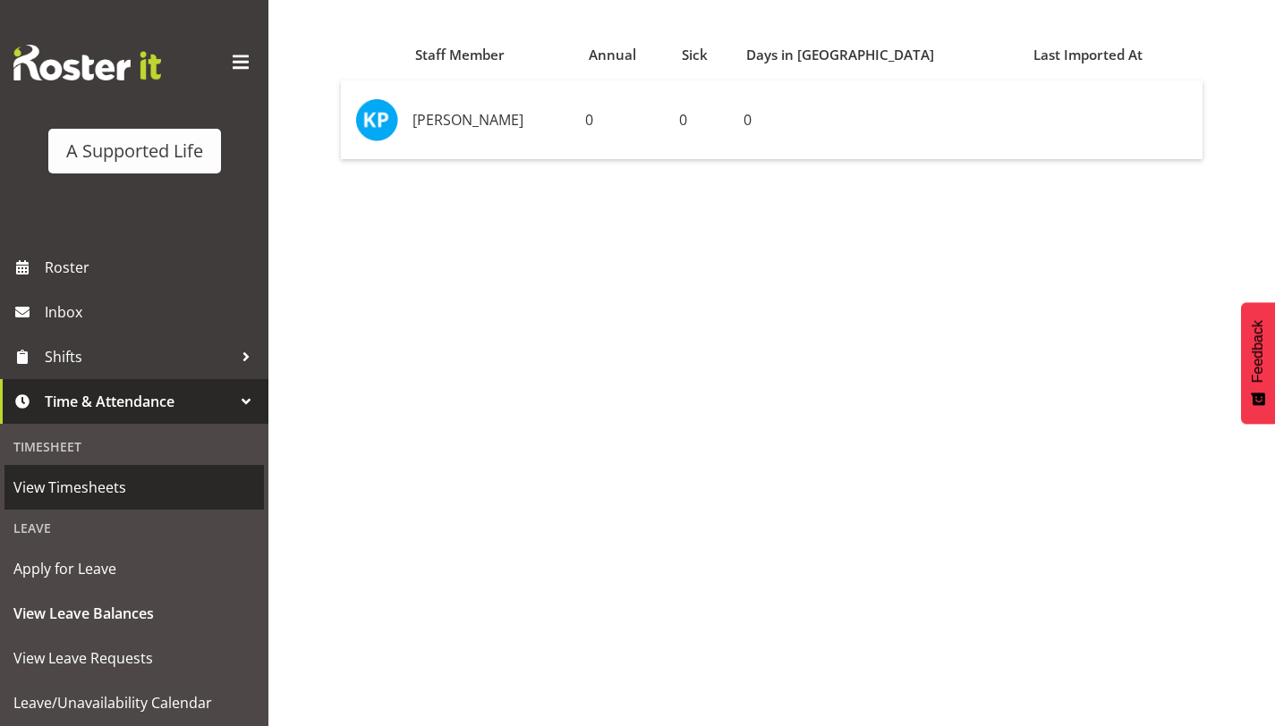
click at [176, 479] on span "View Timesheets" at bounding box center [134, 487] width 242 height 27
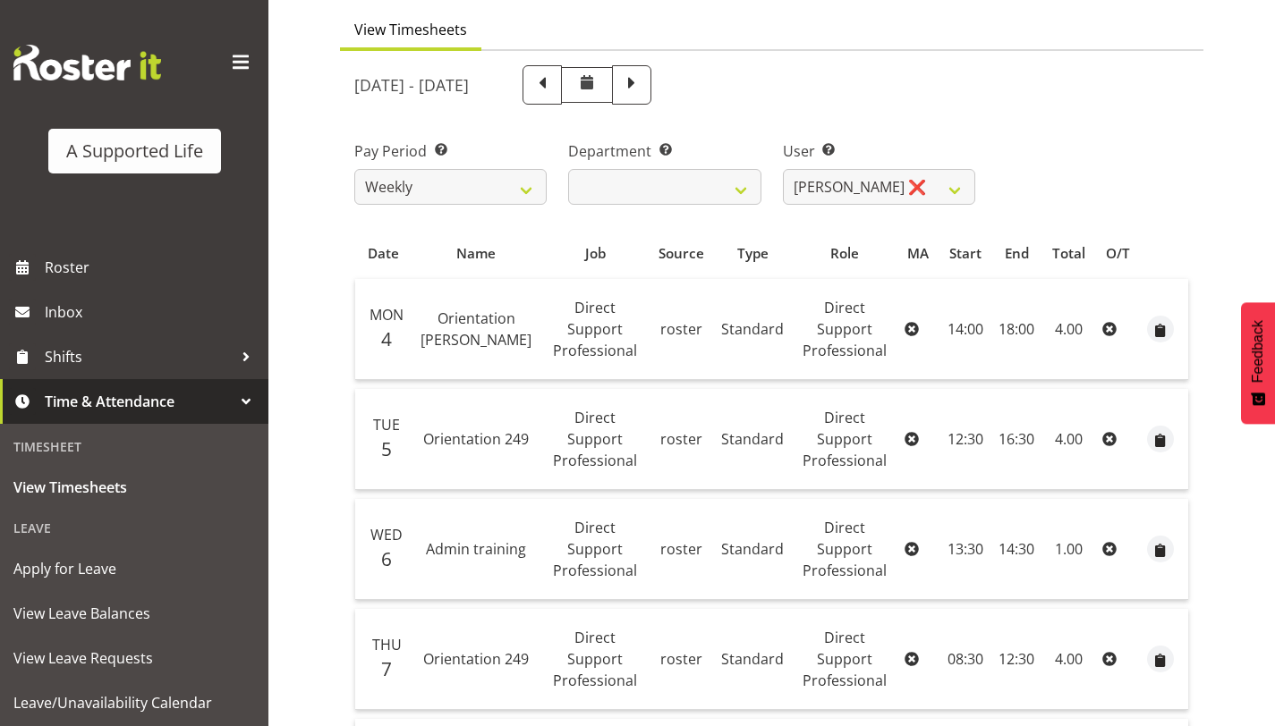
scroll to position [142, 0]
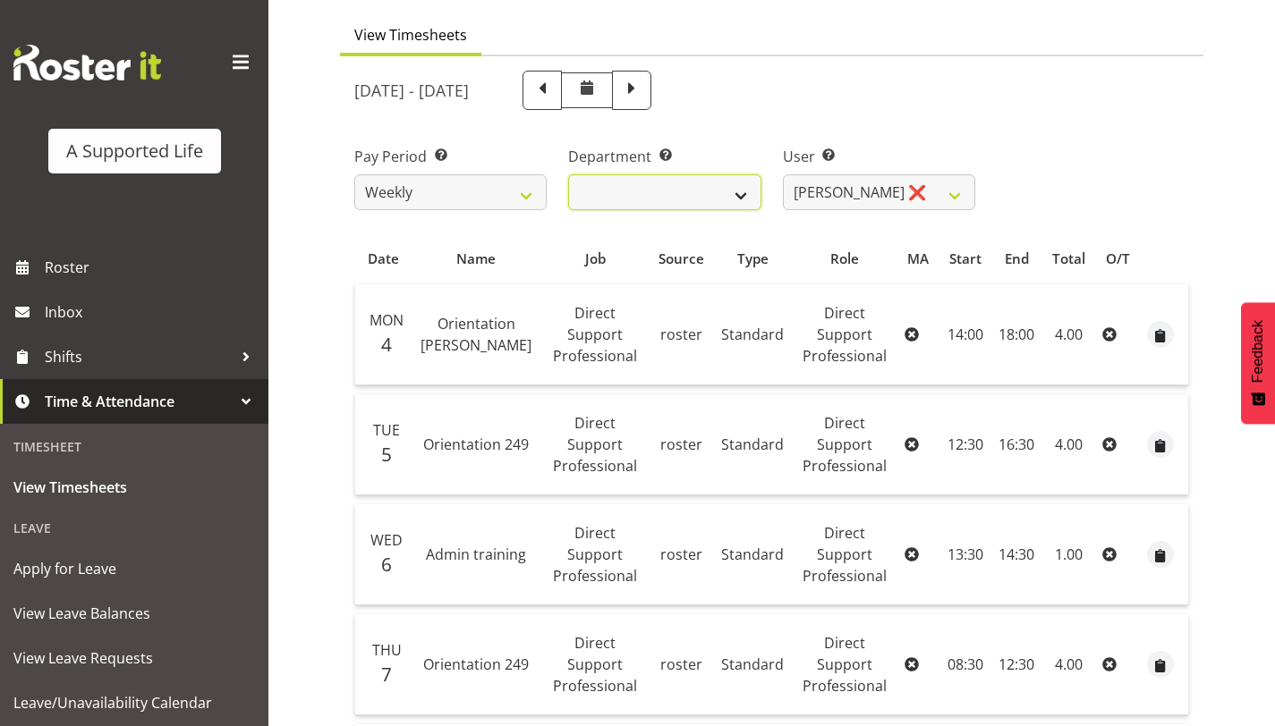
click at [733, 200] on select "Direct Support Direct Support" at bounding box center [664, 192] width 192 height 36
click at [643, 94] on span at bounding box center [631, 88] width 23 height 23
select select
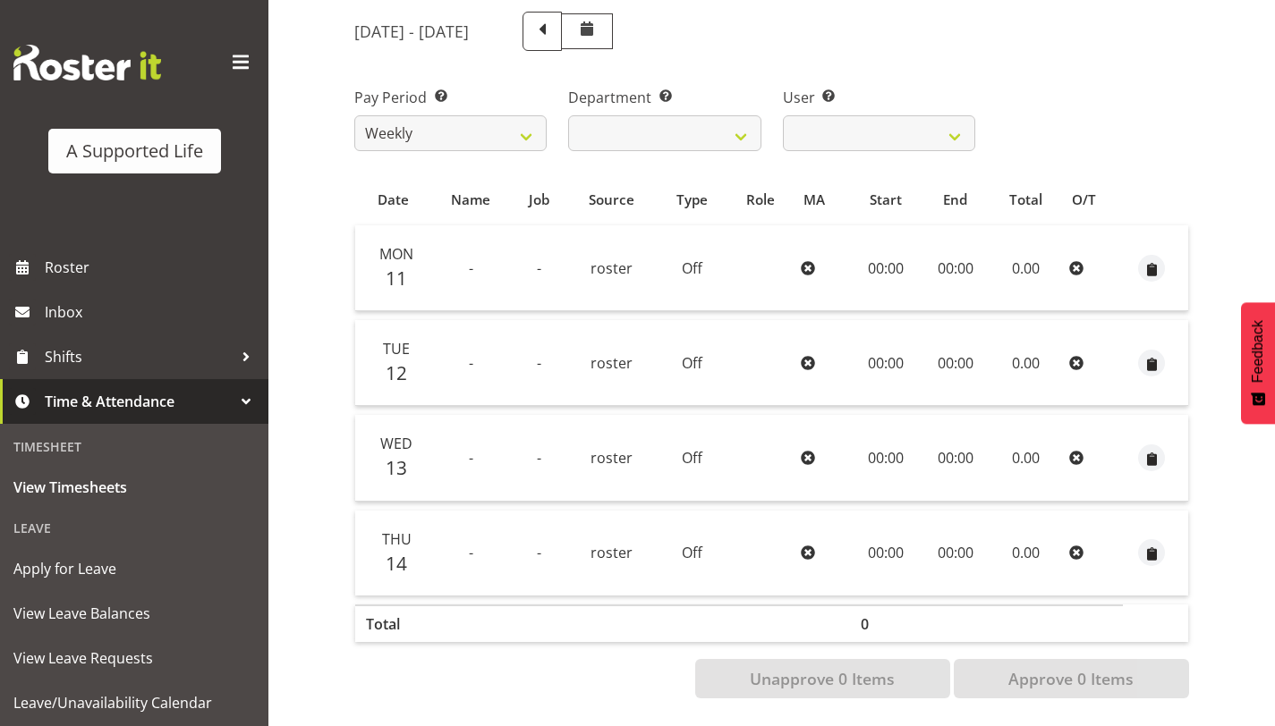
scroll to position [0, 0]
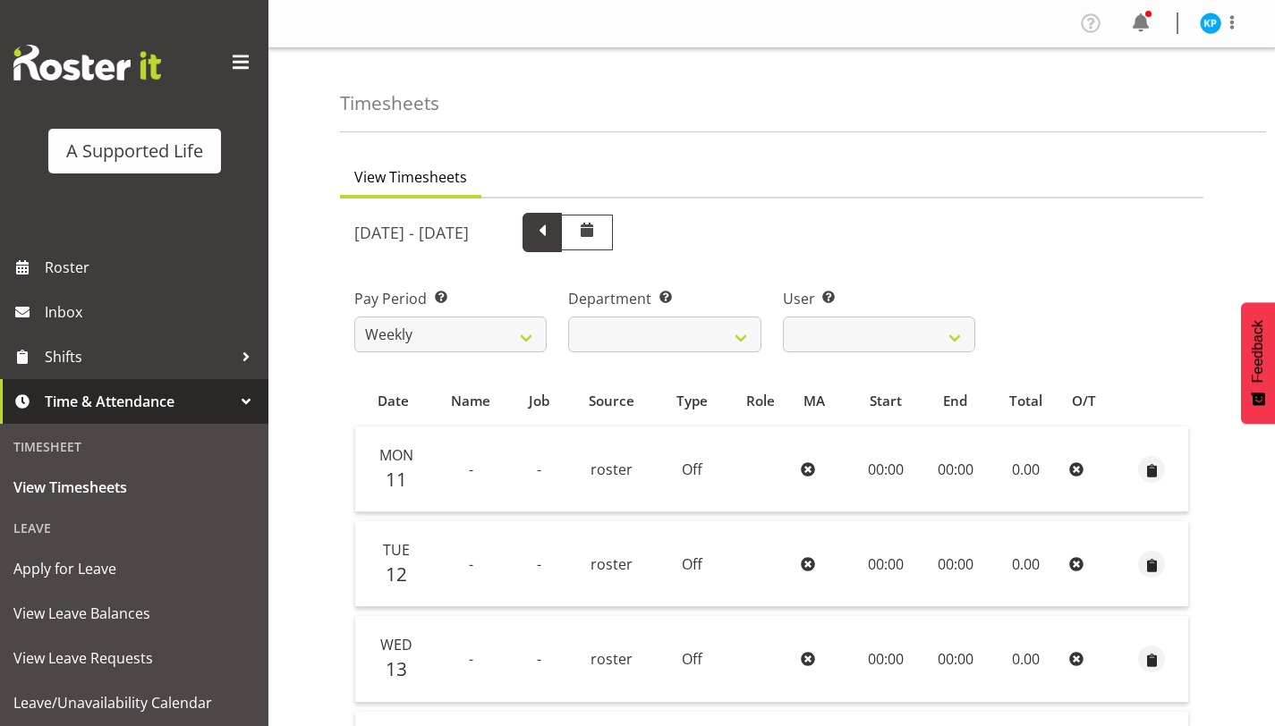
click at [554, 240] on span at bounding box center [542, 230] width 23 height 23
select select
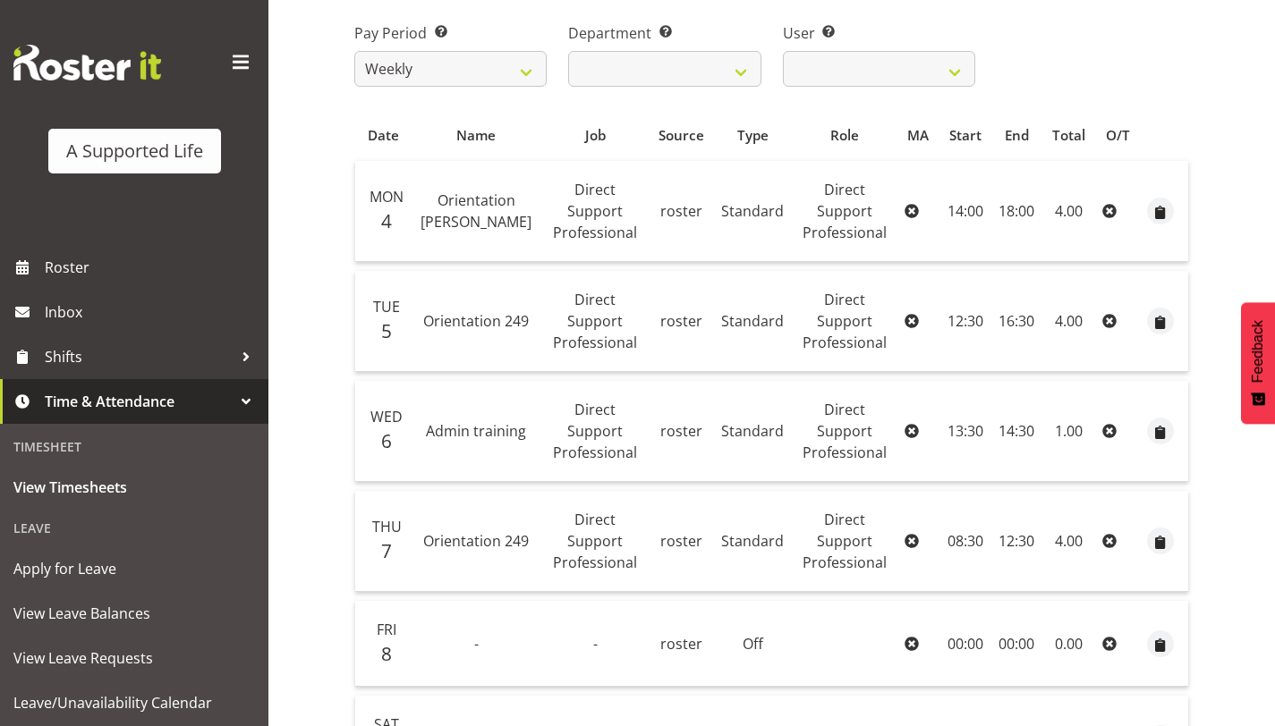
scroll to position [264, 0]
click at [914, 316] on icon at bounding box center [911, 323] width 14 height 14
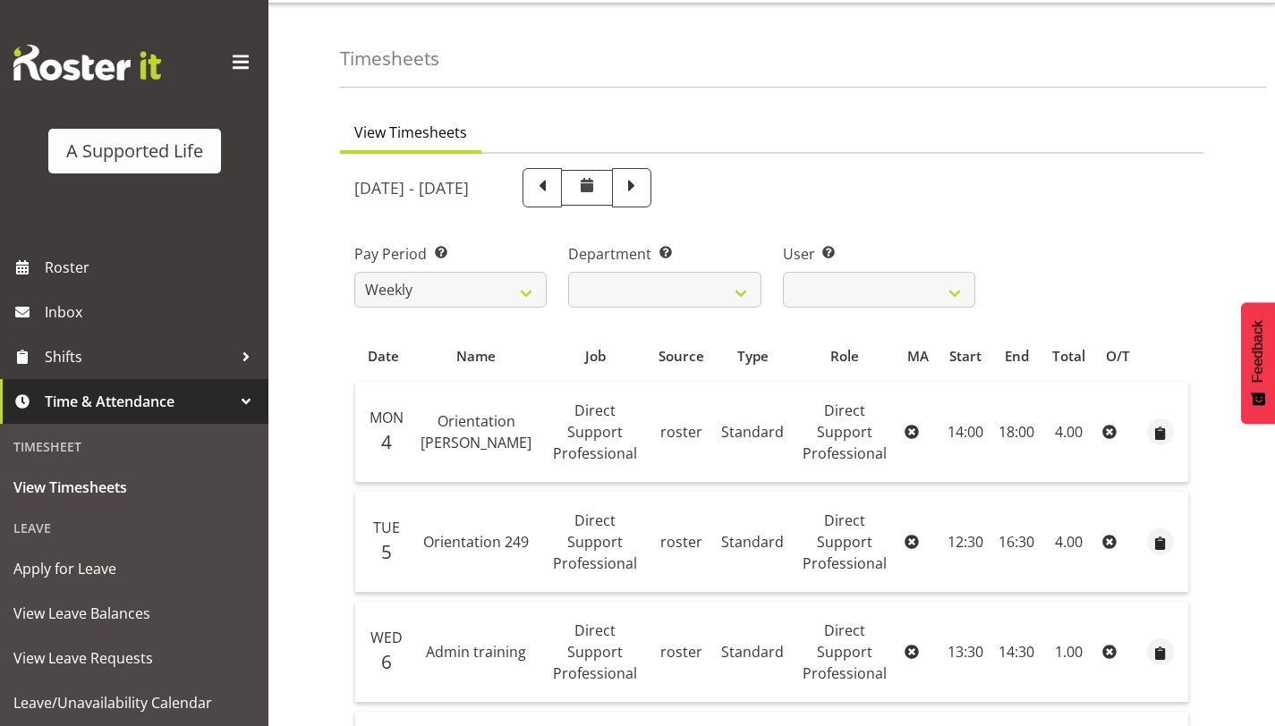
scroll to position [24, 0]
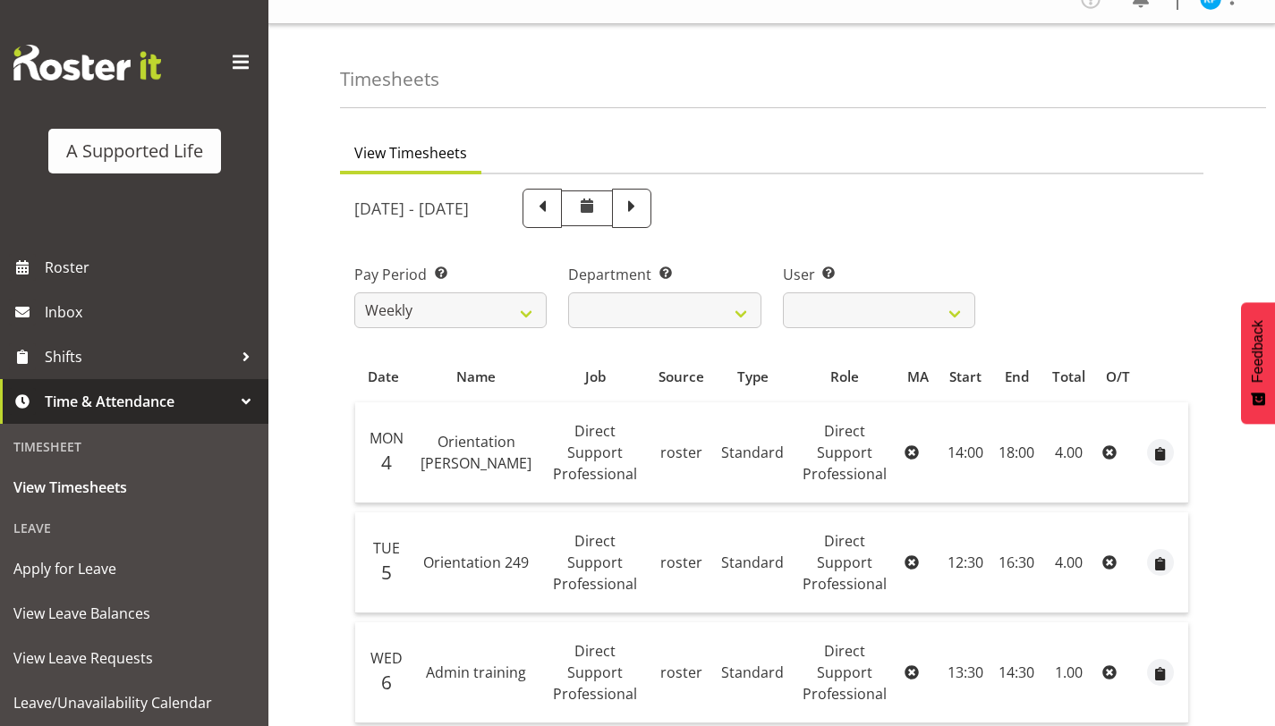
click at [237, 72] on span at bounding box center [240, 62] width 29 height 29
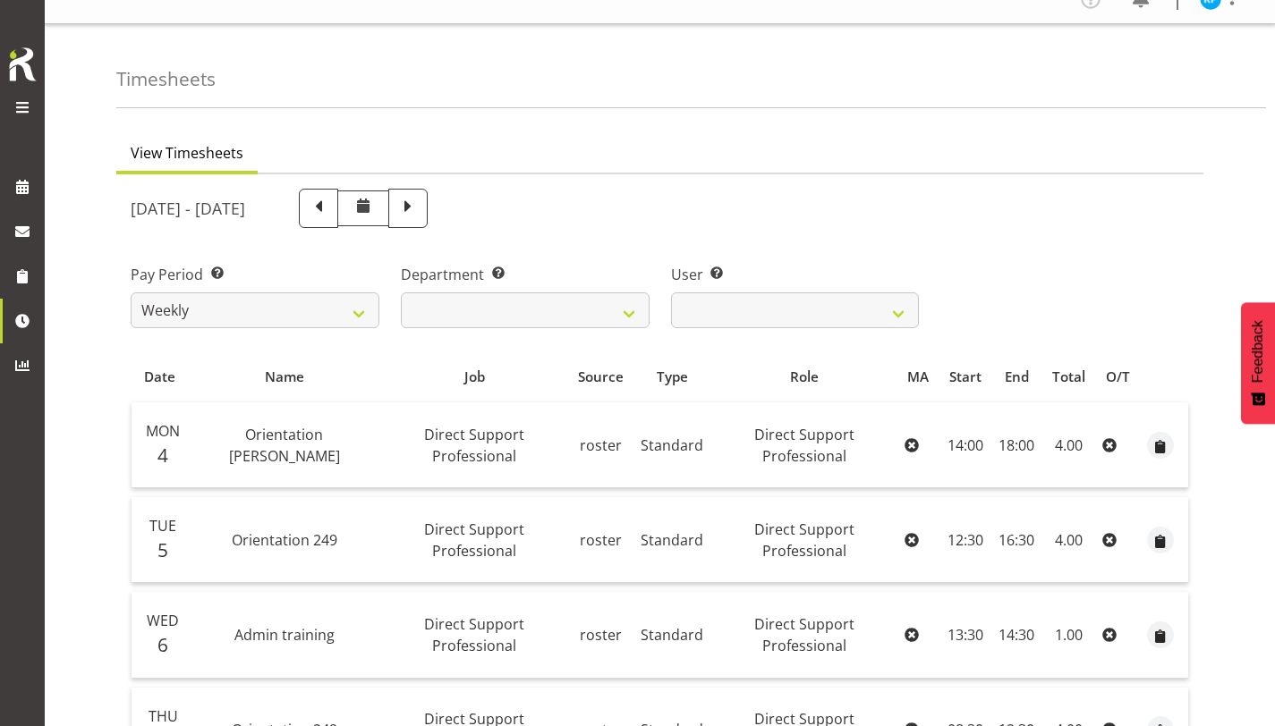
click at [30, 101] on span at bounding box center [22, 107] width 21 height 21
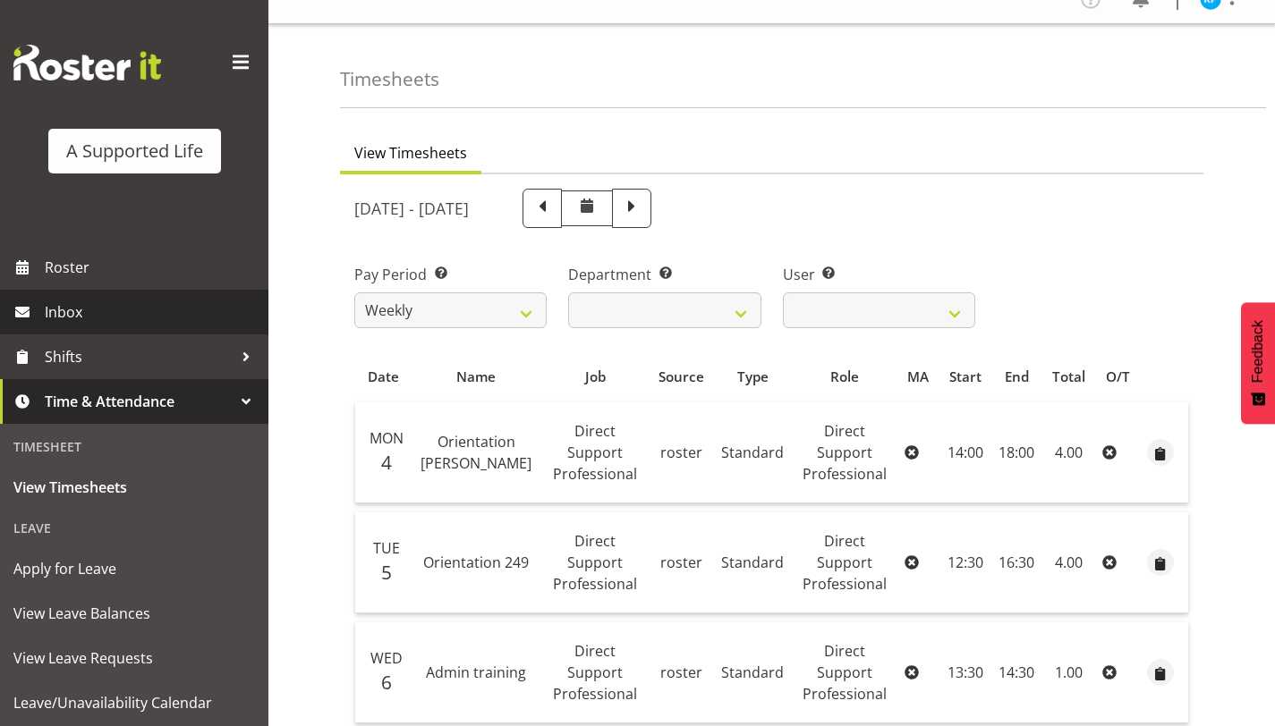
click at [159, 290] on link "Inbox" at bounding box center [134, 312] width 268 height 45
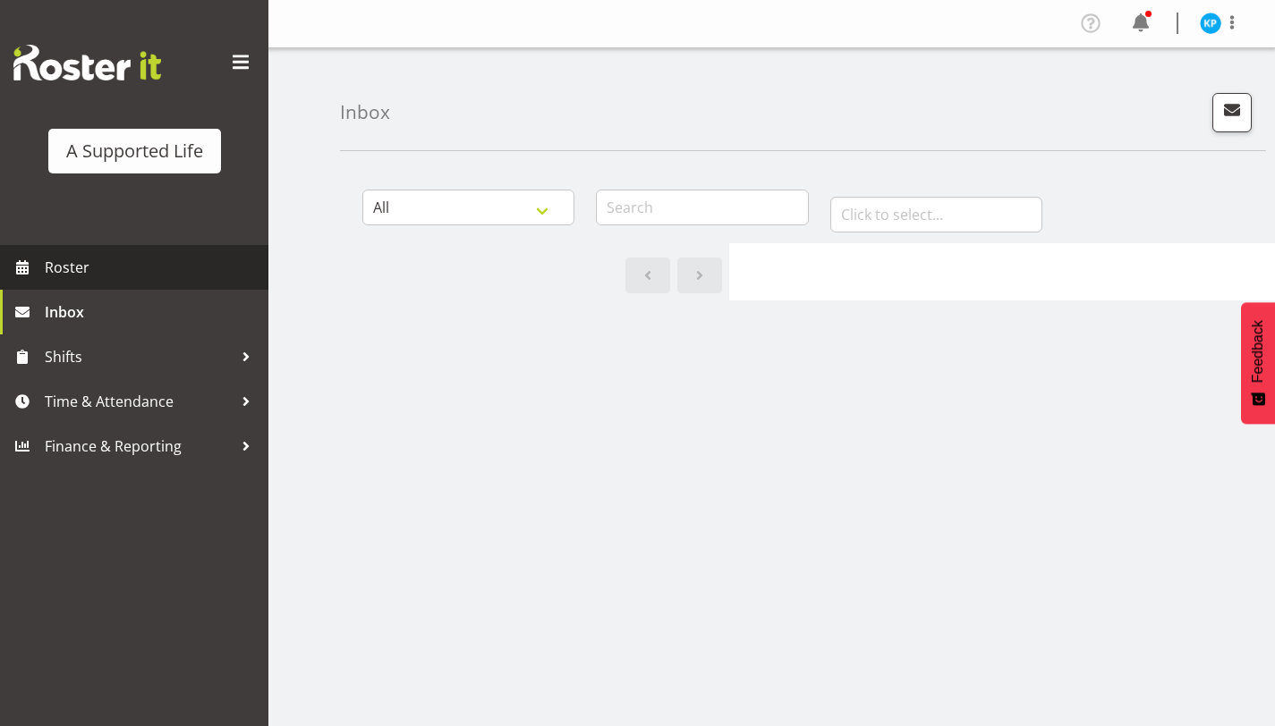
click at [152, 276] on span "Roster" at bounding box center [152, 267] width 215 height 27
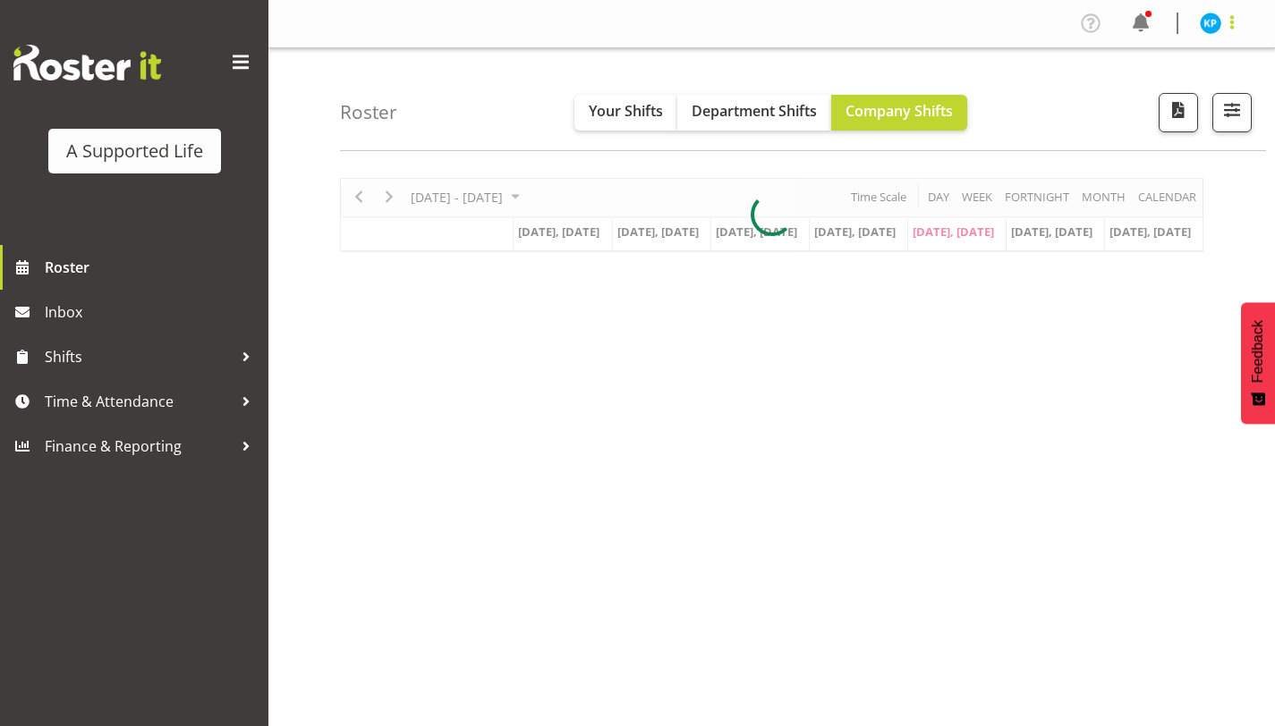
click at [1241, 18] on span at bounding box center [1231, 22] width 21 height 21
click at [1215, 24] on img at bounding box center [1210, 23] width 21 height 21
click at [1136, 21] on span at bounding box center [1140, 23] width 29 height 29
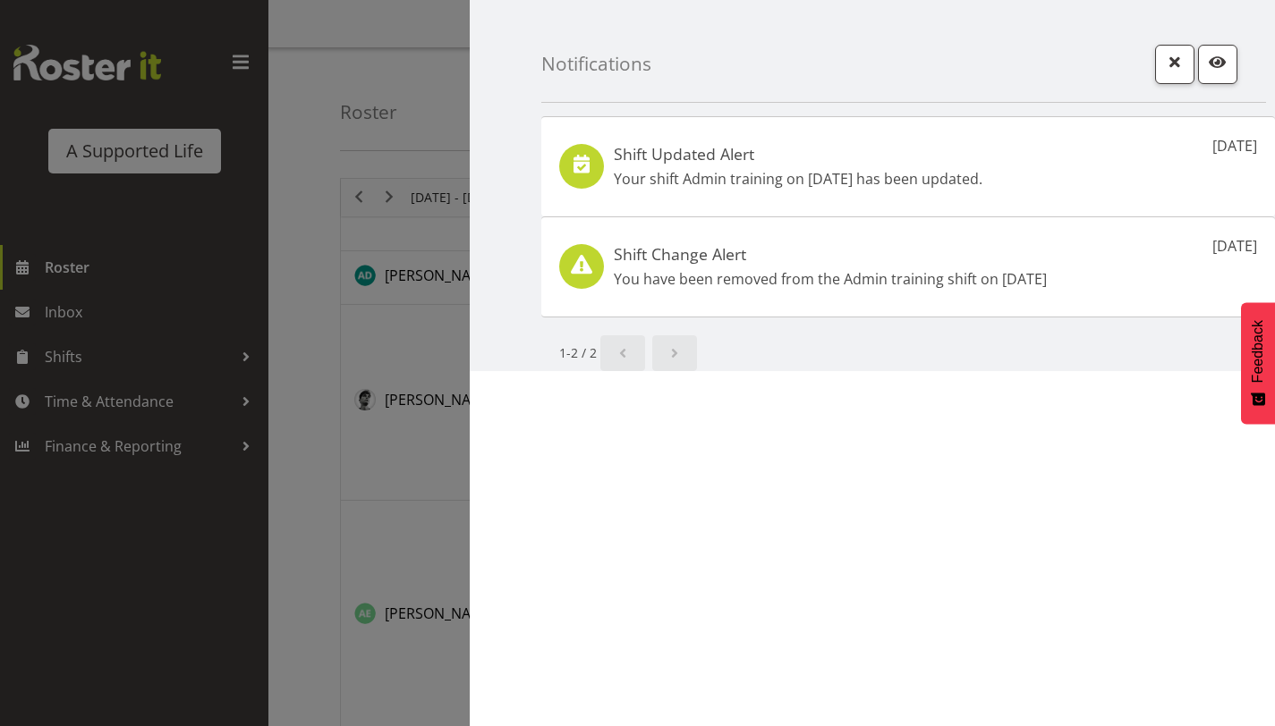
click at [398, 353] on div at bounding box center [637, 363] width 1275 height 726
